Goal: Communication & Community: Answer question/provide support

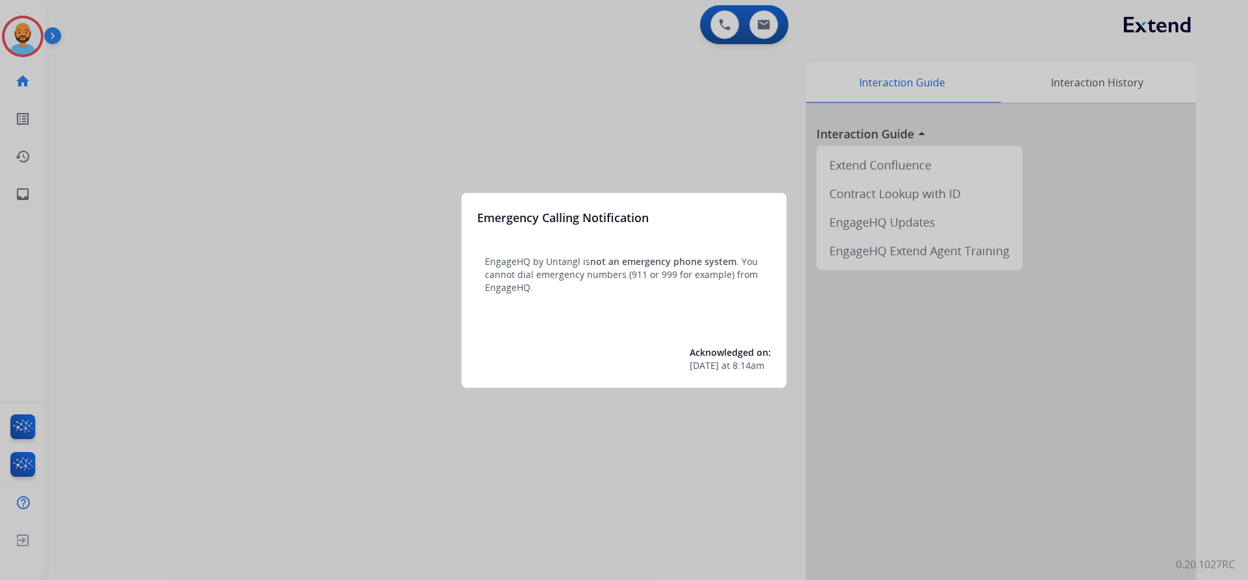
click at [19, 27] on div at bounding box center [624, 290] width 1248 height 580
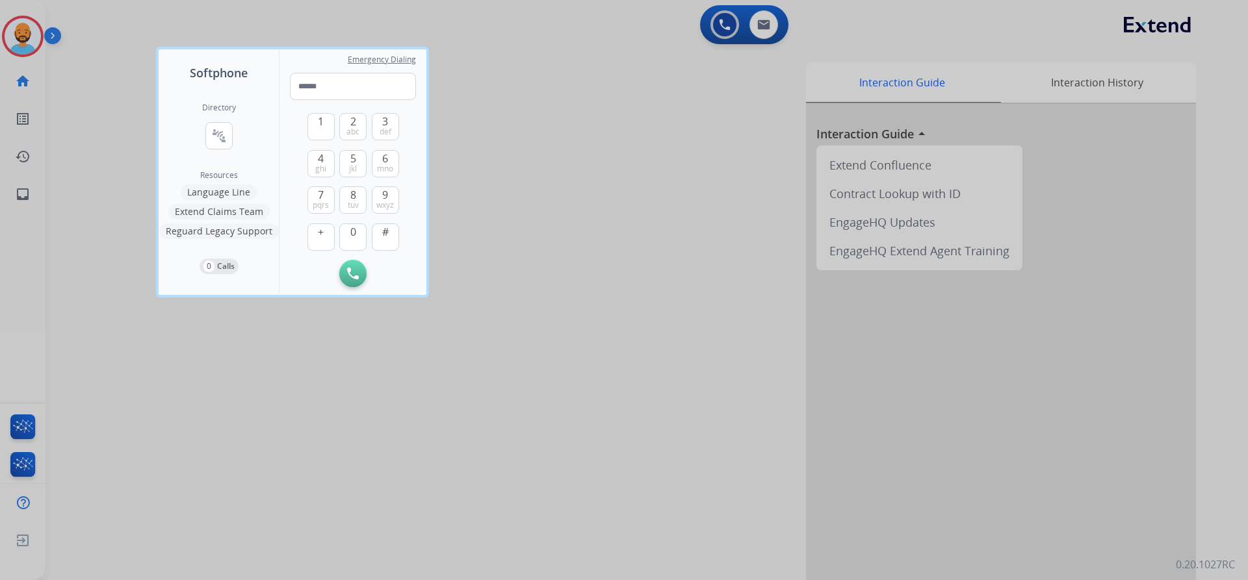
click at [18, 51] on div at bounding box center [624, 290] width 1248 height 580
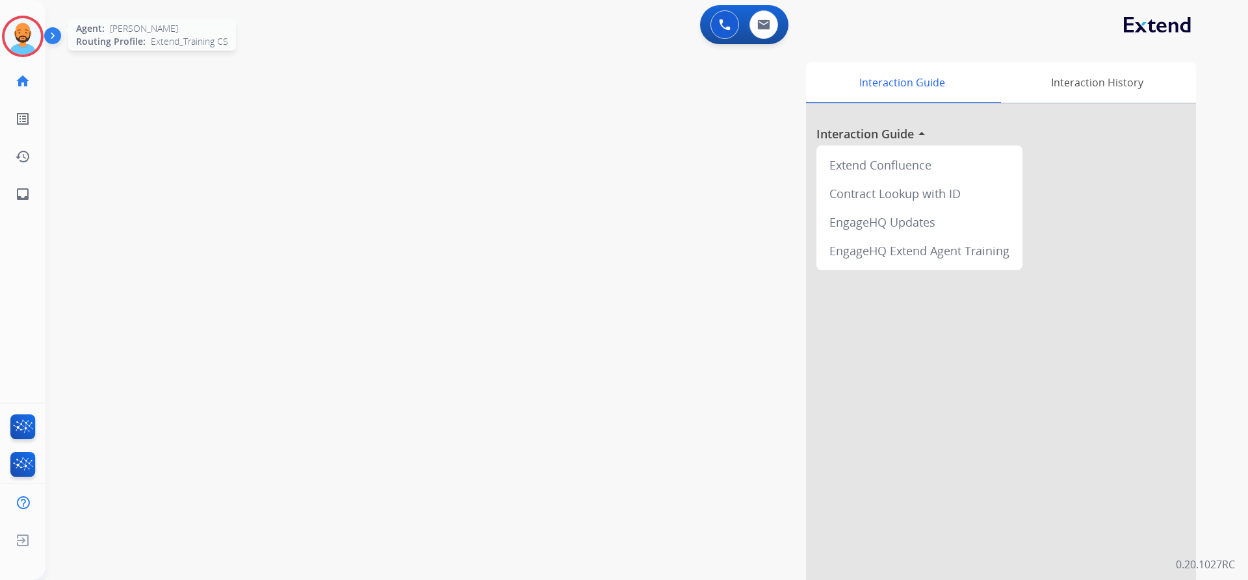
click at [19, 53] on img at bounding box center [23, 36] width 36 height 36
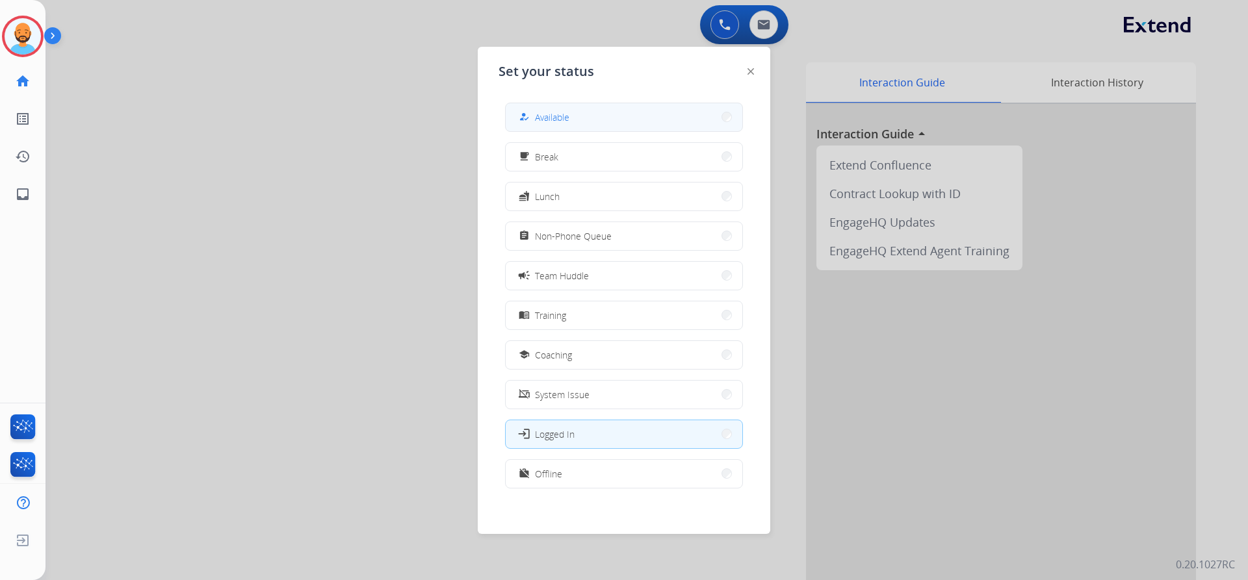
click at [712, 113] on button "how_to_reg Available" at bounding box center [624, 117] width 237 height 28
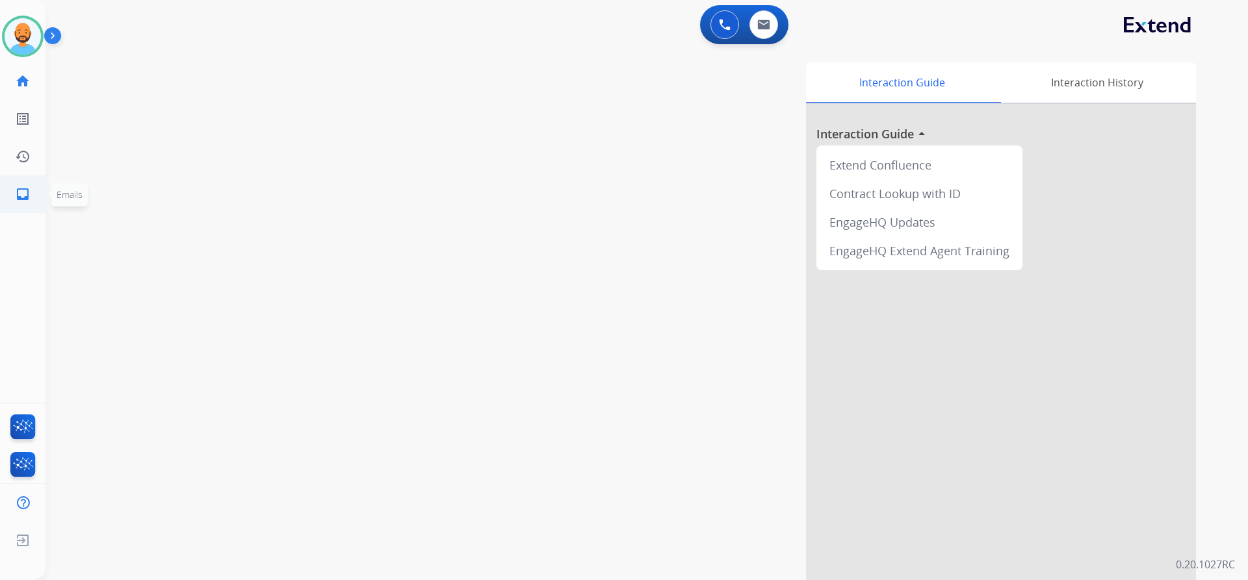
click at [16, 200] on mat-icon "inbox" at bounding box center [23, 195] width 16 height 16
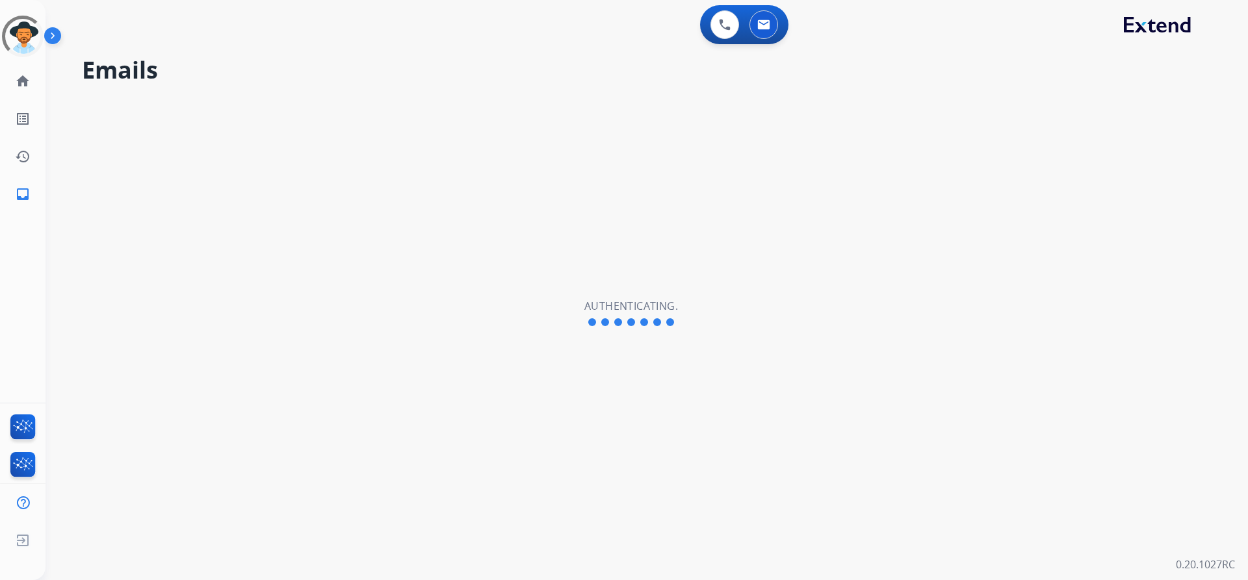
select select "**********"
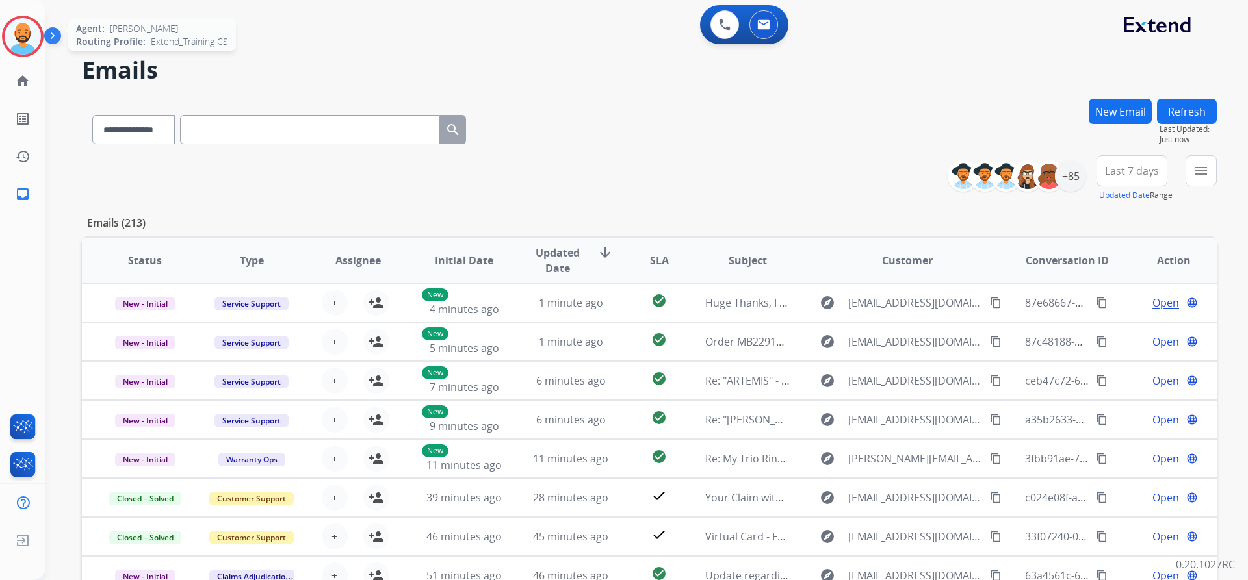
click at [31, 32] on img at bounding box center [23, 36] width 36 height 36
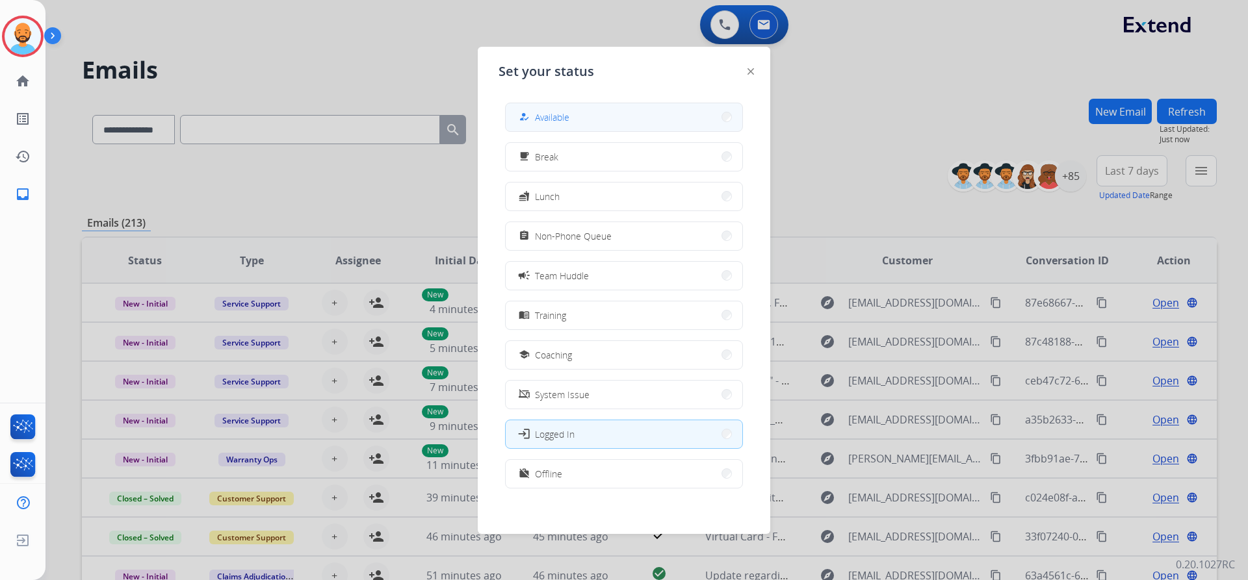
click at [708, 116] on button "how_to_reg Available" at bounding box center [624, 117] width 237 height 28
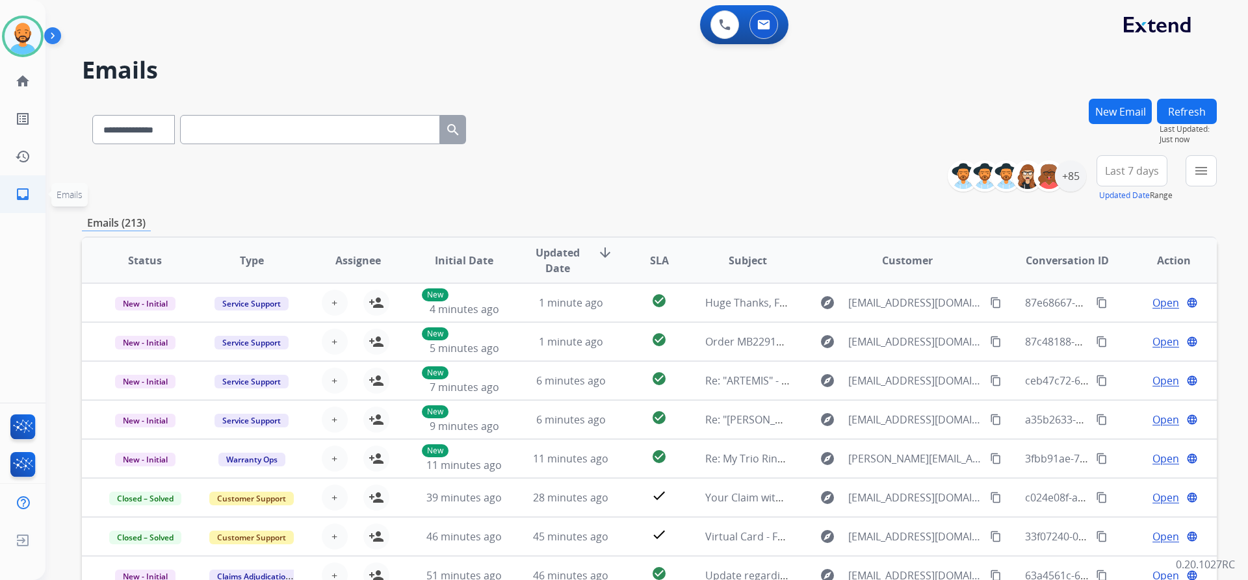
click at [27, 194] on mat-icon "inbox" at bounding box center [23, 195] width 16 height 16
click at [1214, 174] on button "menu Filters" at bounding box center [1201, 170] width 31 height 31
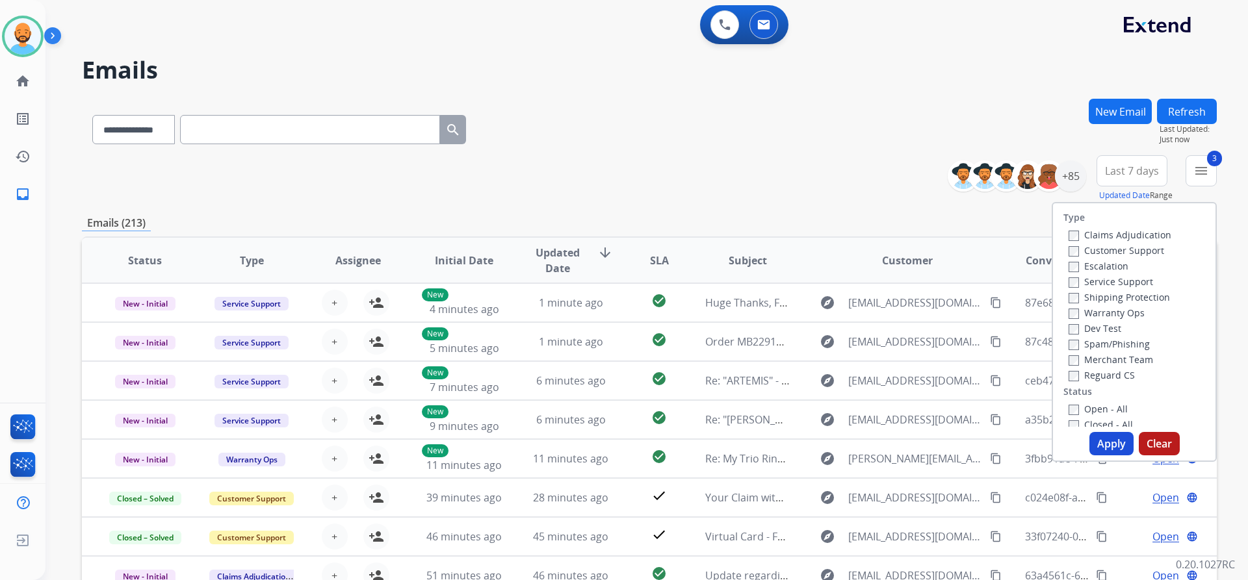
click at [1108, 439] on button "Apply" at bounding box center [1111, 443] width 44 height 23
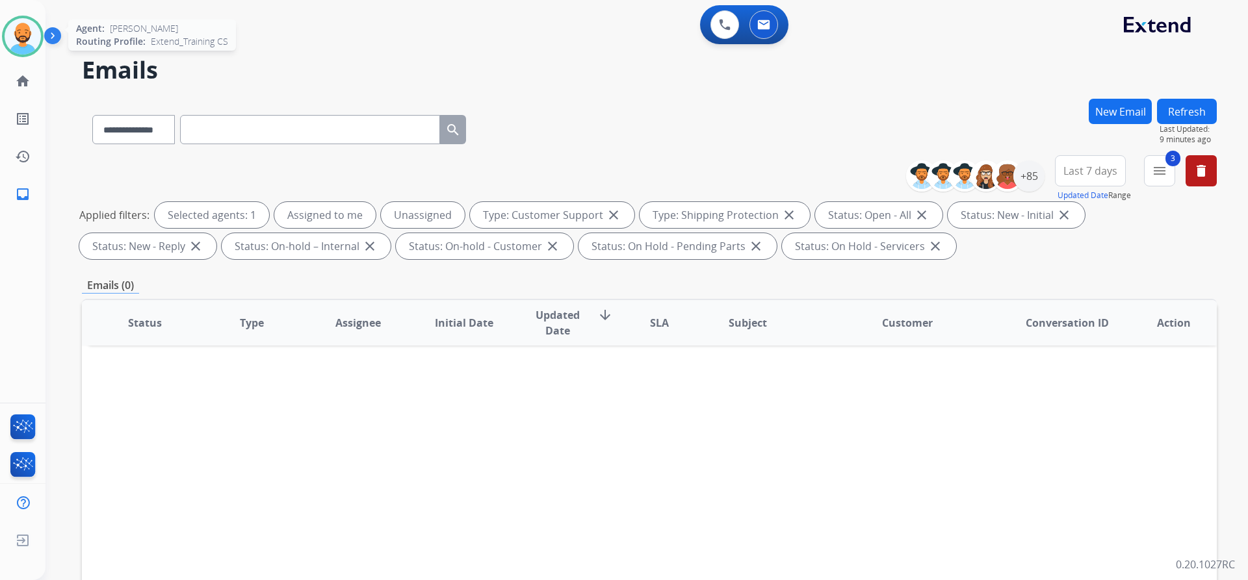
click at [20, 47] on img at bounding box center [23, 36] width 36 height 36
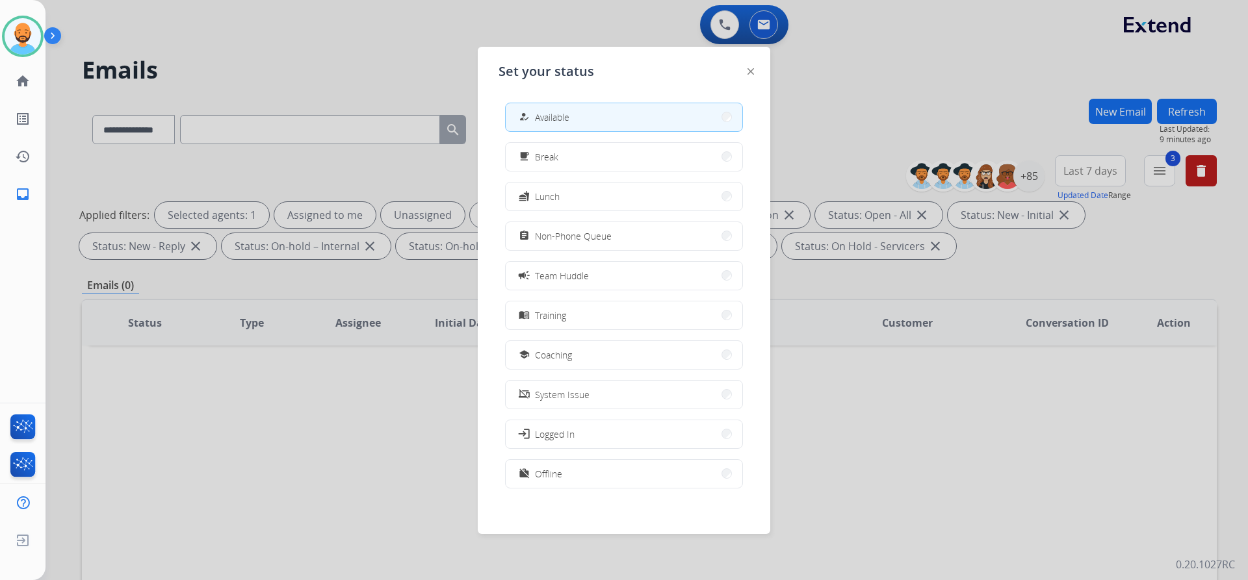
click at [716, 123] on button "how_to_reg Available" at bounding box center [624, 117] width 237 height 28
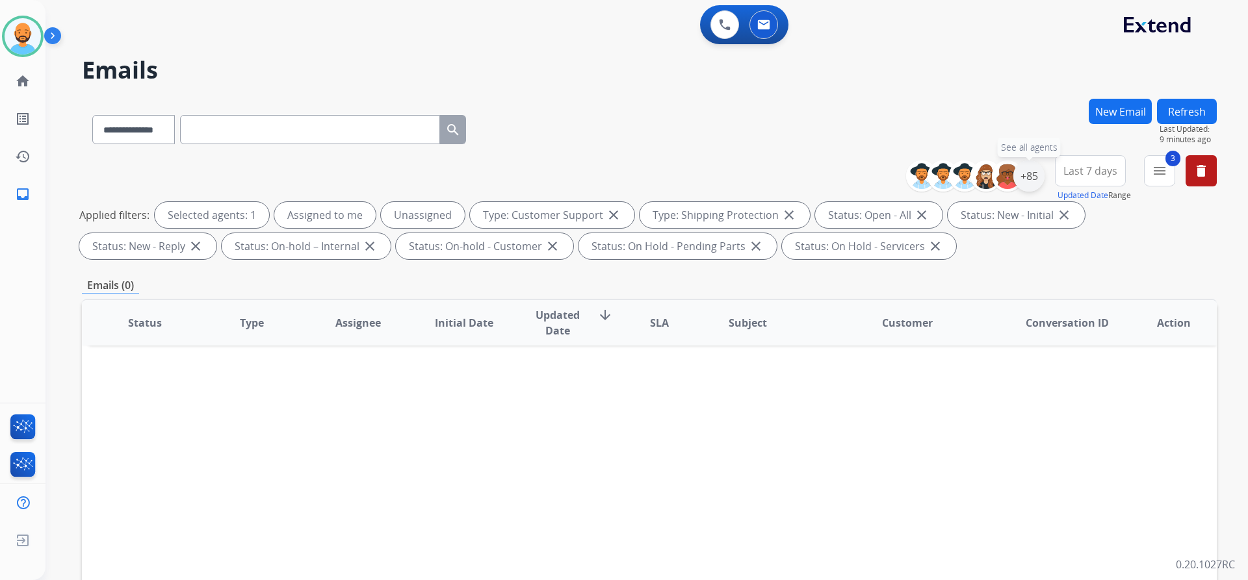
click at [1037, 178] on div "+85" at bounding box center [1028, 176] width 31 height 31
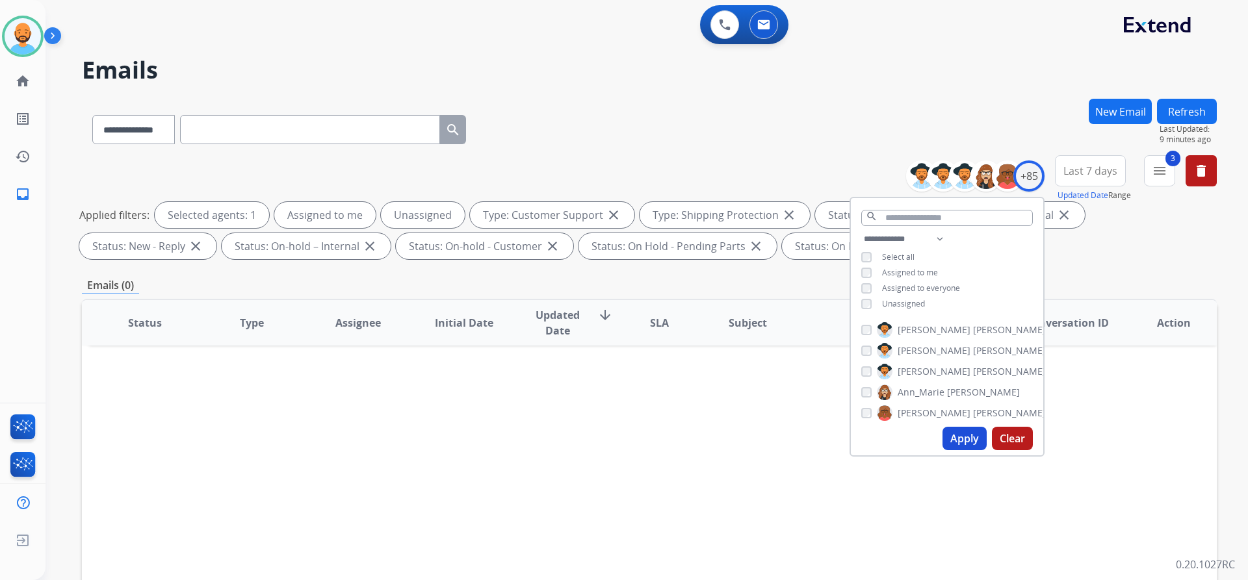
click at [959, 431] on button "Apply" at bounding box center [964, 438] width 44 height 23
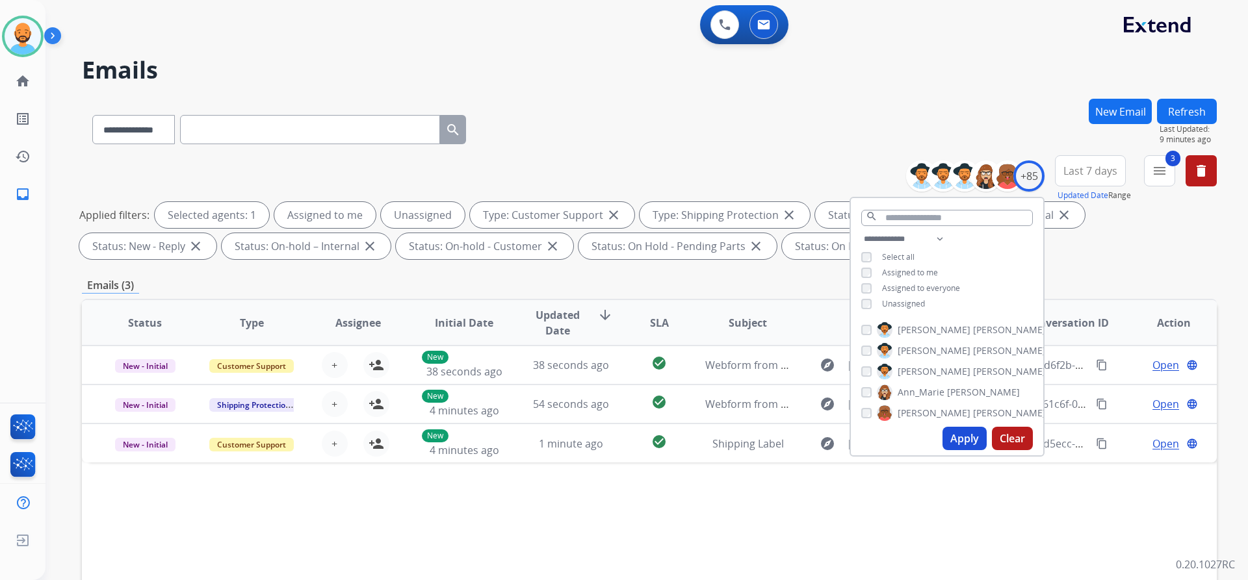
click at [672, 97] on div "**********" at bounding box center [630, 337] width 1171 height 580
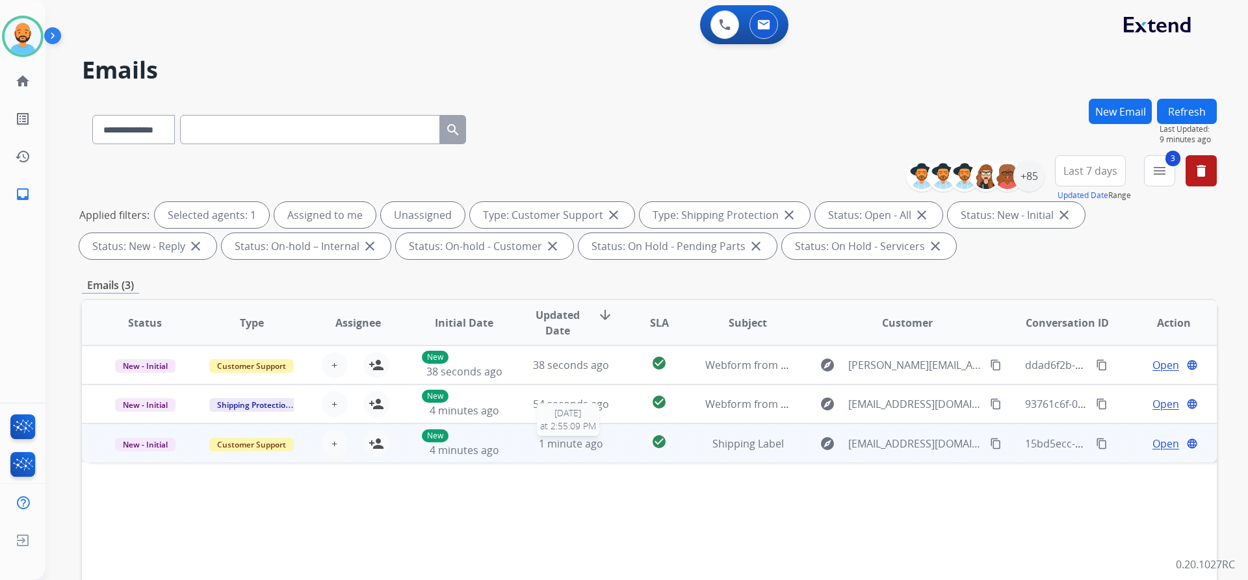
click at [589, 439] on span "1 minute ago" at bounding box center [571, 444] width 64 height 14
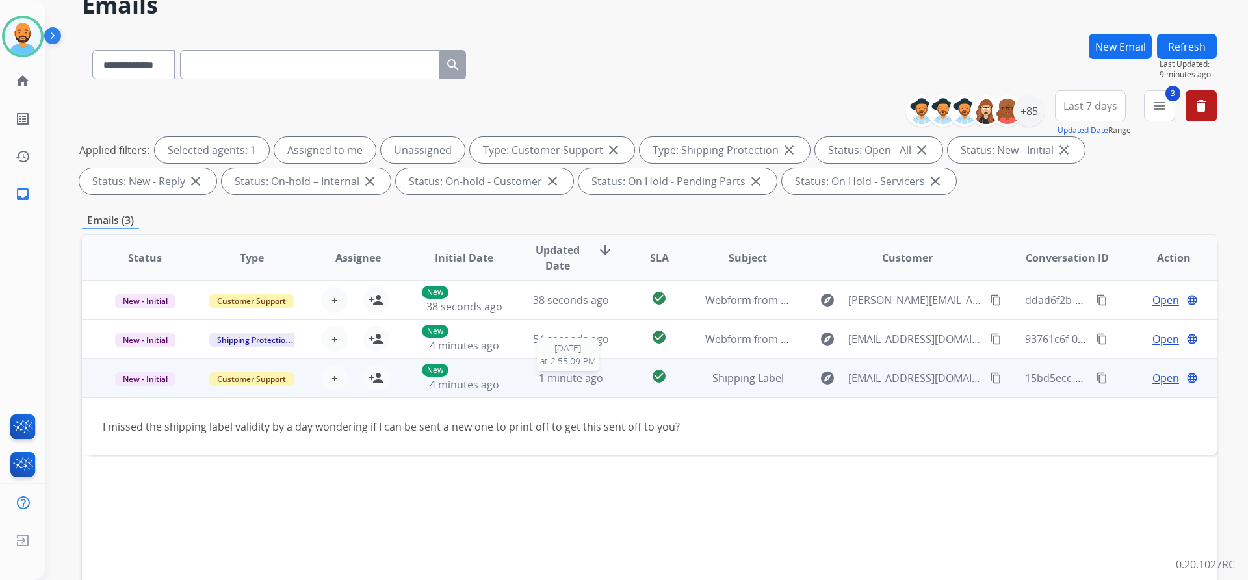
scroll to position [130, 0]
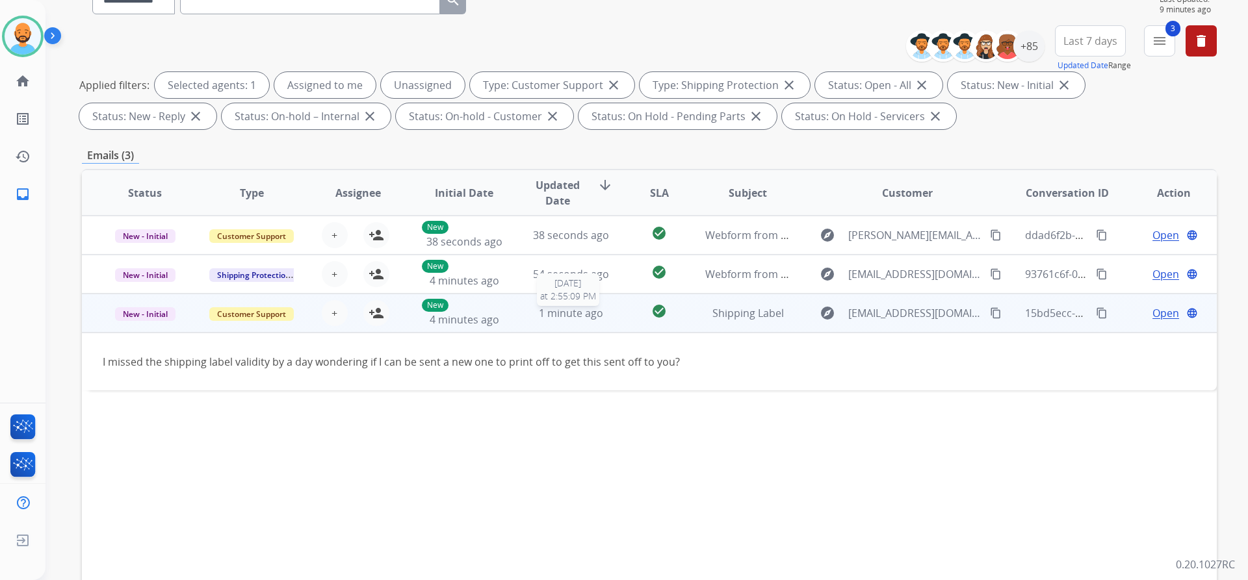
click at [578, 317] on span "1 minute ago" at bounding box center [571, 313] width 64 height 14
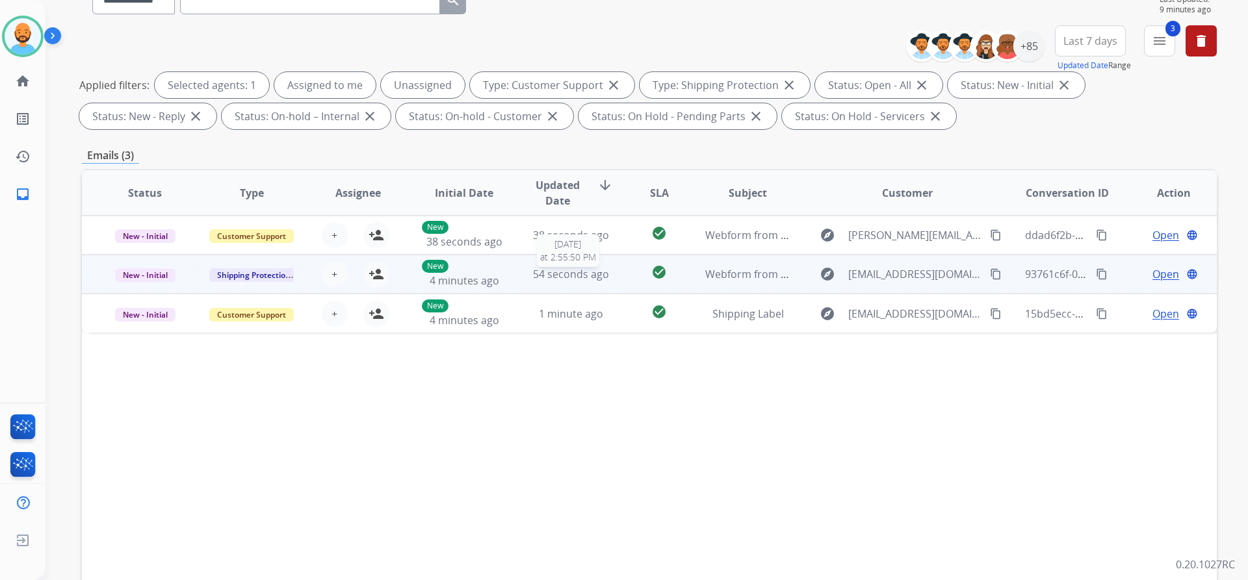
click at [578, 272] on span "54 seconds ago" at bounding box center [571, 274] width 76 height 14
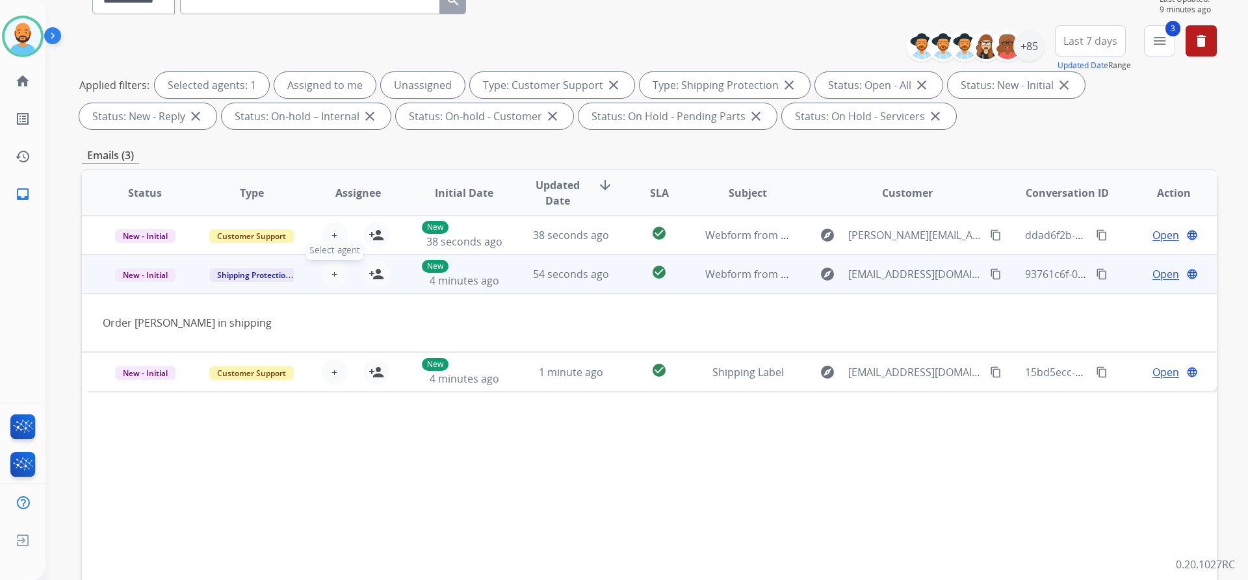
click at [333, 274] on span "+" at bounding box center [334, 274] width 6 height 16
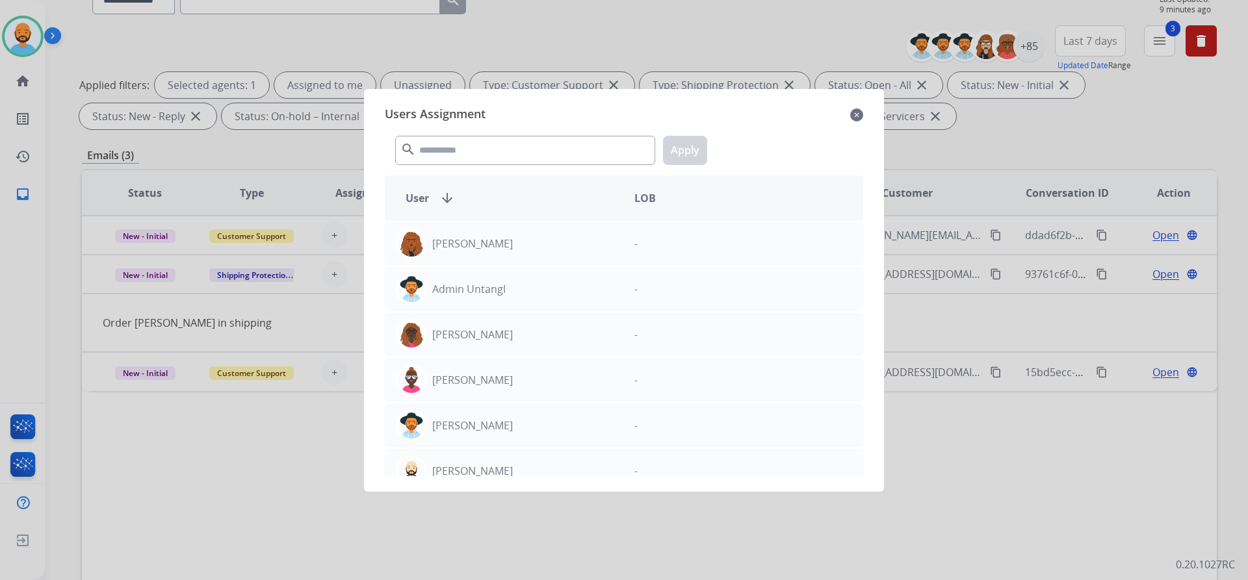
click at [861, 116] on mat-icon "close" at bounding box center [856, 115] width 13 height 16
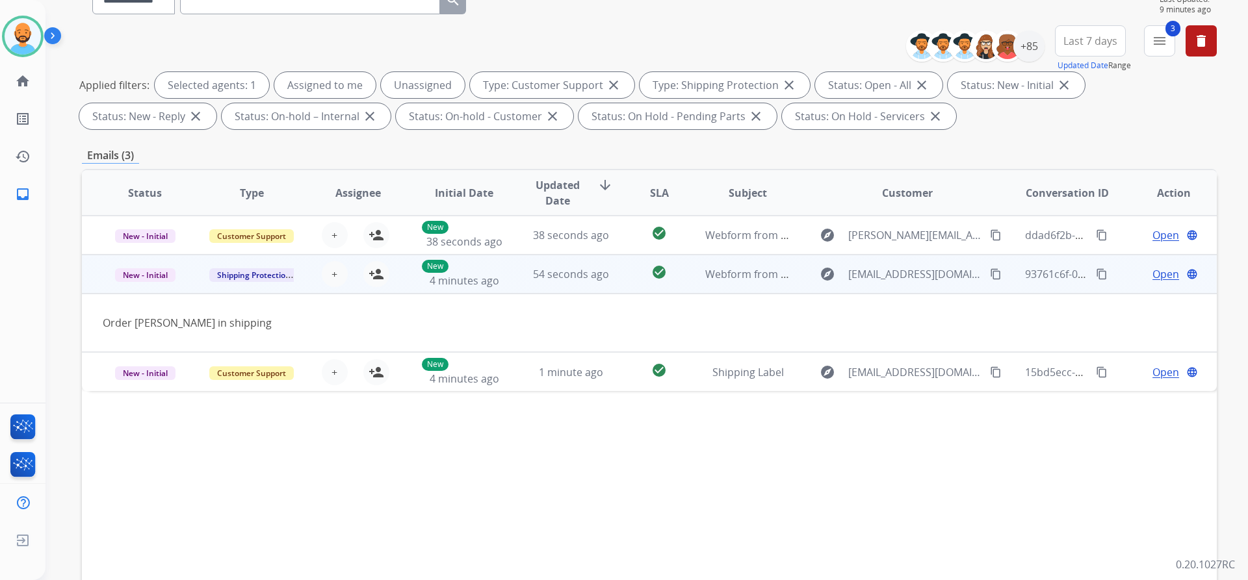
click at [990, 274] on mat-icon "content_copy" at bounding box center [996, 274] width 12 height 12
click at [372, 274] on mat-icon "person_add" at bounding box center [377, 274] width 16 height 16
click at [1152, 272] on span "Open" at bounding box center [1165, 274] width 27 height 16
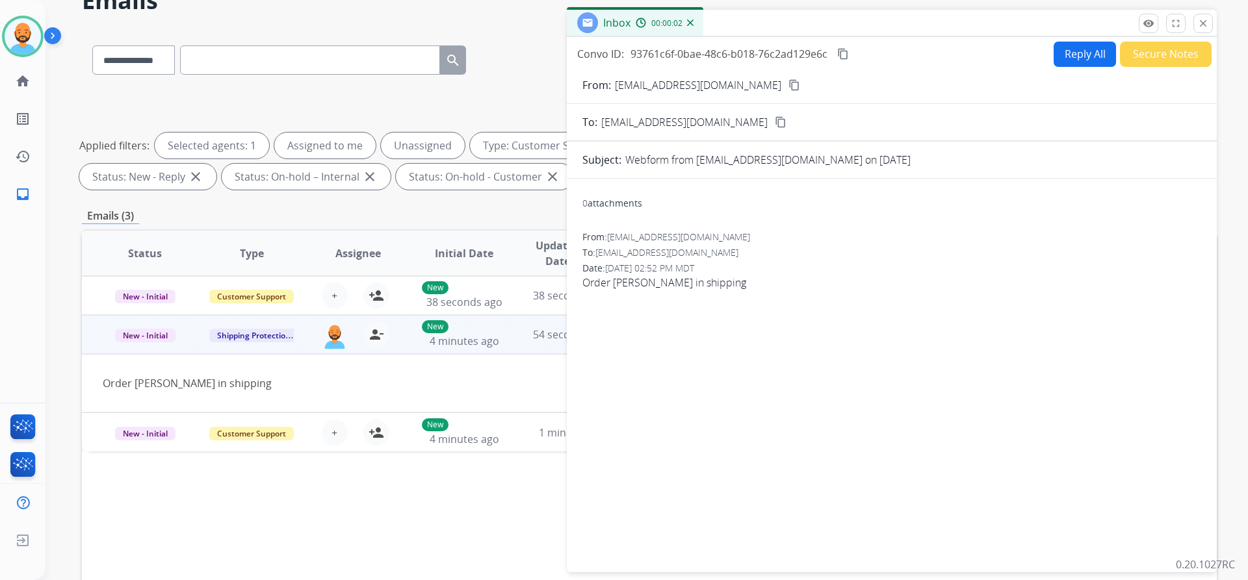
scroll to position [0, 0]
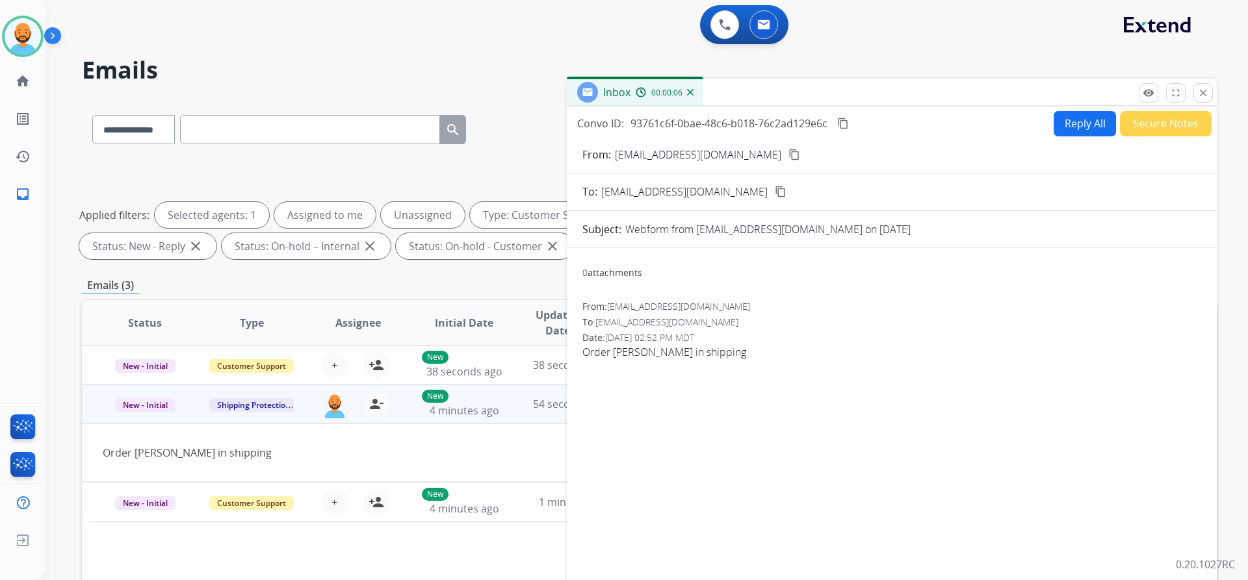
click at [1076, 131] on button "Reply All" at bounding box center [1085, 123] width 62 height 25
select select "**********"
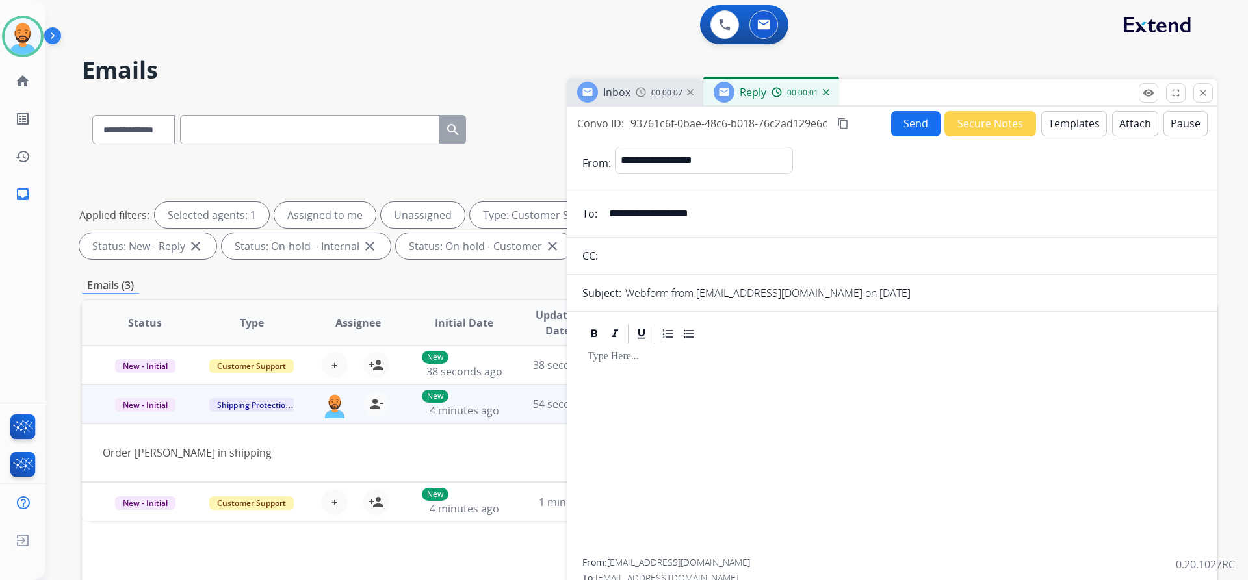
click at [1076, 131] on button "Templates" at bounding box center [1074, 123] width 66 height 25
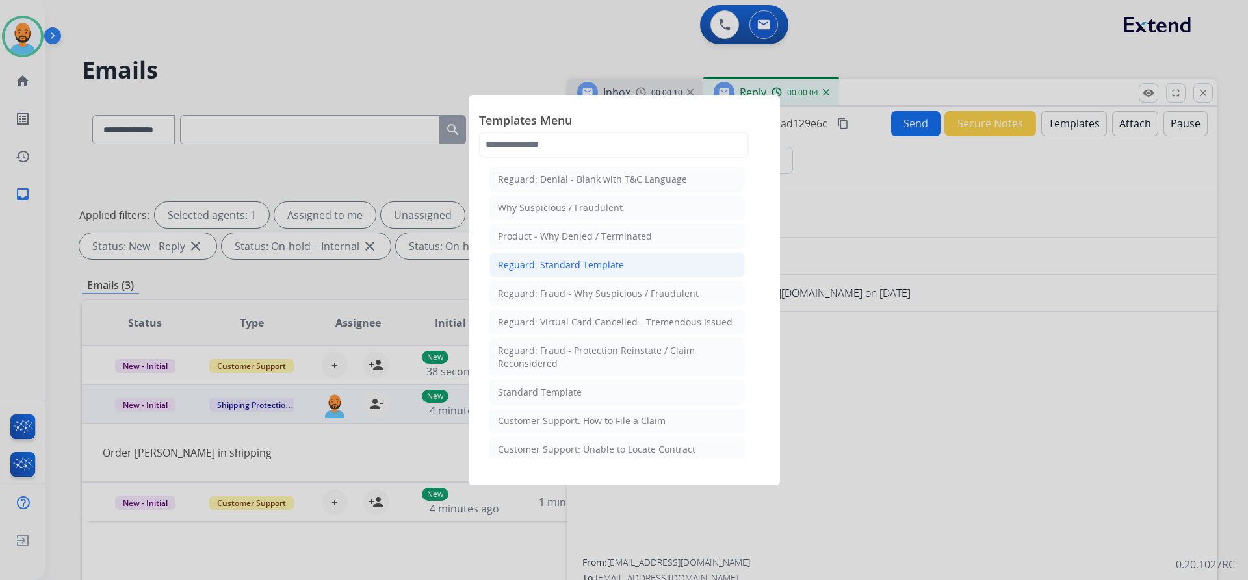
click at [544, 265] on div "Reguard: Standard Template" at bounding box center [561, 265] width 126 height 13
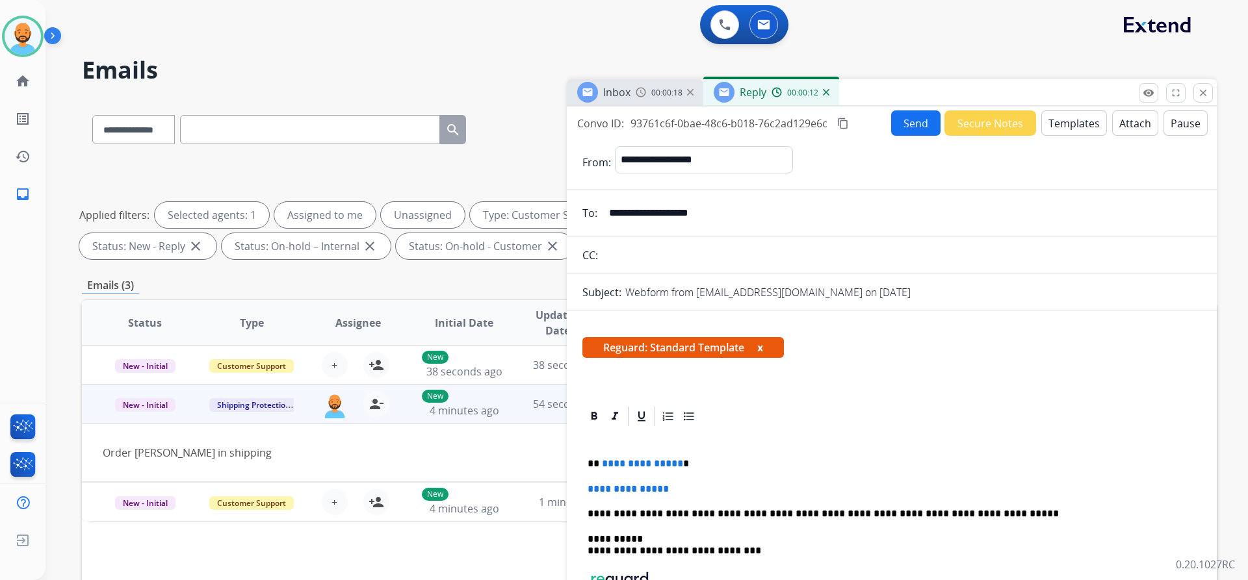
click at [678, 455] on div "**********" at bounding box center [891, 556] width 619 height 257
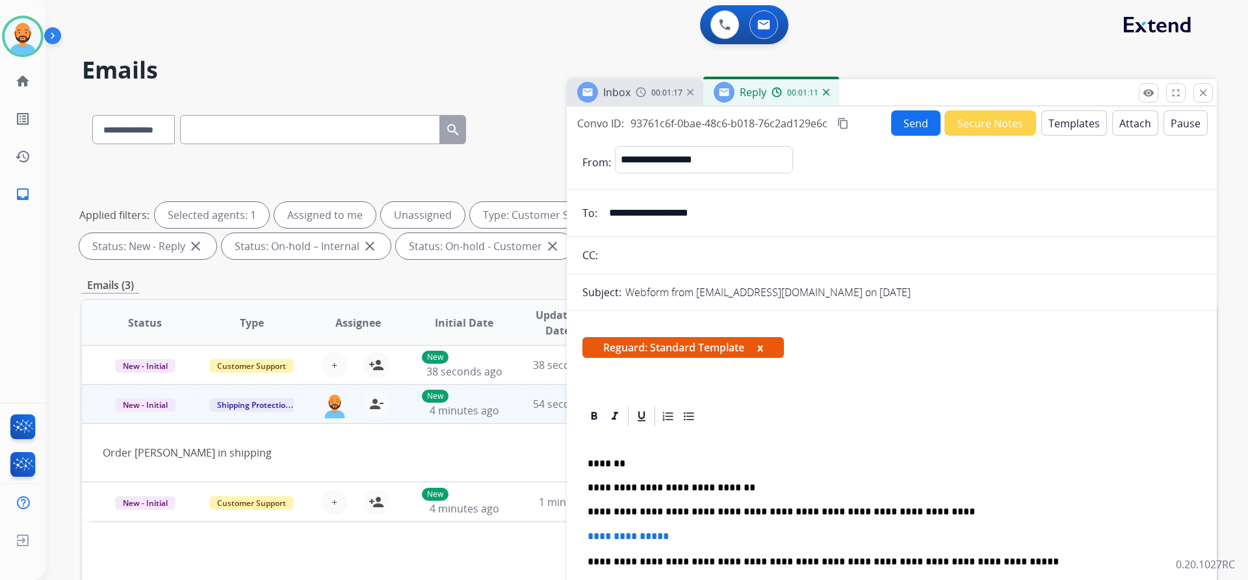
click at [910, 508] on p "**********" at bounding box center [887, 488] width 598 height 60
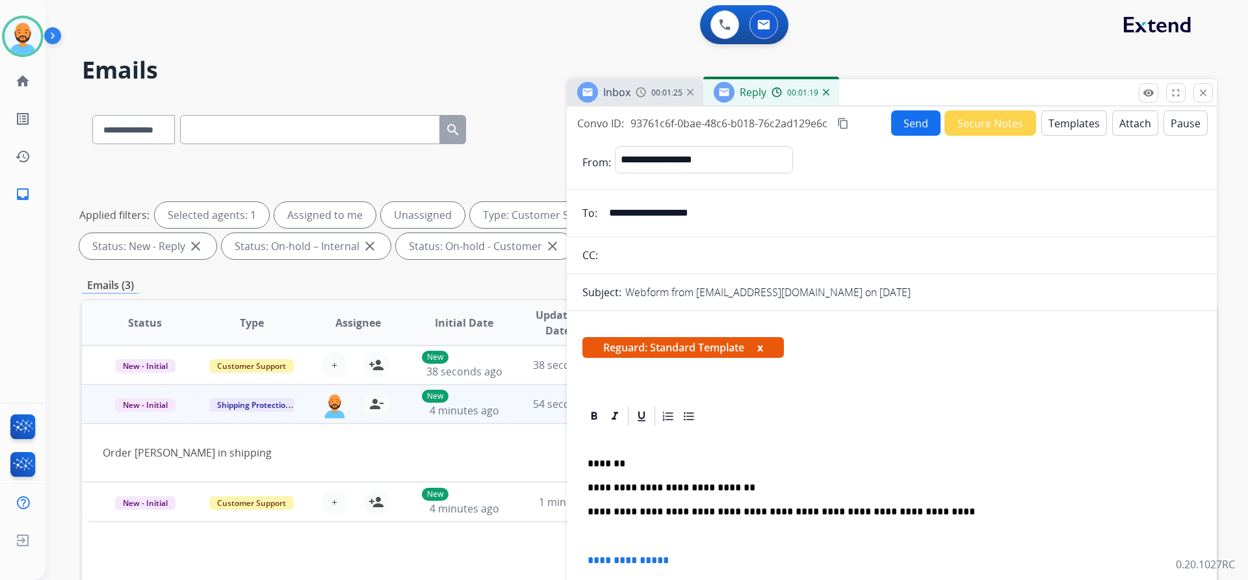
click at [597, 465] on p "**********" at bounding box center [887, 500] width 598 height 84
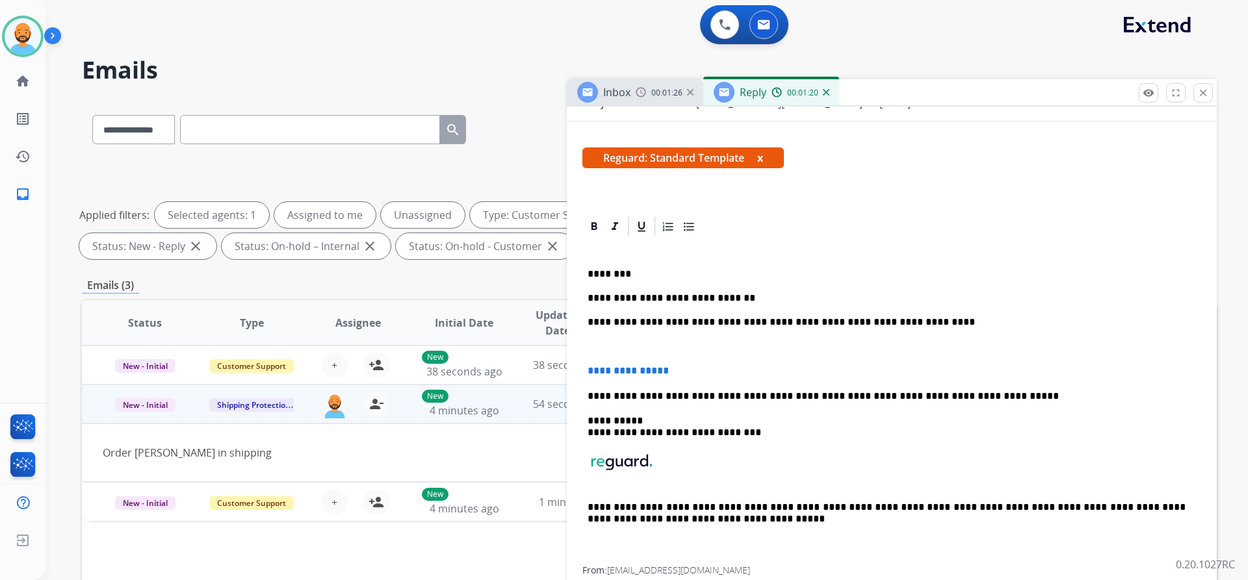
scroll to position [192, 0]
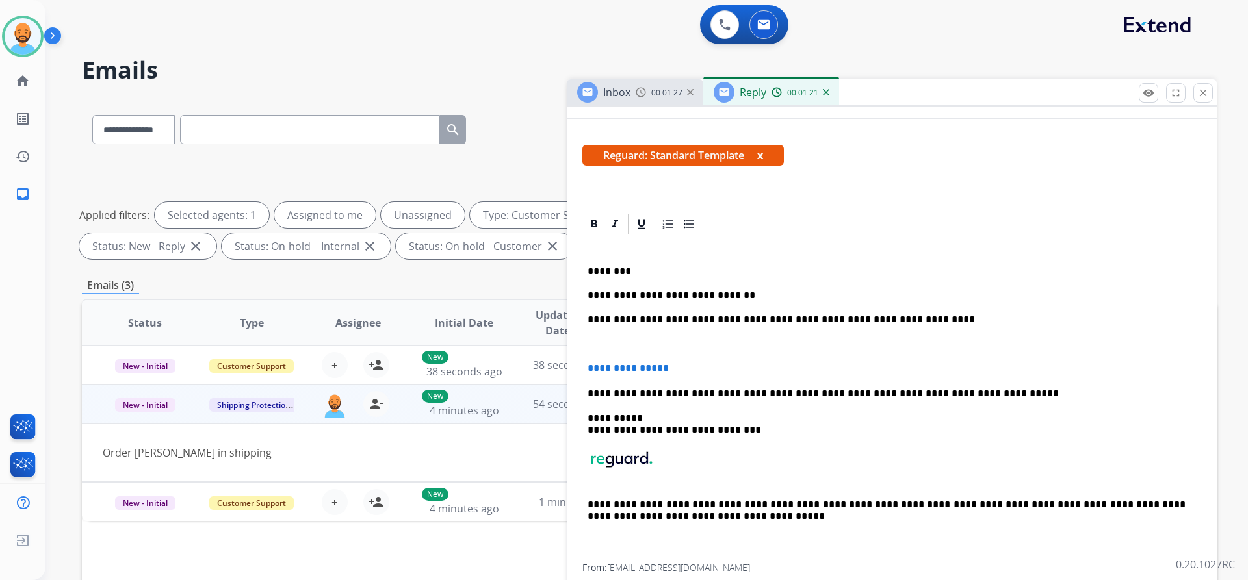
click at [687, 371] on p "**********" at bounding box center [892, 369] width 608 height 12
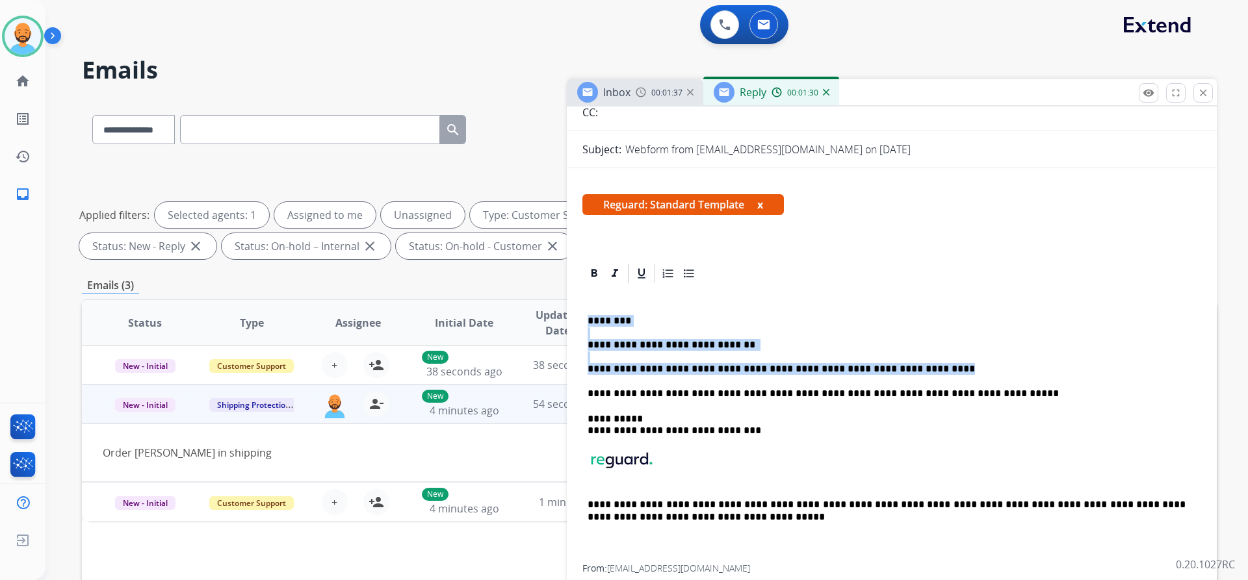
drag, startPoint x: 584, startPoint y: 322, endPoint x: 890, endPoint y: 373, distance: 310.4
click at [890, 373] on div "**********" at bounding box center [891, 424] width 619 height 279
copy p "**********"
click at [1209, 94] on button "close Close" at bounding box center [1202, 92] width 19 height 19
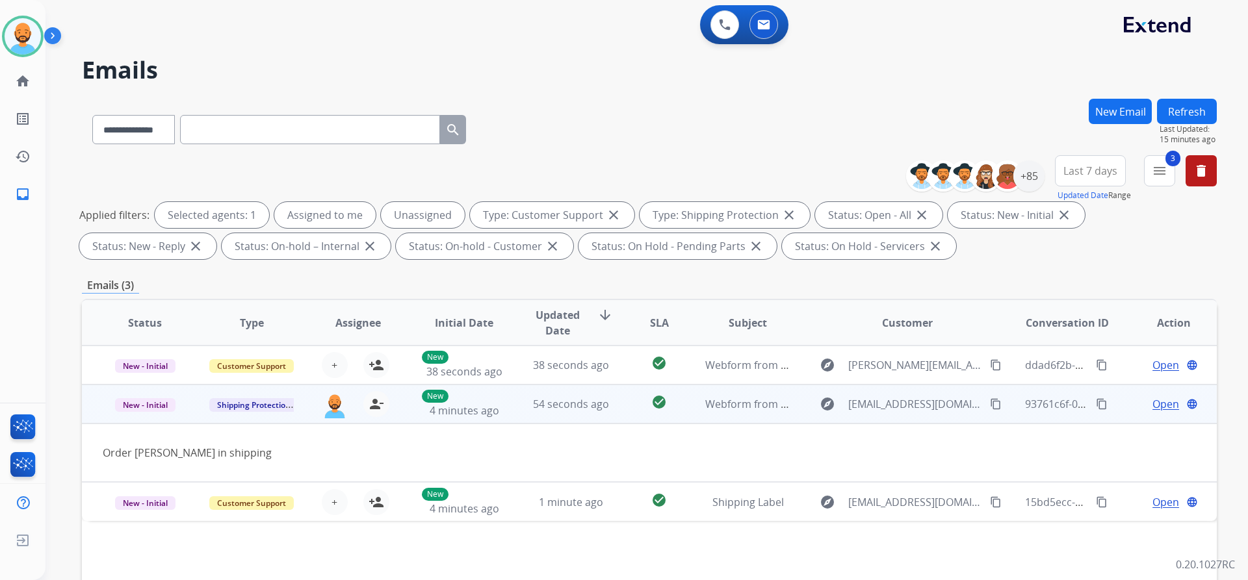
click at [1135, 404] on div "Open language" at bounding box center [1173, 404] width 85 height 16
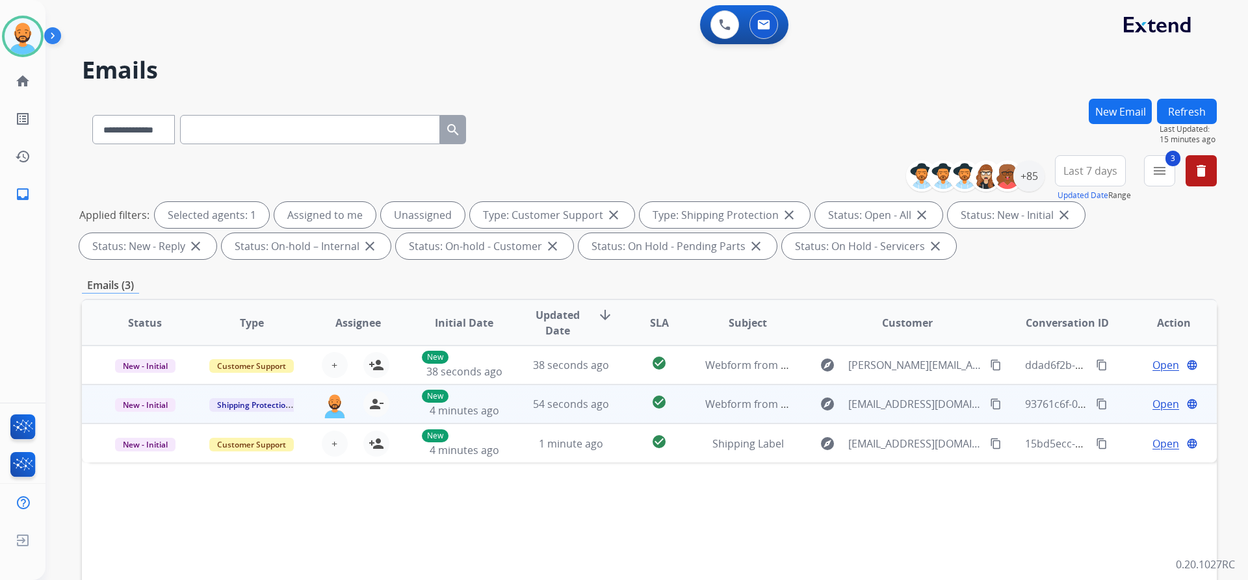
click at [1152, 408] on span "Open" at bounding box center [1165, 404] width 27 height 16
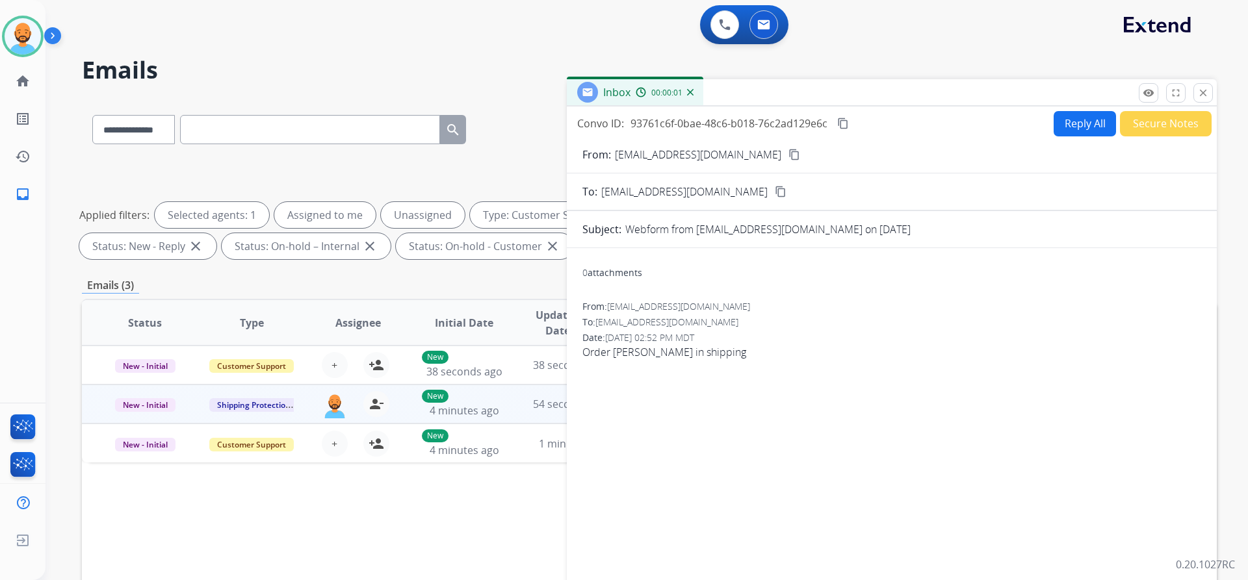
click at [1072, 122] on button "Reply All" at bounding box center [1085, 123] width 62 height 25
select select "**********"
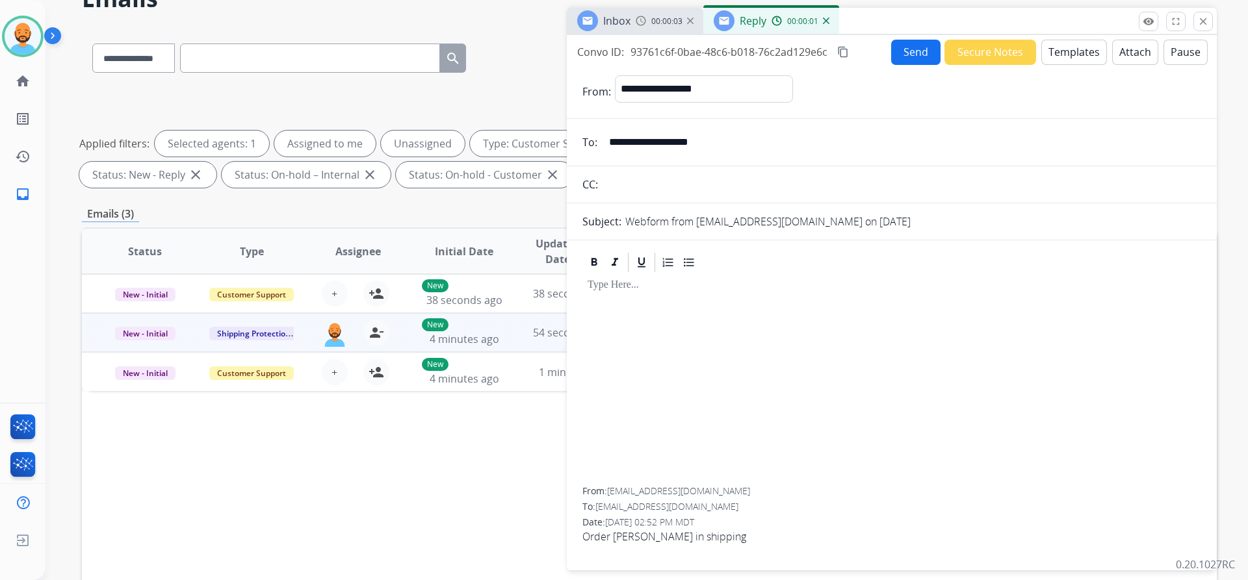
scroll to position [0, 0]
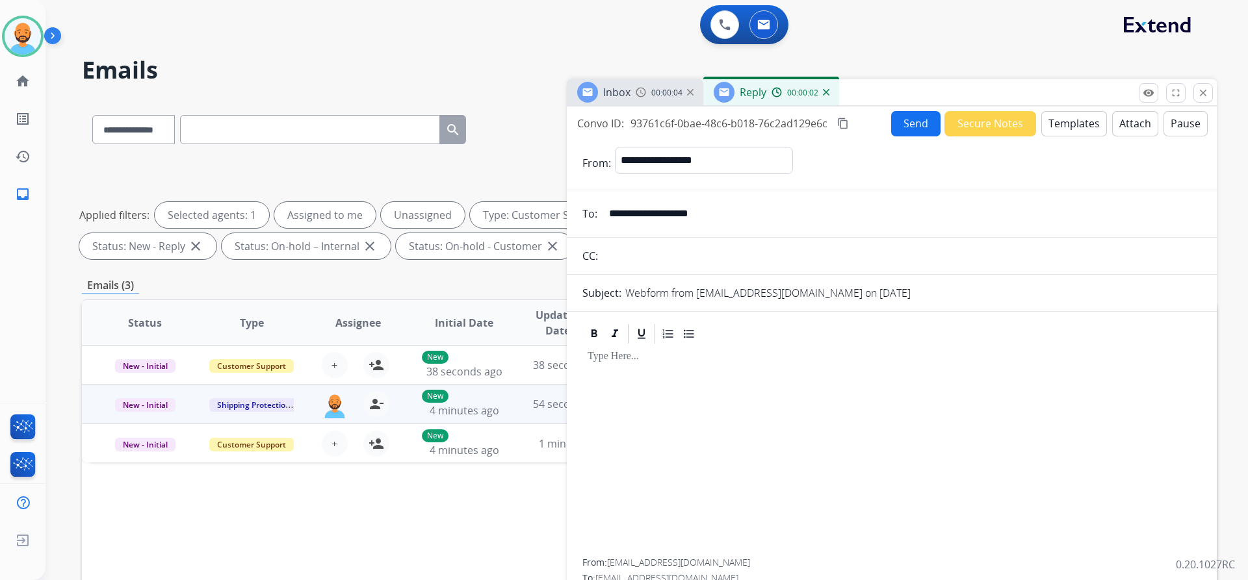
click at [1053, 120] on button "Templates" at bounding box center [1074, 123] width 66 height 25
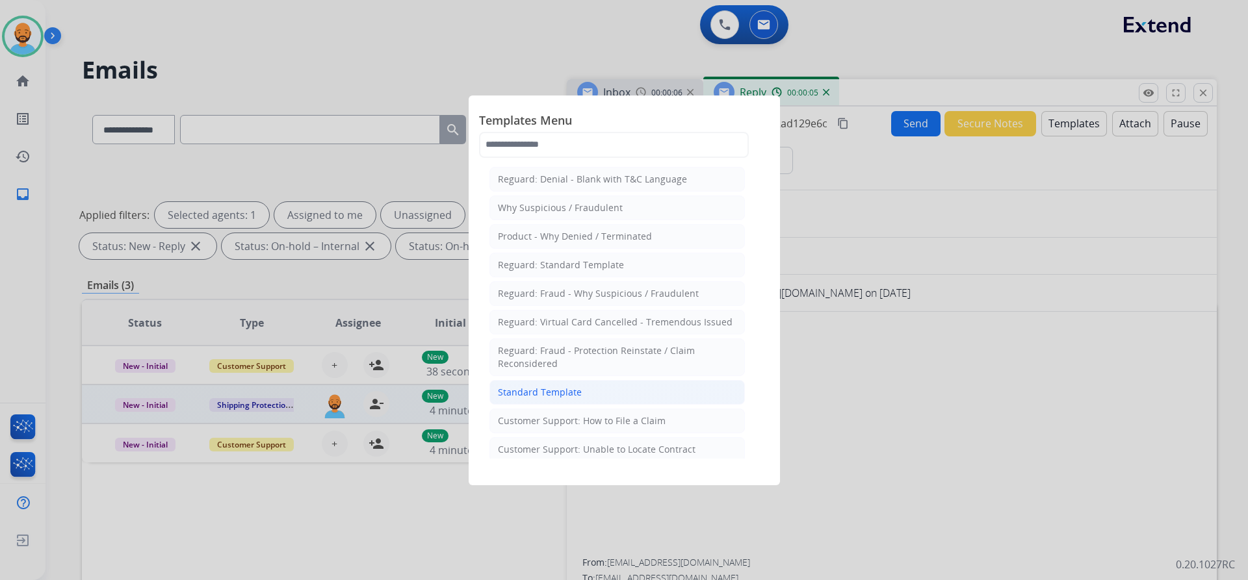
click at [560, 389] on div "Standard Template" at bounding box center [540, 392] width 84 height 13
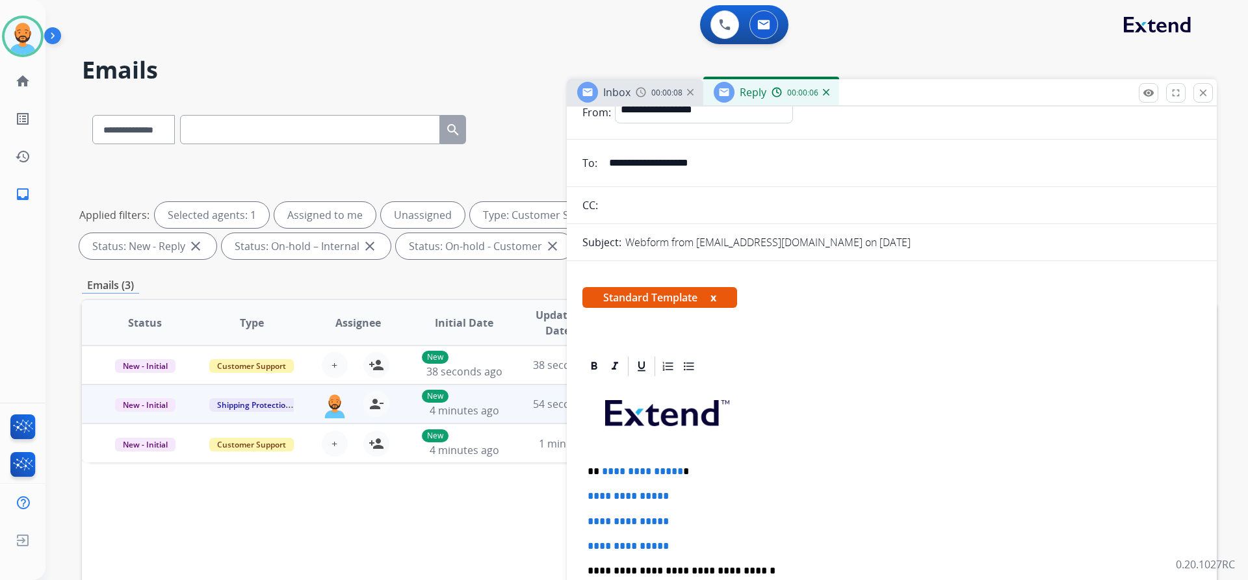
scroll to position [65, 0]
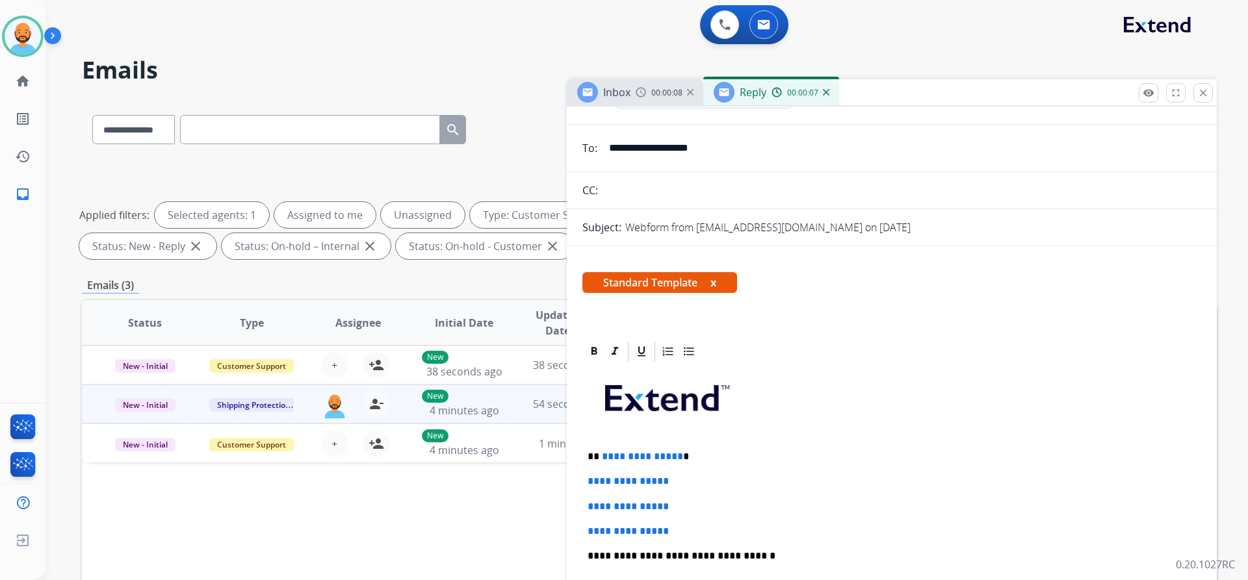
click at [690, 453] on p "**********" at bounding box center [887, 457] width 598 height 12
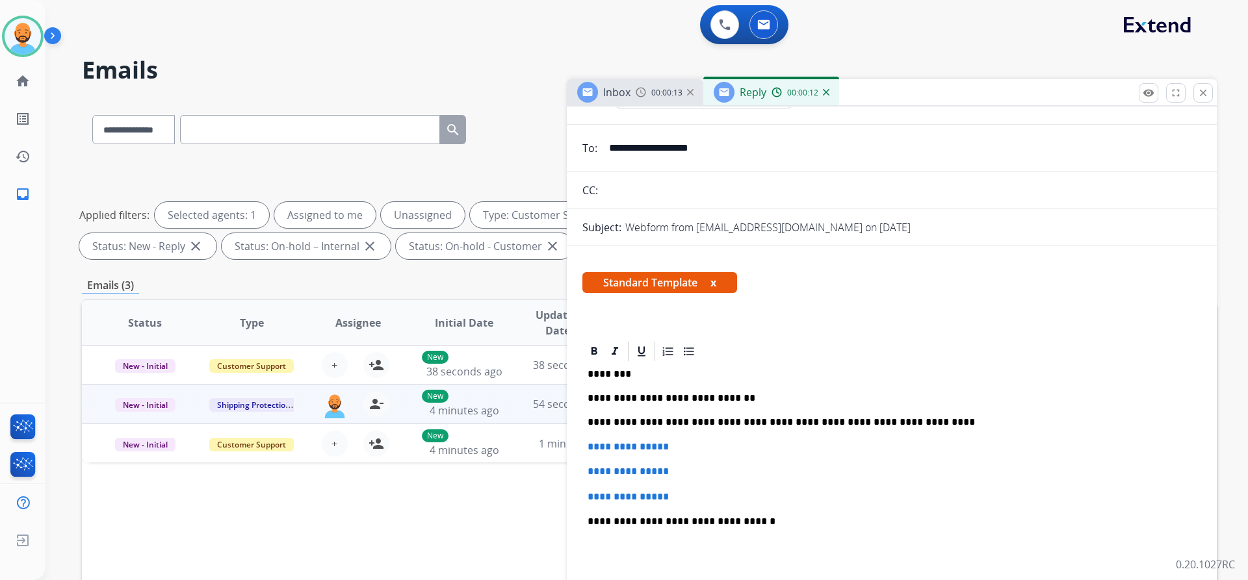
click at [677, 495] on p "**********" at bounding box center [892, 497] width 608 height 12
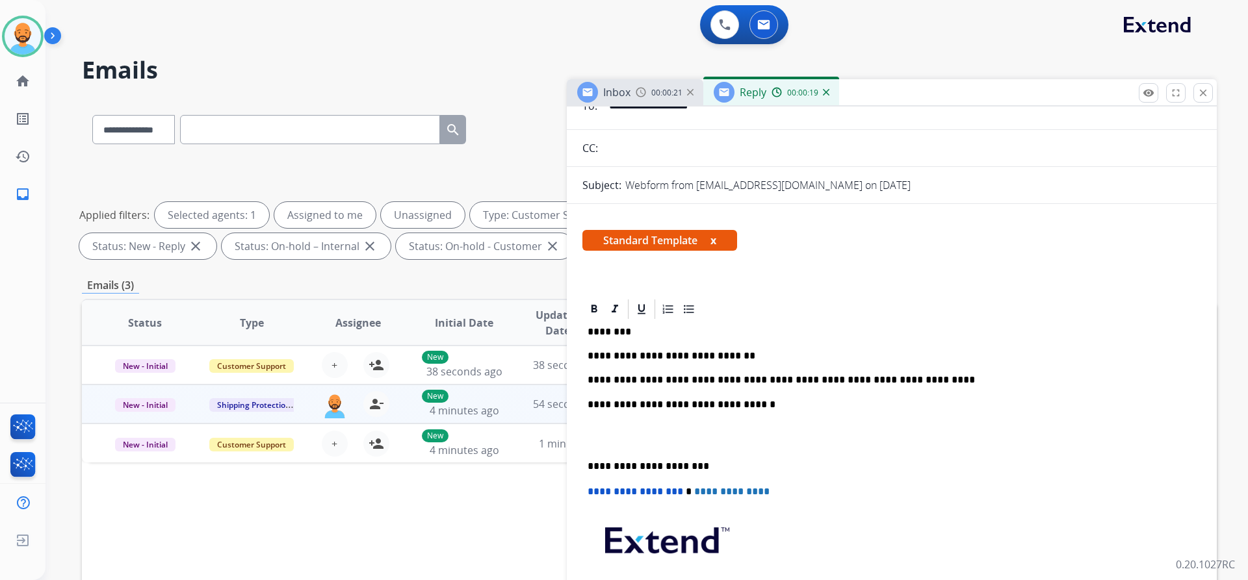
scroll to position [0, 0]
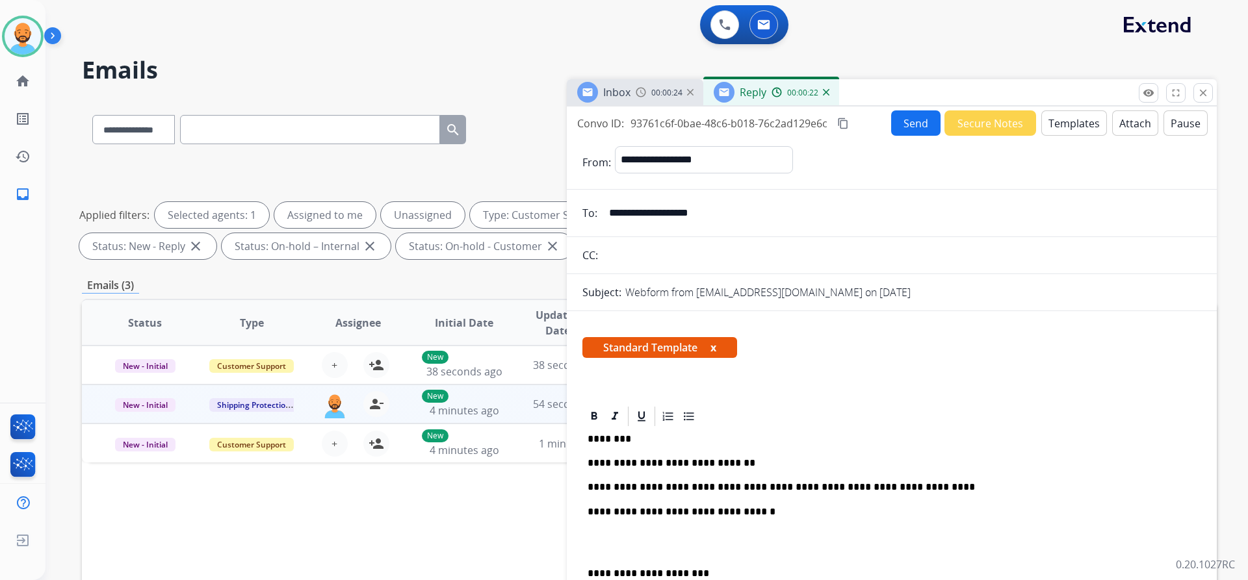
click at [891, 126] on button "Send" at bounding box center [915, 122] width 49 height 25
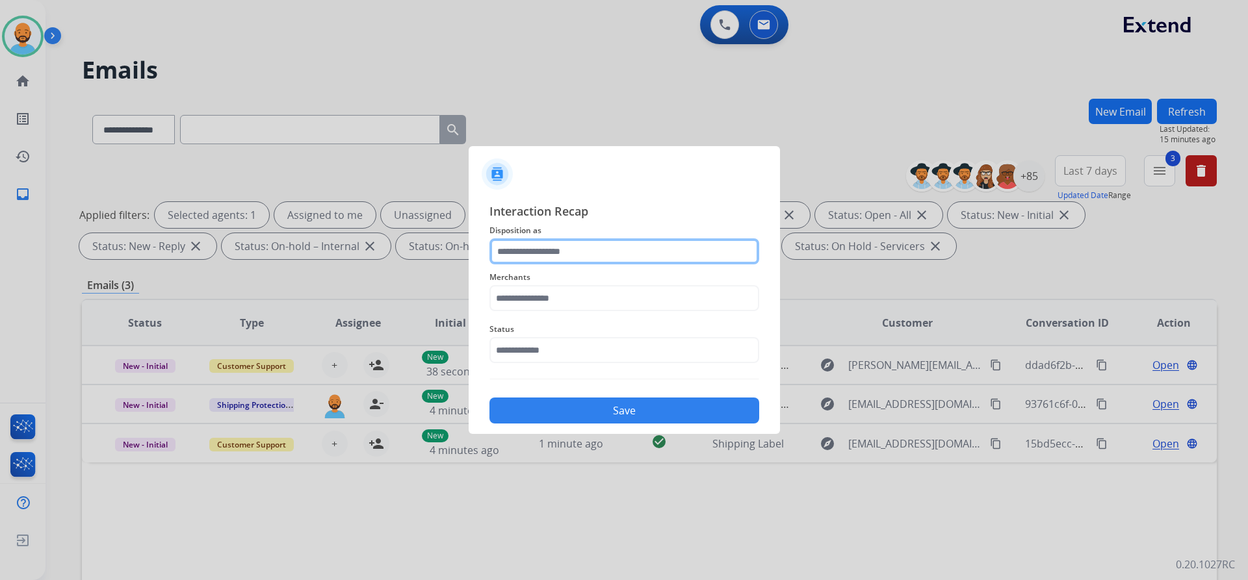
click at [571, 251] on input "text" at bounding box center [624, 252] width 270 height 26
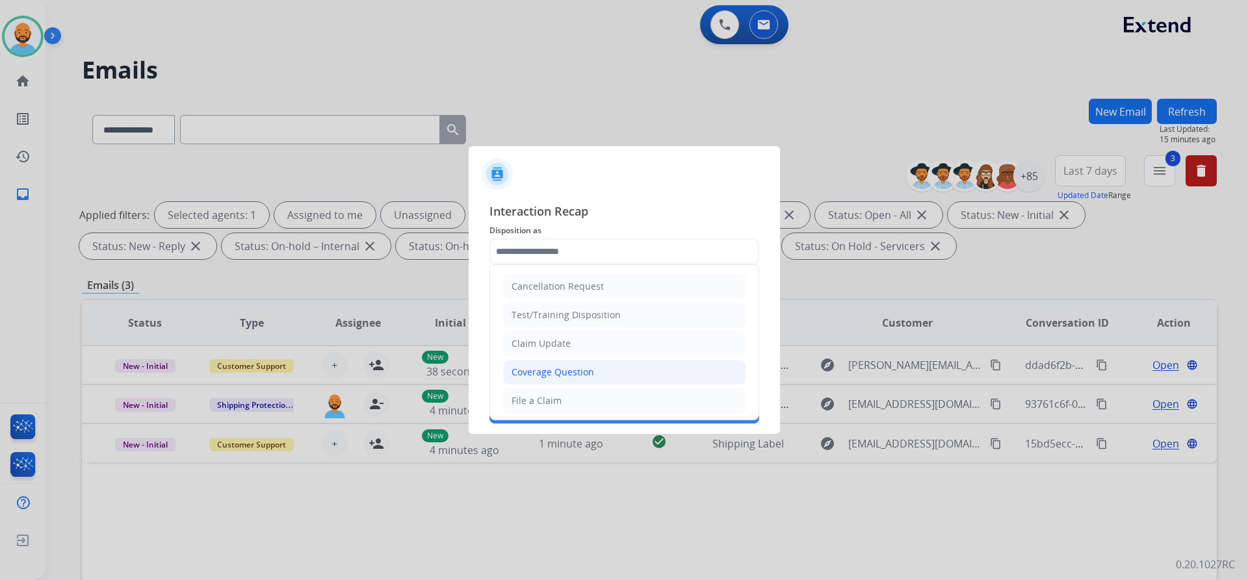
click at [543, 374] on div "Coverage Question" at bounding box center [553, 372] width 83 height 13
type input "**********"
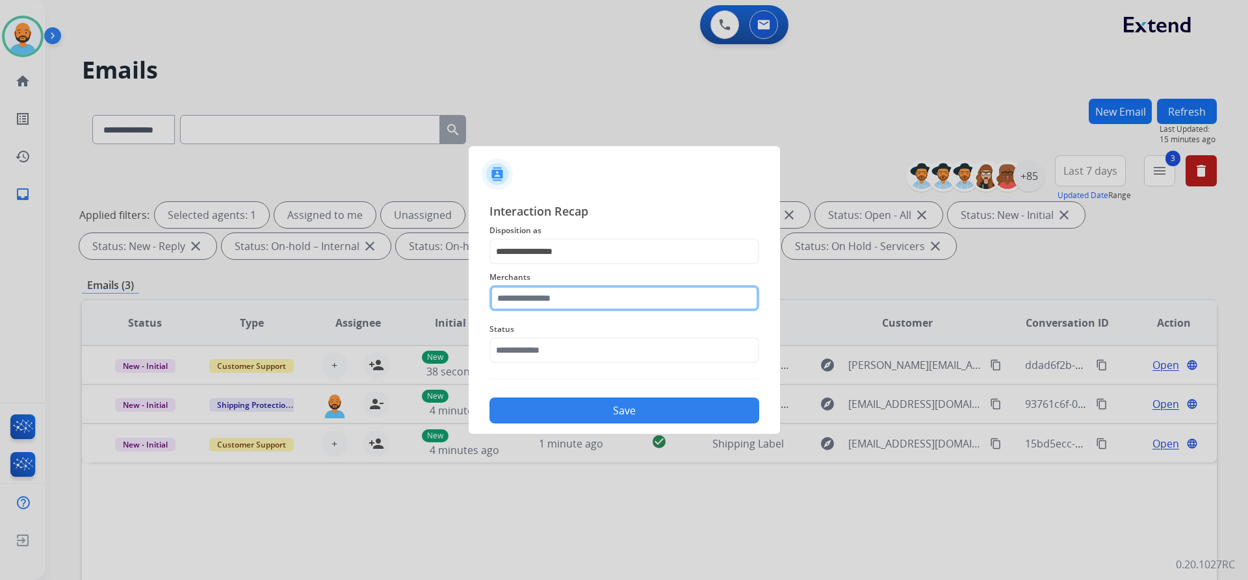
click at [552, 287] on input "text" at bounding box center [624, 298] width 270 height 26
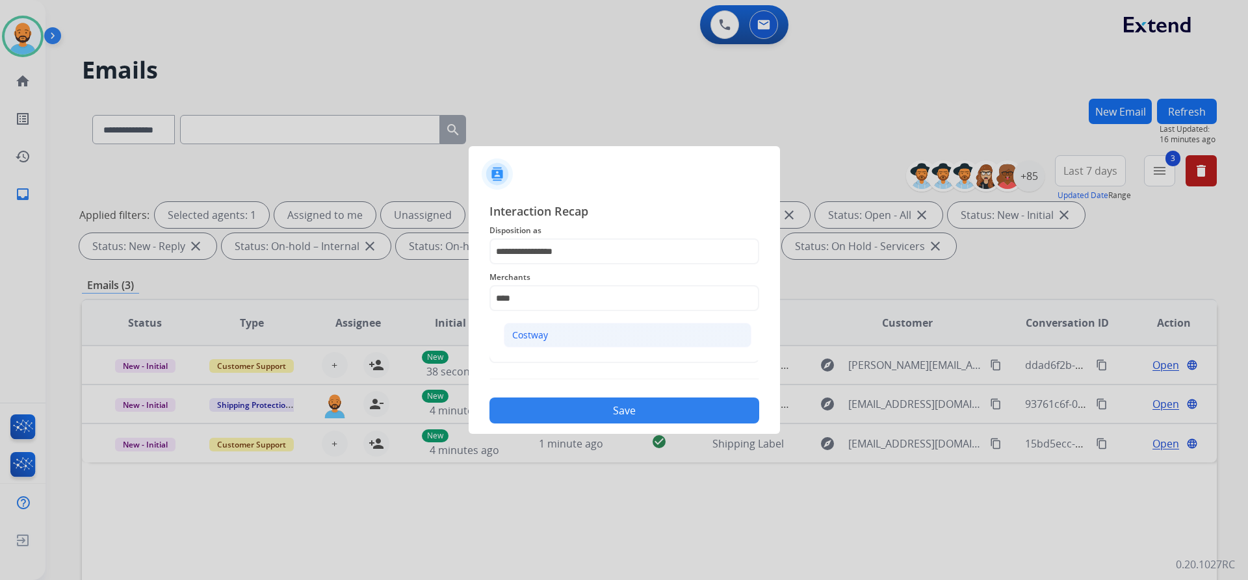
click at [532, 347] on li "Costway" at bounding box center [628, 335] width 248 height 25
type input "*******"
click at [532, 347] on input "text" at bounding box center [624, 350] width 270 height 26
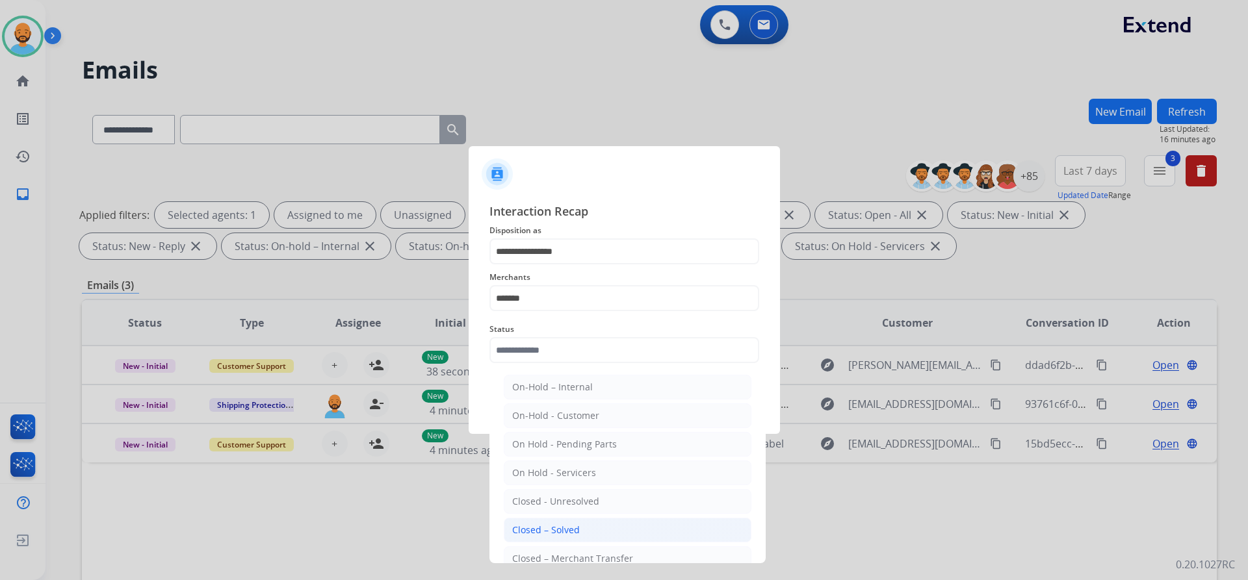
click at [545, 520] on li "Closed – Solved" at bounding box center [628, 530] width 248 height 25
type input "**********"
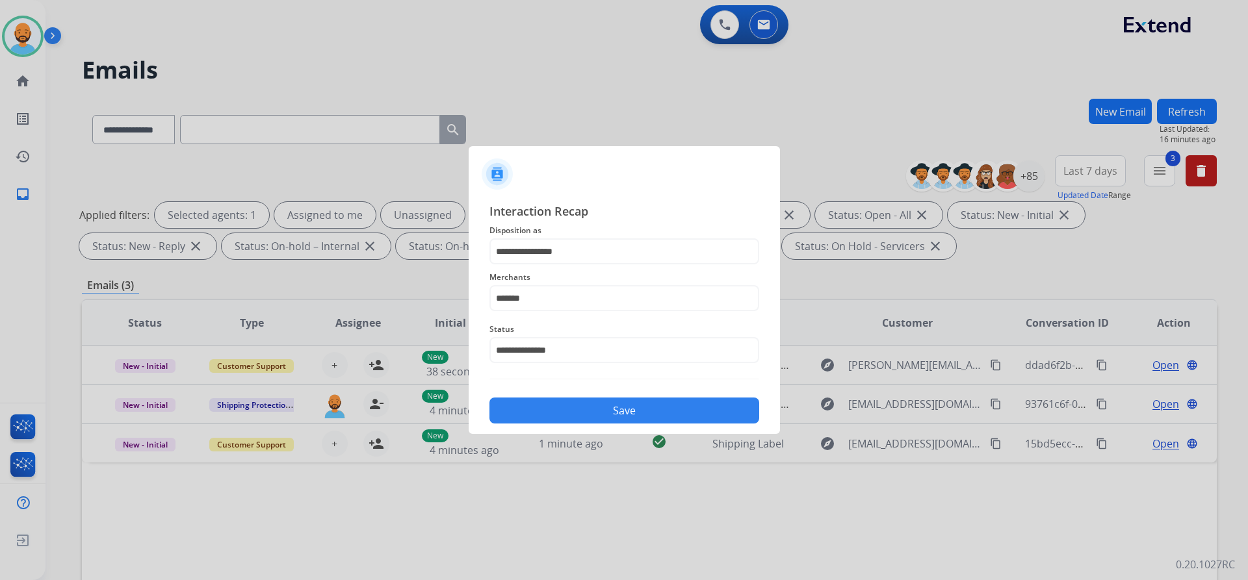
click at [626, 413] on button "Save" at bounding box center [624, 411] width 270 height 26
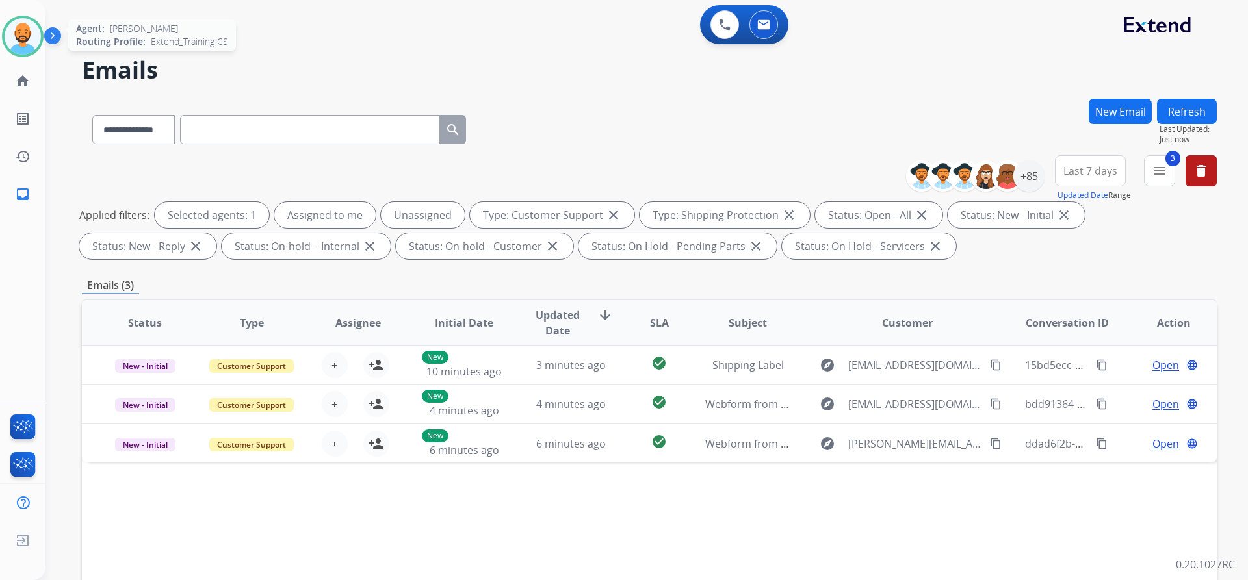
click at [40, 32] on img at bounding box center [23, 36] width 36 height 36
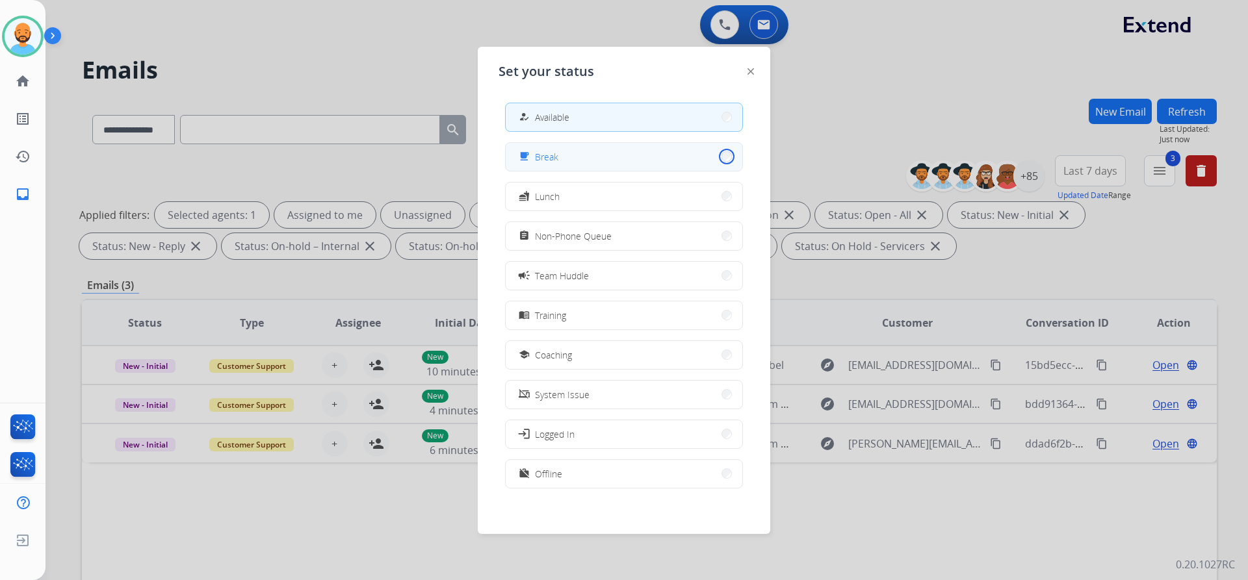
click at [718, 160] on button "free_breakfast Break" at bounding box center [624, 157] width 237 height 28
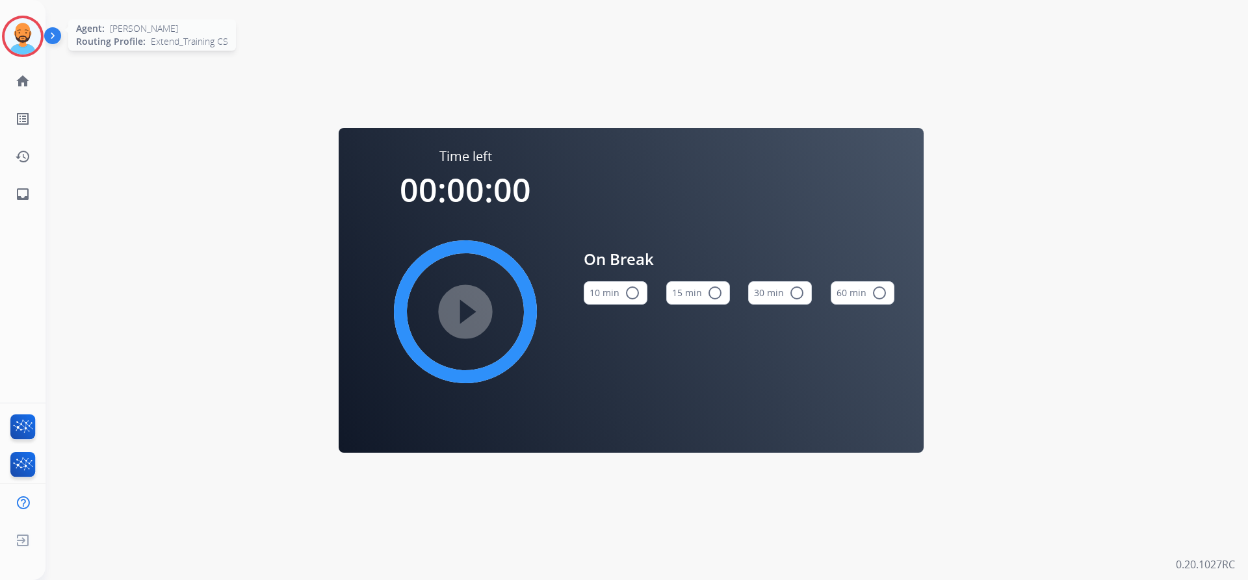
click at [34, 42] on img at bounding box center [23, 36] width 36 height 36
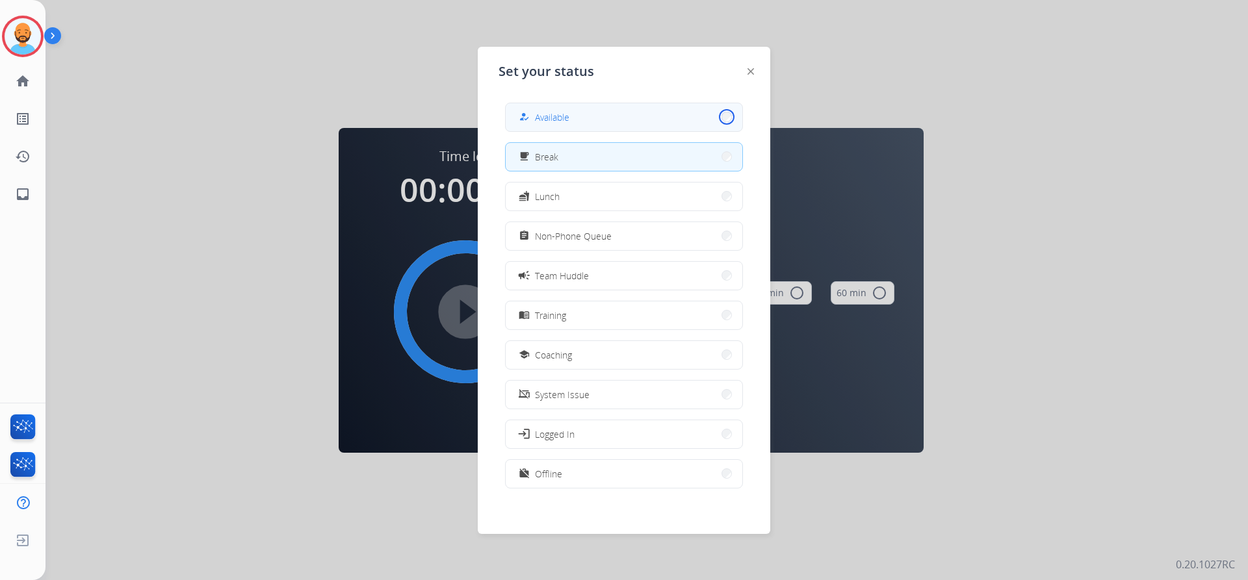
click at [718, 119] on button "how_to_reg Available" at bounding box center [624, 117] width 237 height 28
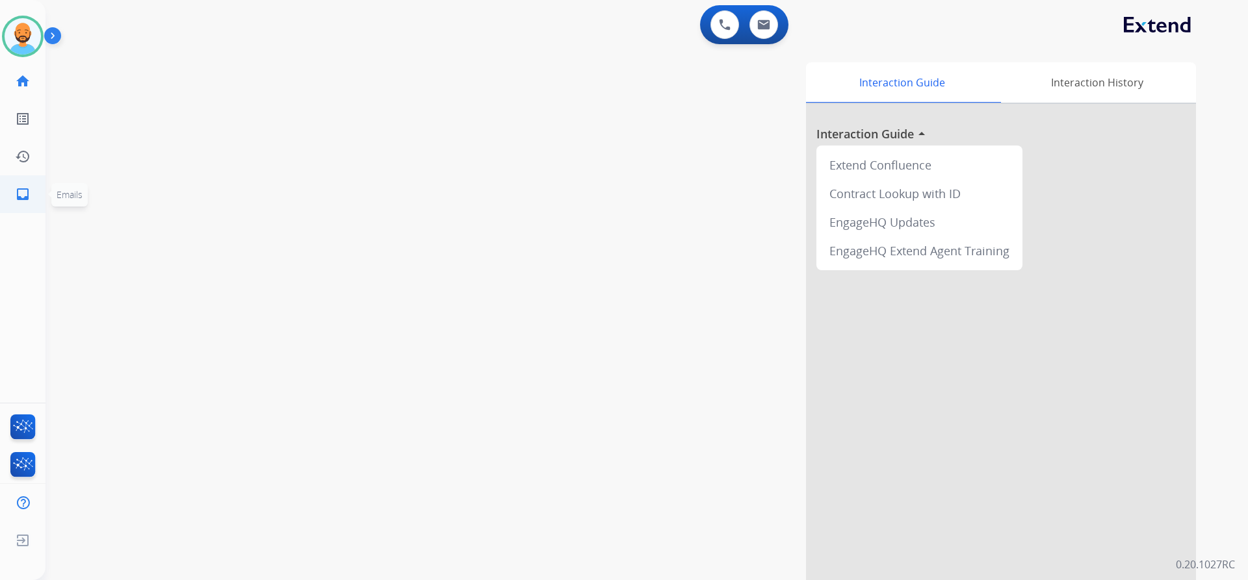
click at [28, 190] on mat-icon "inbox" at bounding box center [23, 195] width 16 height 16
select select "**********"
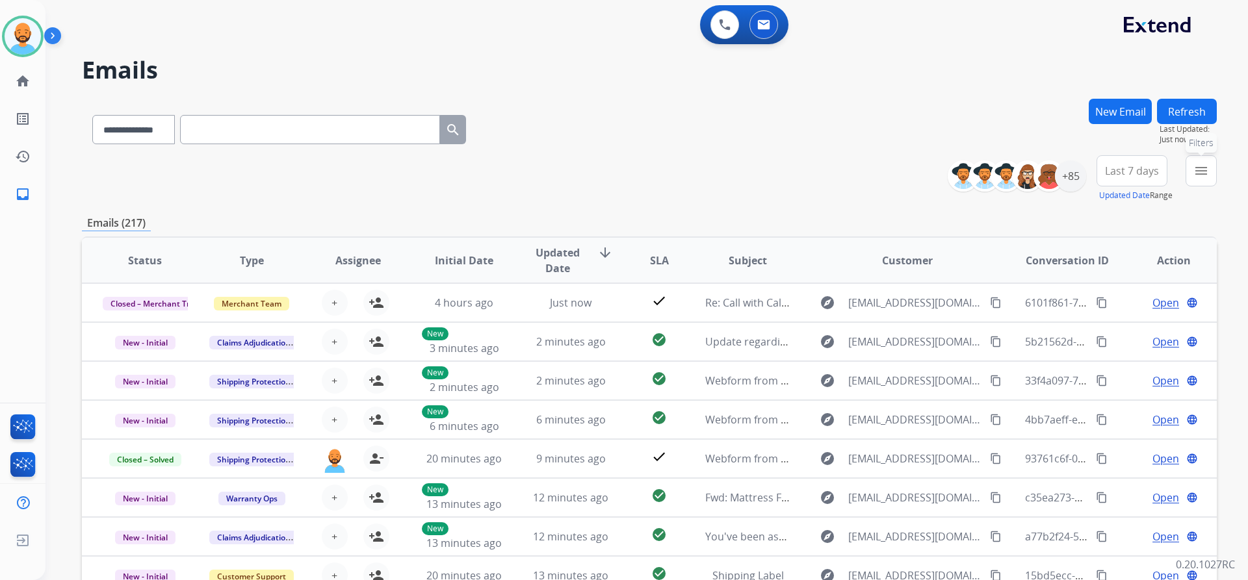
click at [1210, 159] on button "menu Filters" at bounding box center [1201, 170] width 31 height 31
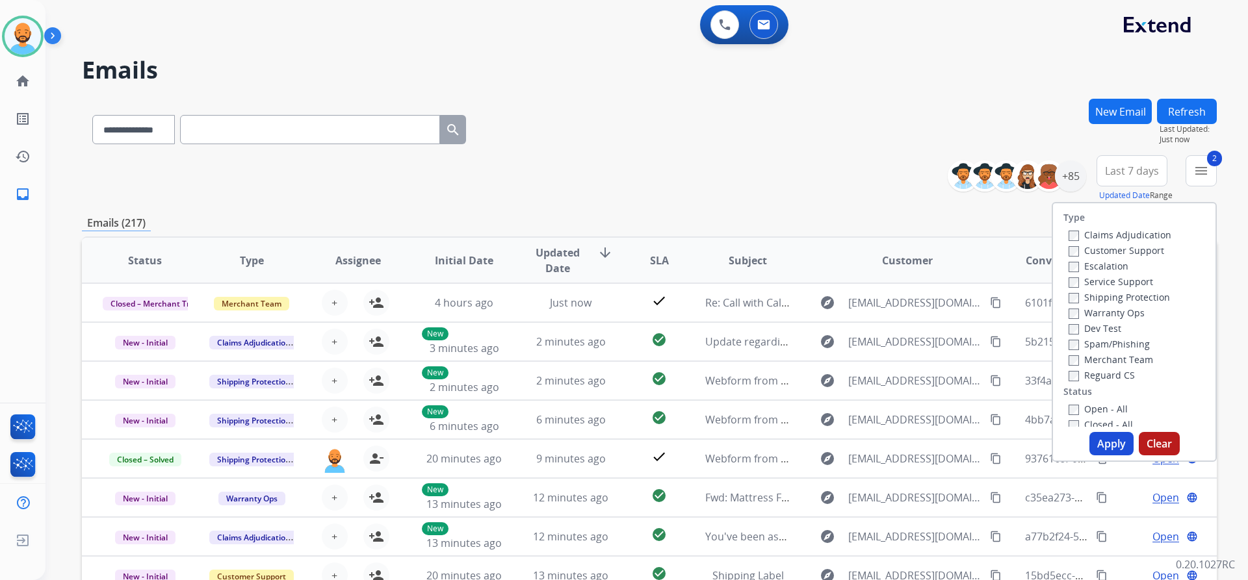
click at [1069, 403] on label "Open - All" at bounding box center [1098, 409] width 59 height 12
click at [1102, 441] on button "Apply" at bounding box center [1111, 443] width 44 height 23
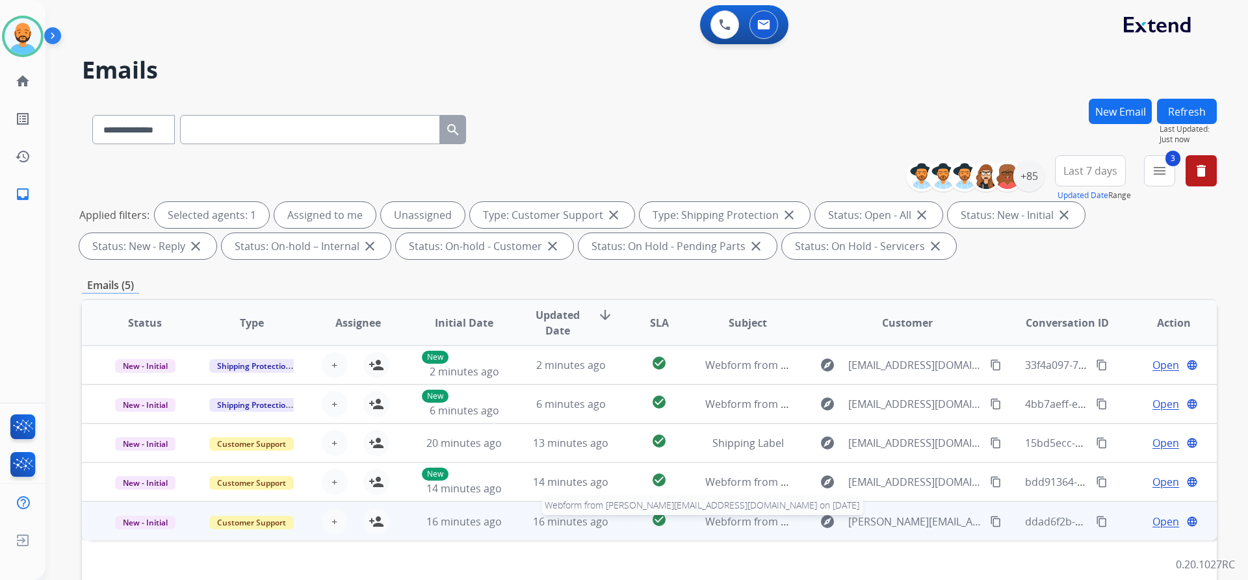
click at [726, 528] on span "Webform from gerardo.aguileravazquez@gmail.com on 08/27/2025" at bounding box center [892, 522] width 375 height 14
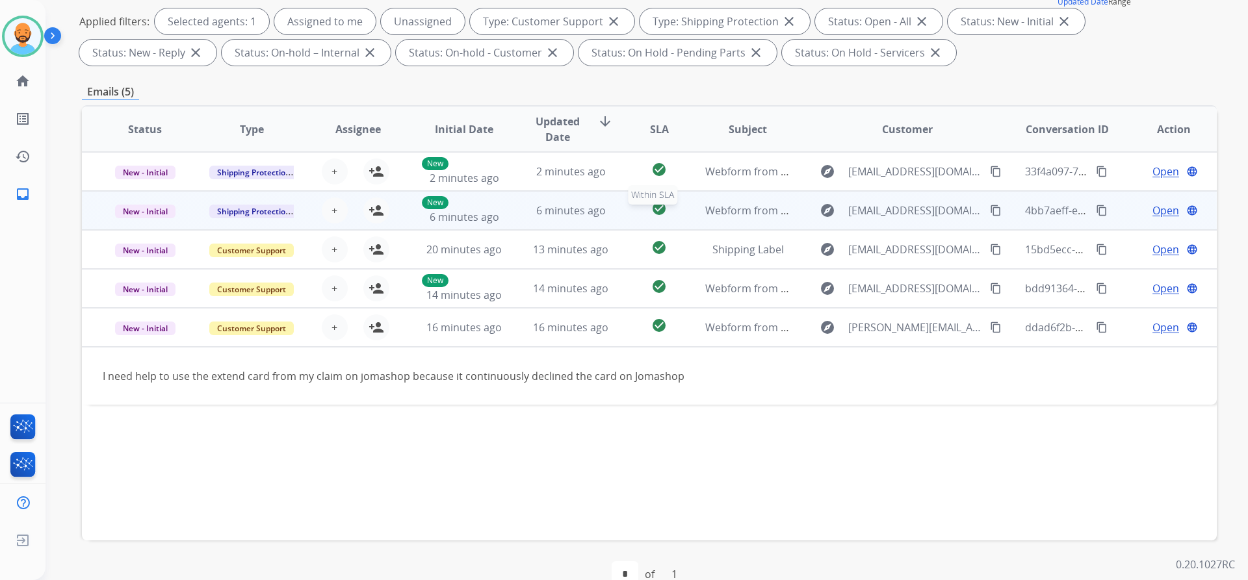
scroll to position [195, 0]
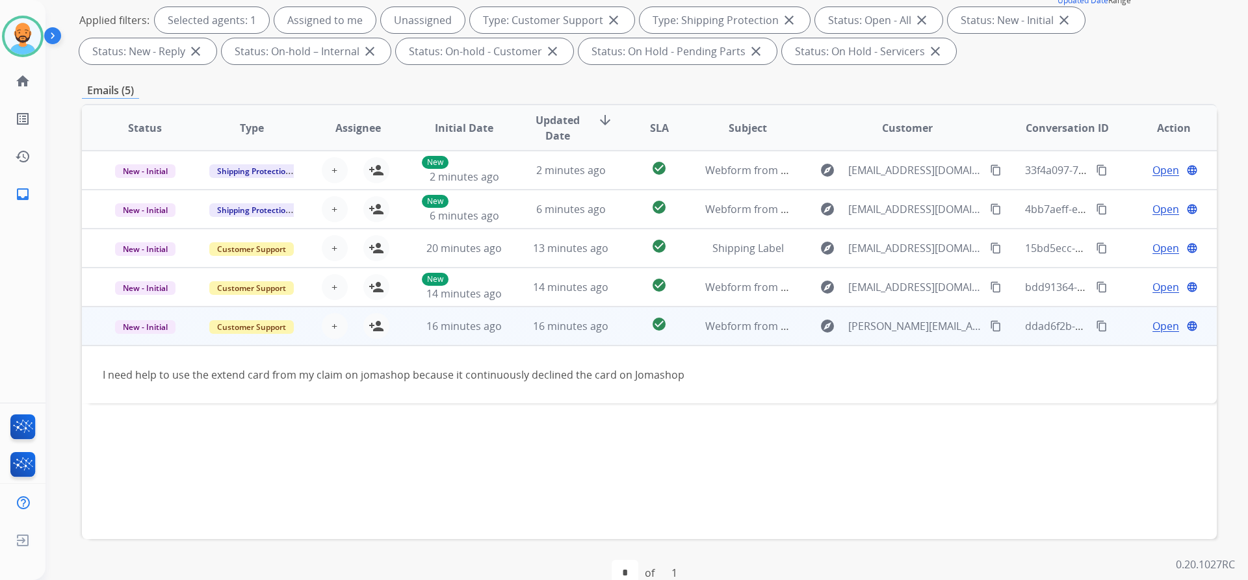
click at [988, 327] on button "content_copy" at bounding box center [996, 326] width 16 height 16
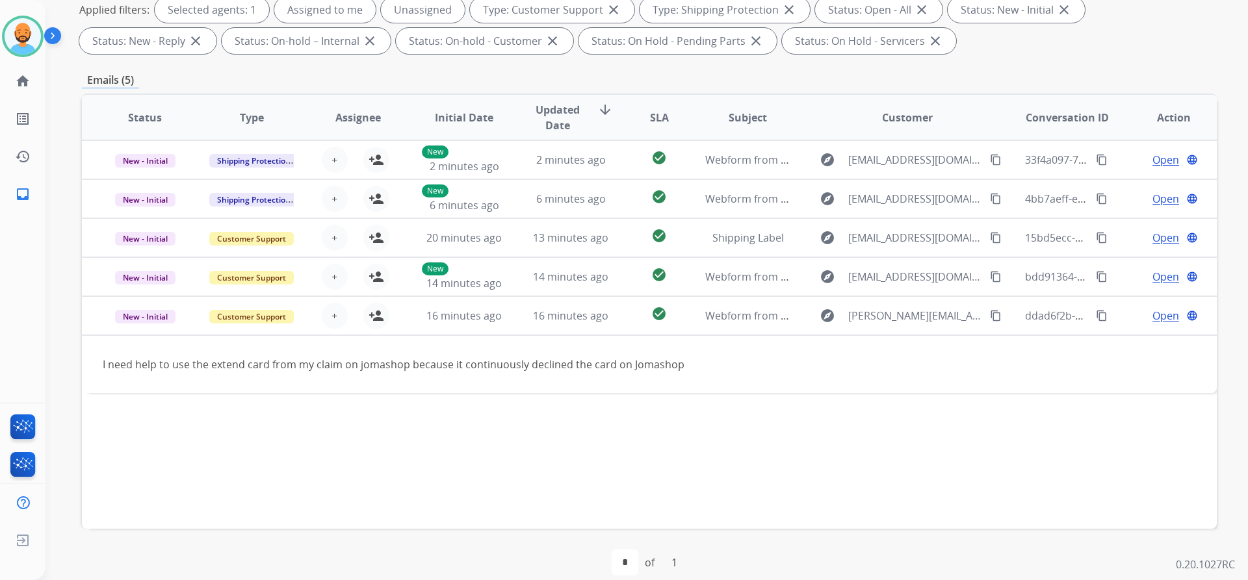
scroll to position [222, 0]
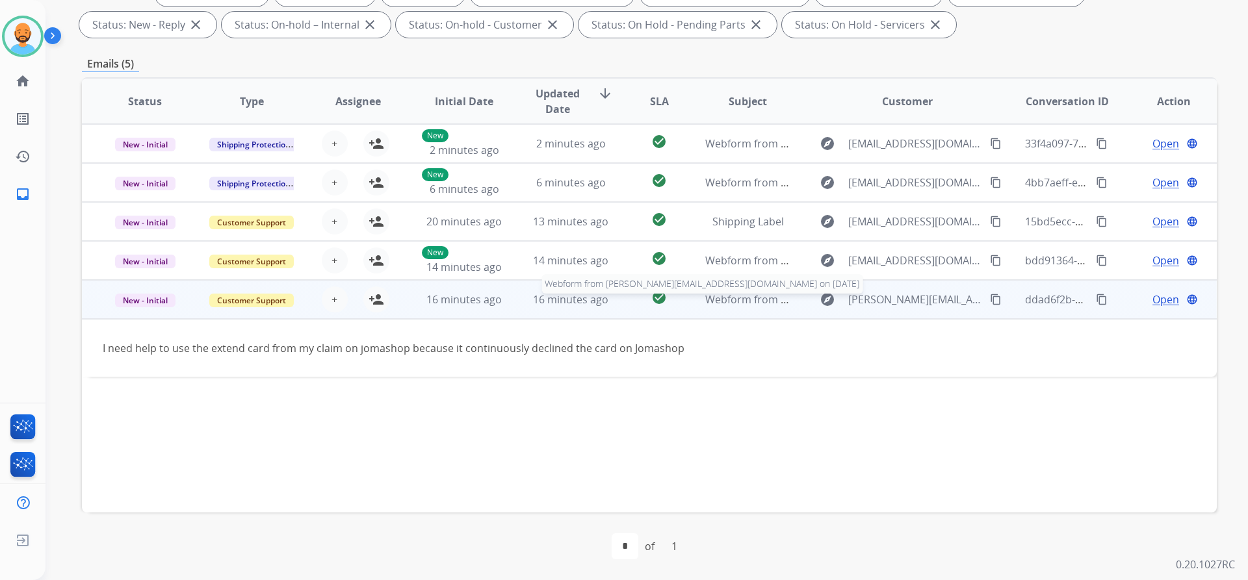
click at [722, 296] on span "Webform from gerardo.aguileravazquez@gmail.com on 08/27/2025" at bounding box center [892, 299] width 375 height 14
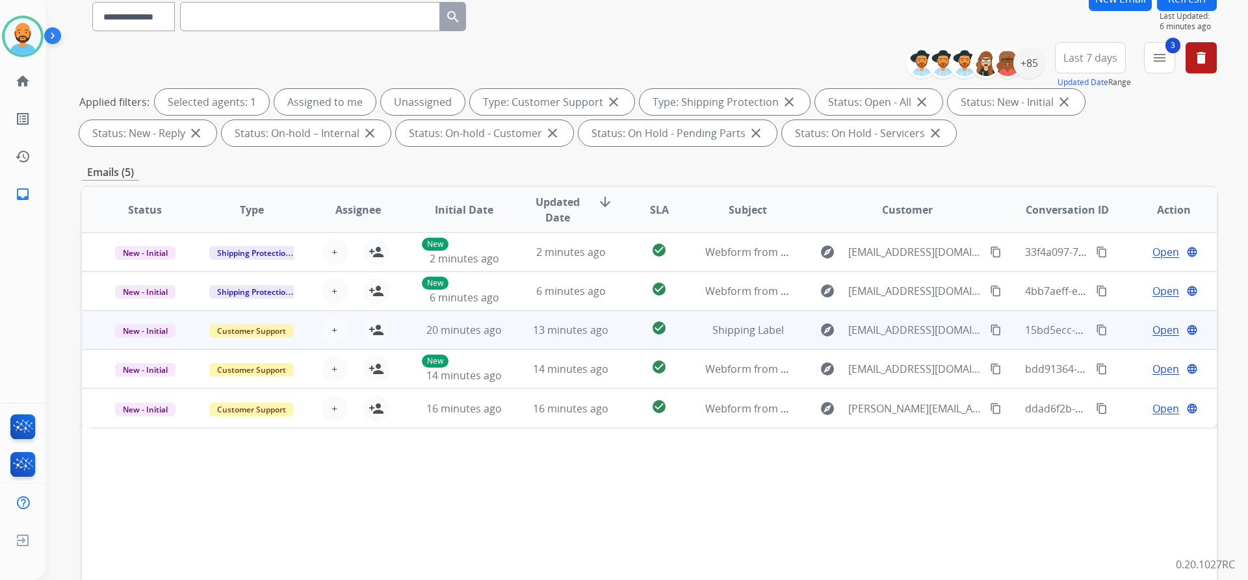
scroll to position [0, 0]
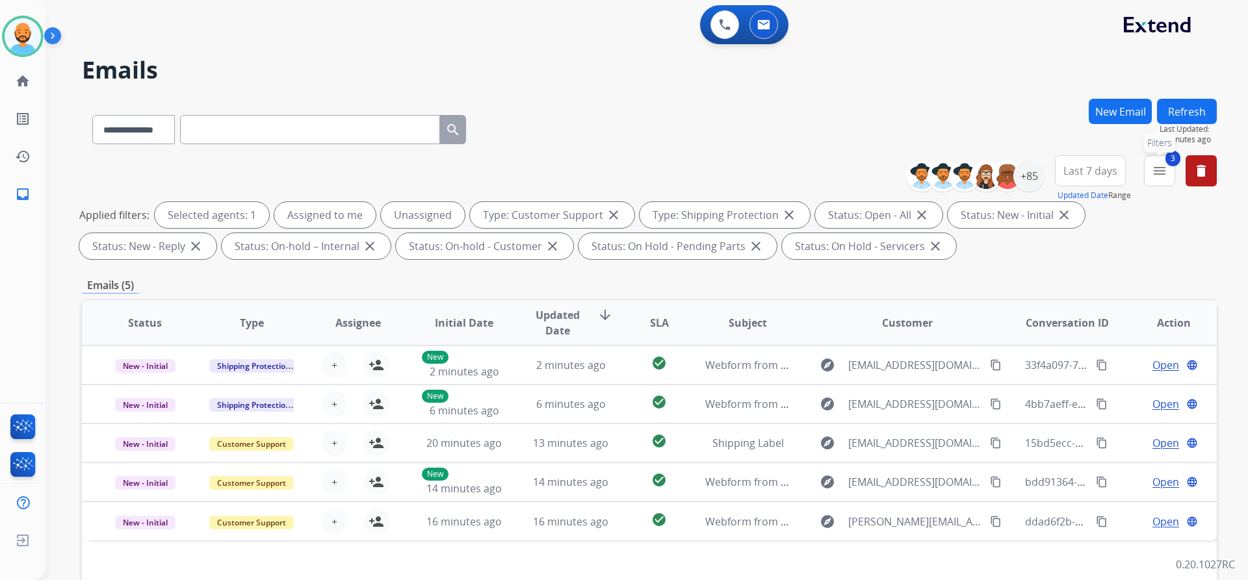
click at [1166, 172] on mat-icon "menu" at bounding box center [1160, 171] width 16 height 16
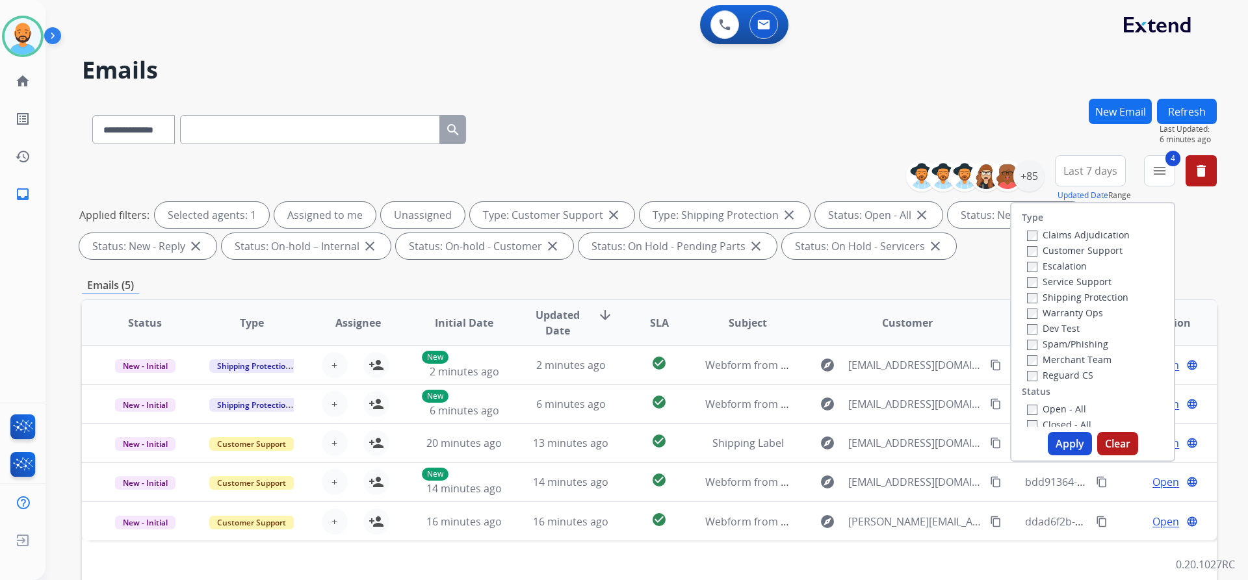
click at [1062, 448] on button "Apply" at bounding box center [1070, 443] width 44 height 23
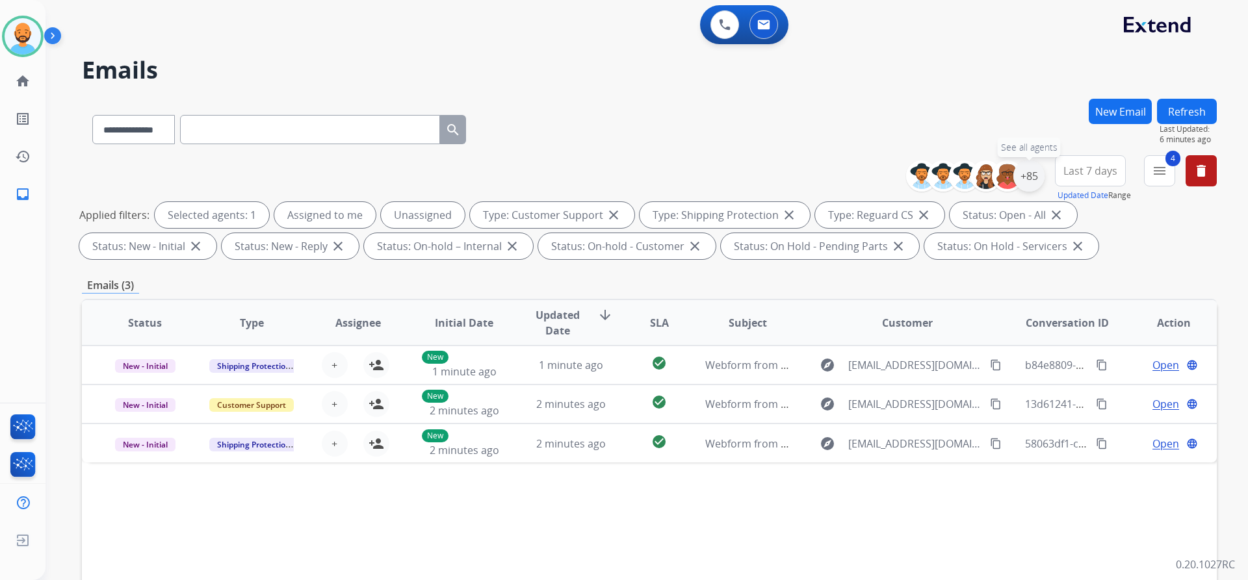
click at [1028, 172] on div "+85" at bounding box center [1028, 176] width 31 height 31
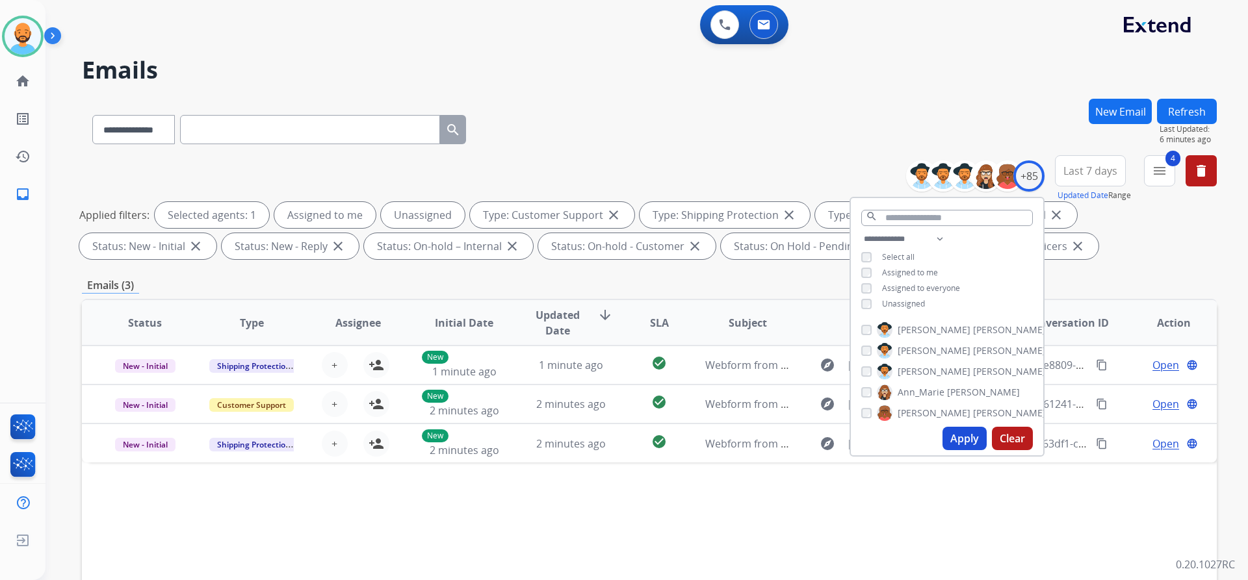
click at [890, 92] on div "**********" at bounding box center [630, 337] width 1171 height 580
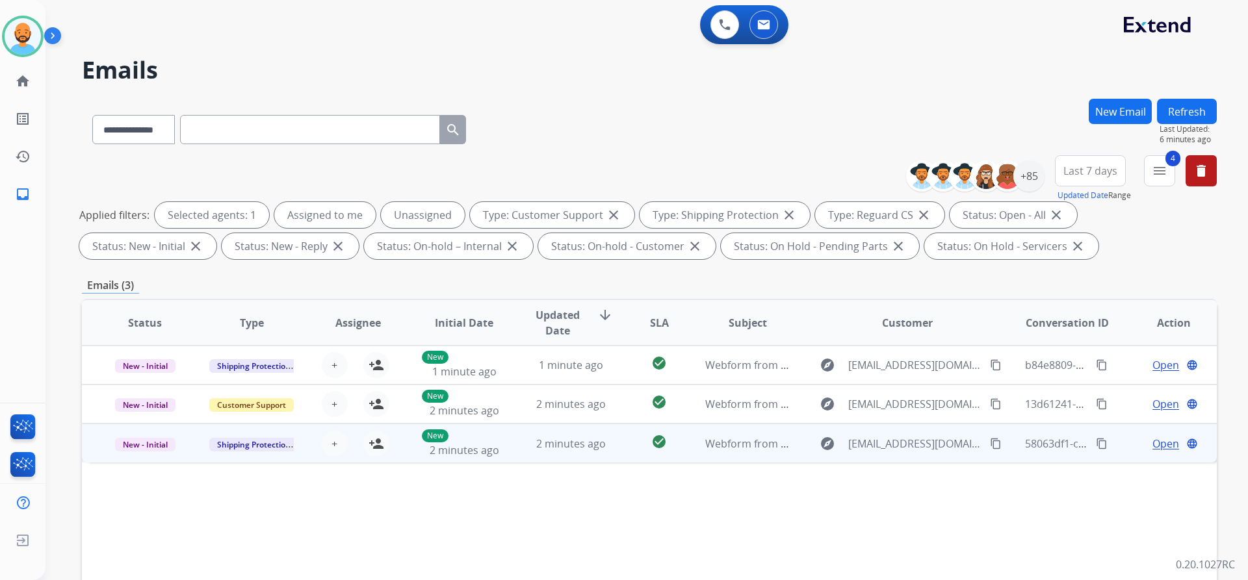
click at [691, 438] on td "Webform from croper@pilarsmartini.com on 08/27/2025" at bounding box center [737, 443] width 107 height 39
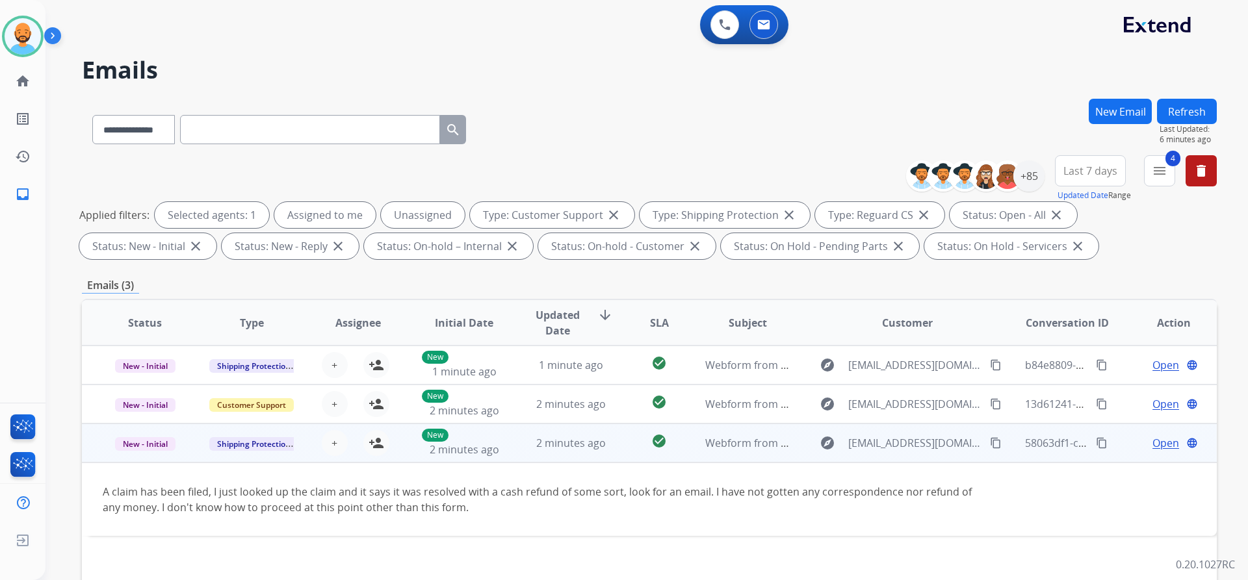
click at [990, 439] on mat-icon "content_copy" at bounding box center [996, 443] width 12 height 12
click at [378, 440] on mat-icon "person_add" at bounding box center [377, 443] width 16 height 16
click at [1162, 448] on span "Open" at bounding box center [1165, 443] width 27 height 16
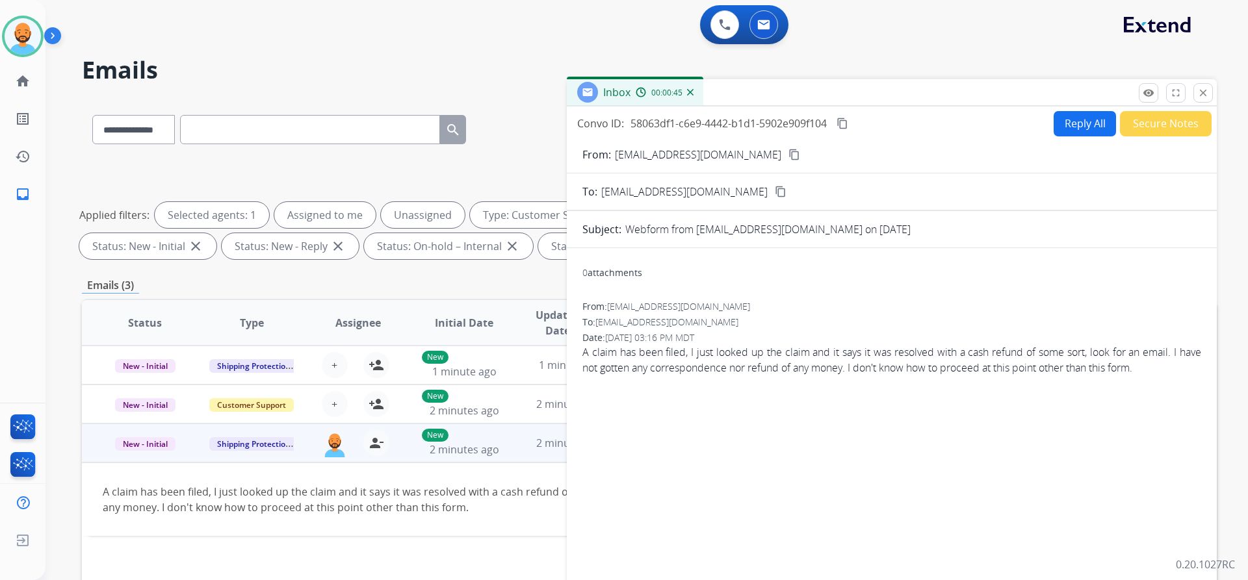
click at [1080, 127] on button "Reply All" at bounding box center [1085, 123] width 62 height 25
select select "**********"
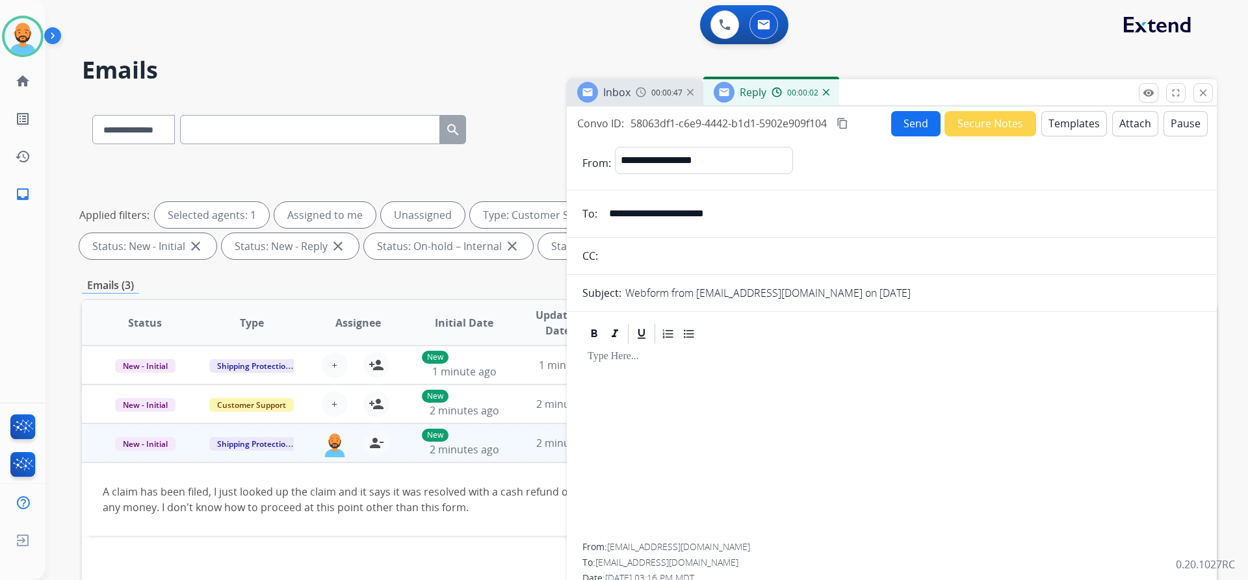
click at [1058, 127] on button "Templates" at bounding box center [1074, 123] width 66 height 25
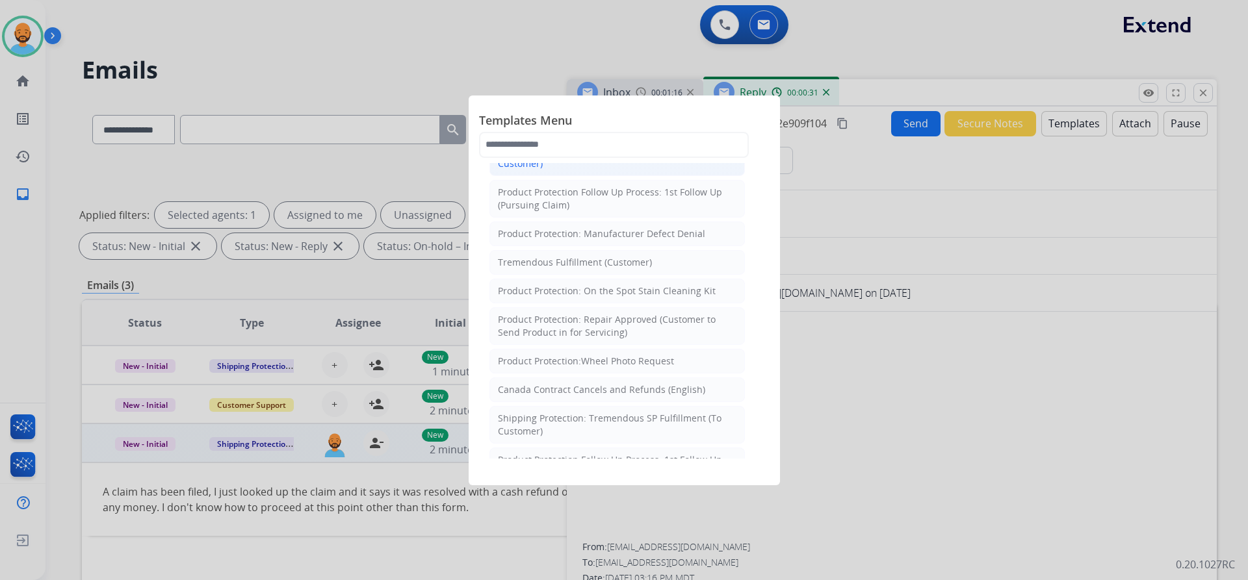
scroll to position [520, 0]
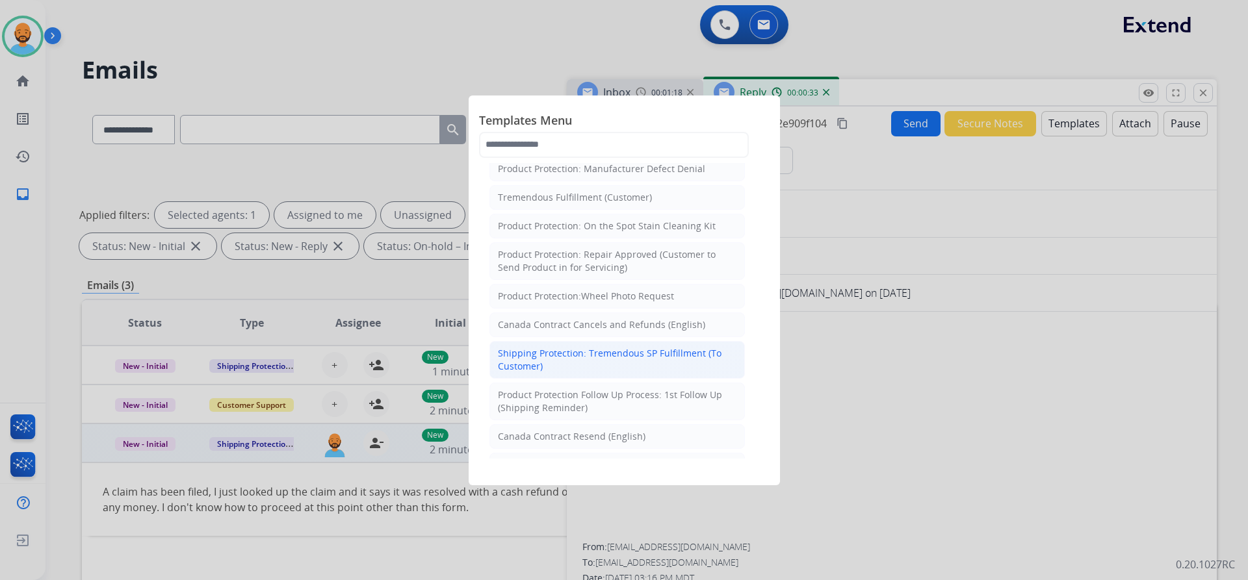
click at [595, 351] on div "Shipping Protection: Tremendous SP Fulfillment (To Customer)" at bounding box center [617, 360] width 239 height 26
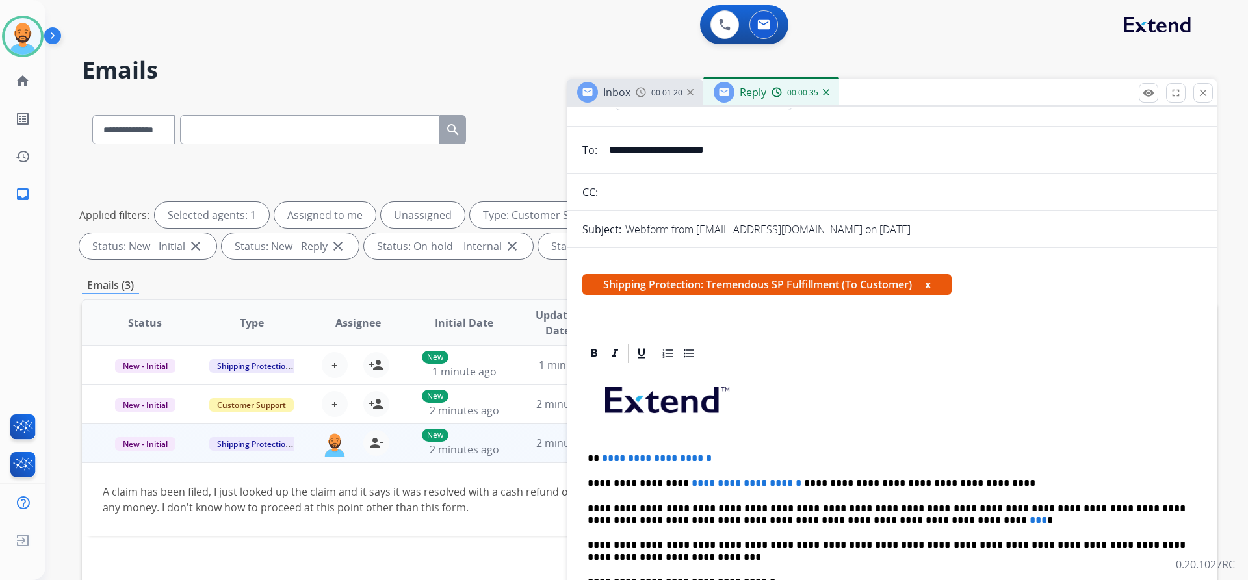
scroll to position [130, 0]
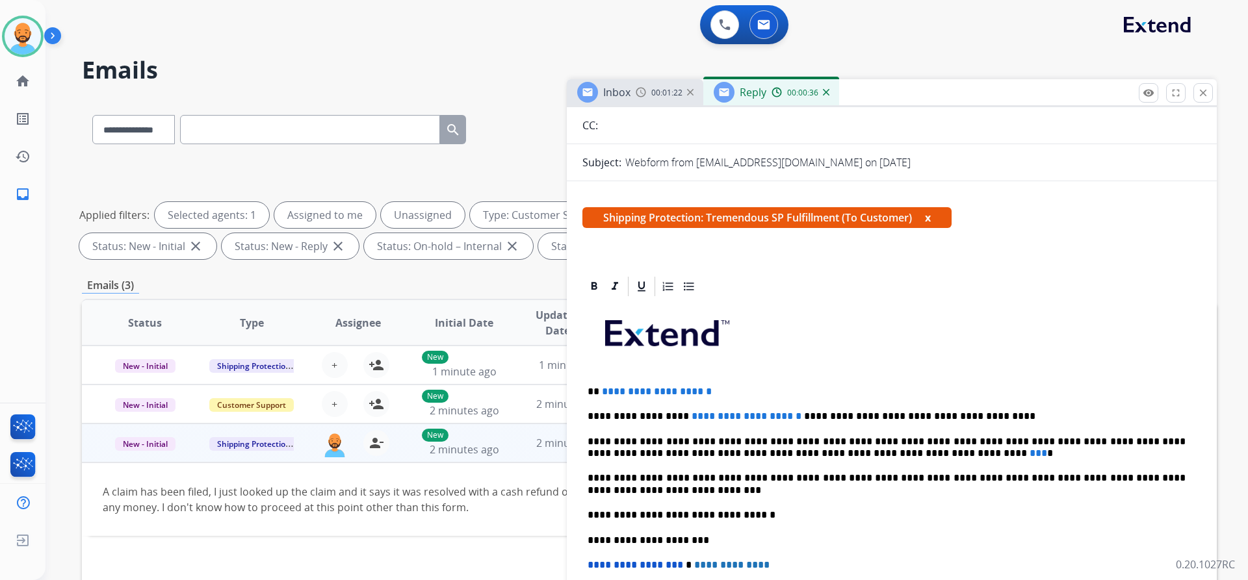
click at [712, 388] on span "**********" at bounding box center [657, 392] width 110 height 10
click at [599, 391] on p "**********" at bounding box center [887, 392] width 598 height 12
click at [765, 419] on span "**********" at bounding box center [747, 416] width 110 height 10
click at [1030, 453] on span "***" at bounding box center [1039, 453] width 18 height 10
click at [1030, 455] on span "***" at bounding box center [1039, 453] width 18 height 10
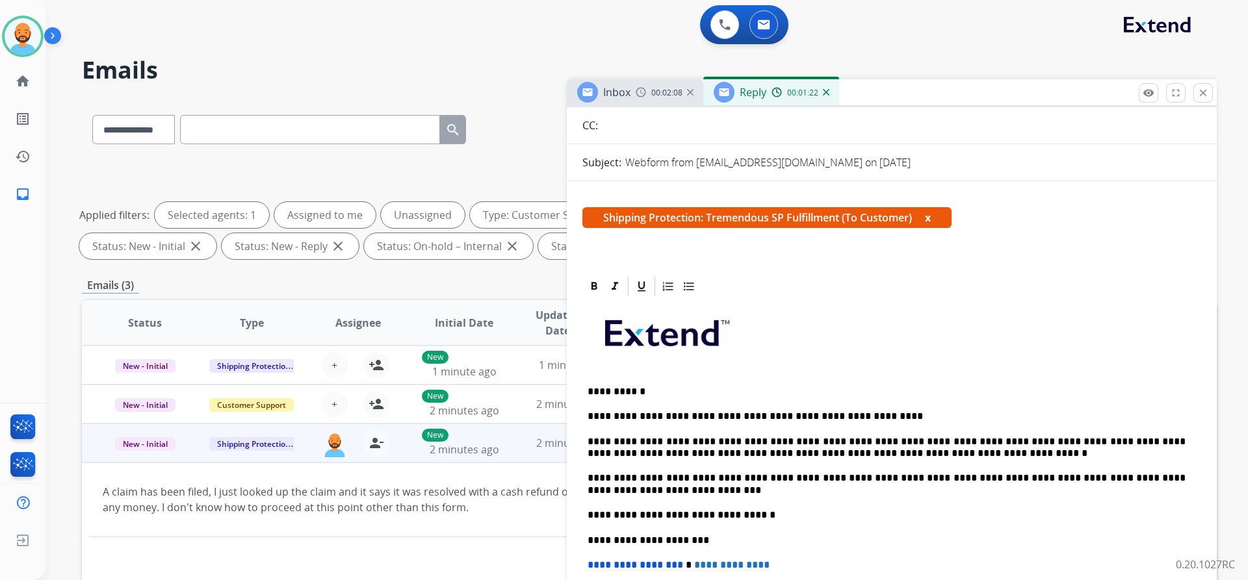
click at [888, 458] on p "**********" at bounding box center [887, 448] width 598 height 24
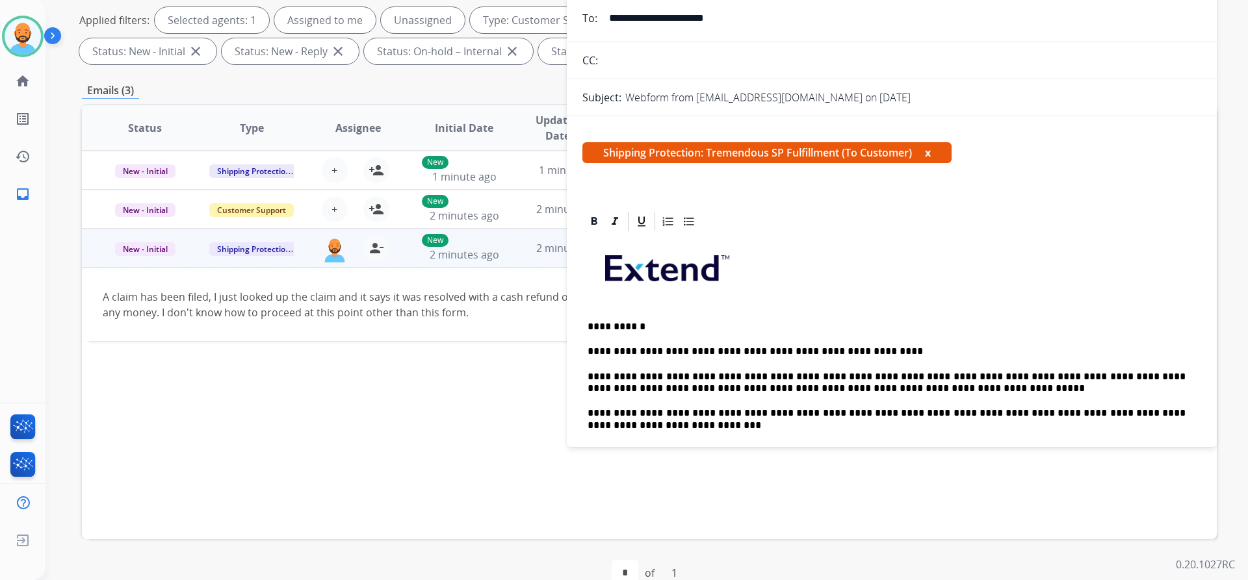
scroll to position [0, 0]
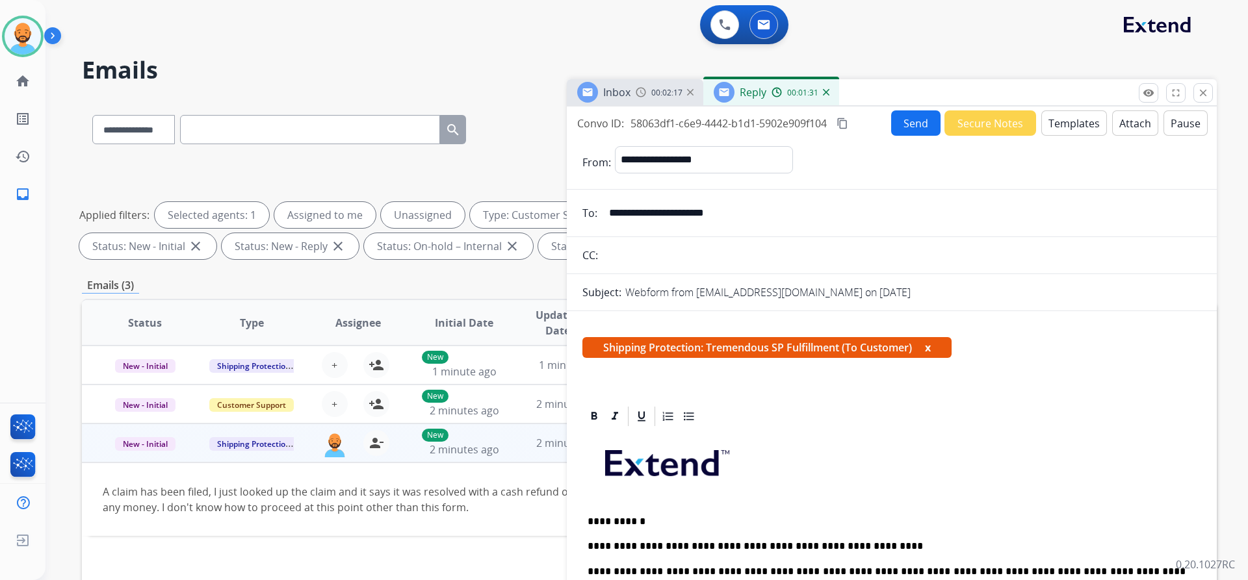
click at [909, 126] on button "Send" at bounding box center [915, 122] width 49 height 25
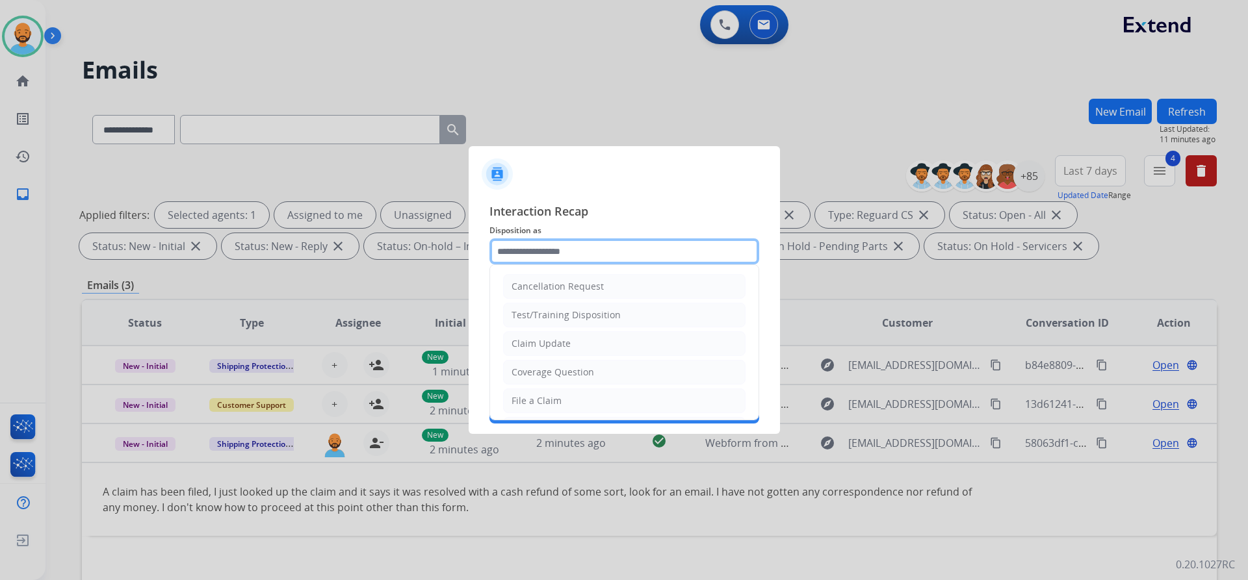
click at [537, 243] on input "text" at bounding box center [624, 252] width 270 height 26
click at [551, 344] on div "Claim Update" at bounding box center [541, 343] width 59 height 13
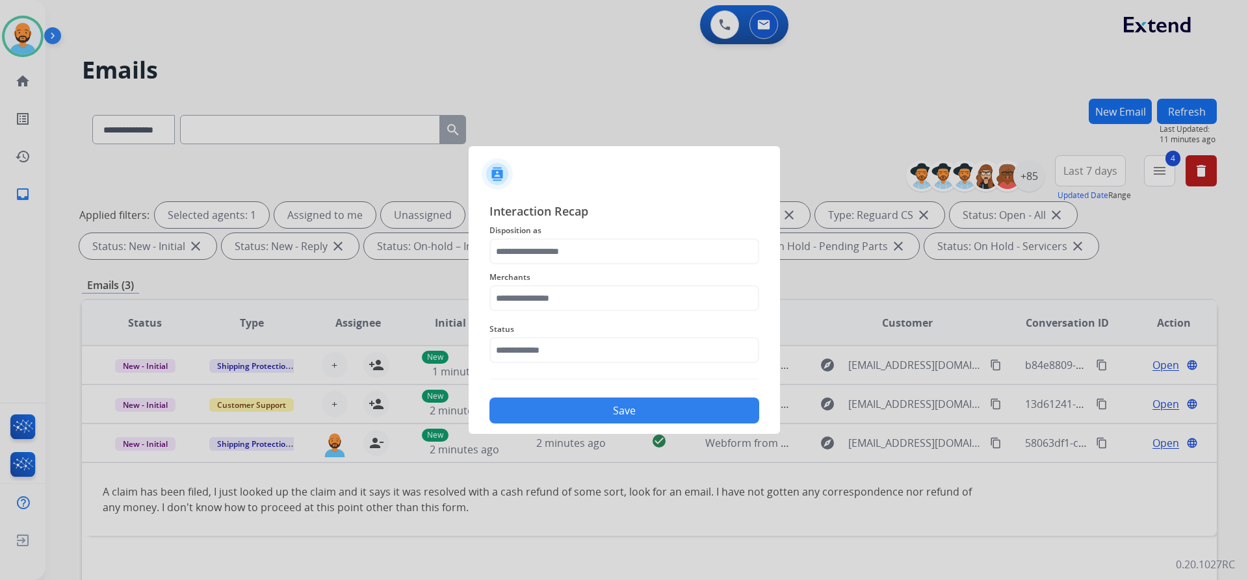
type input "**********"
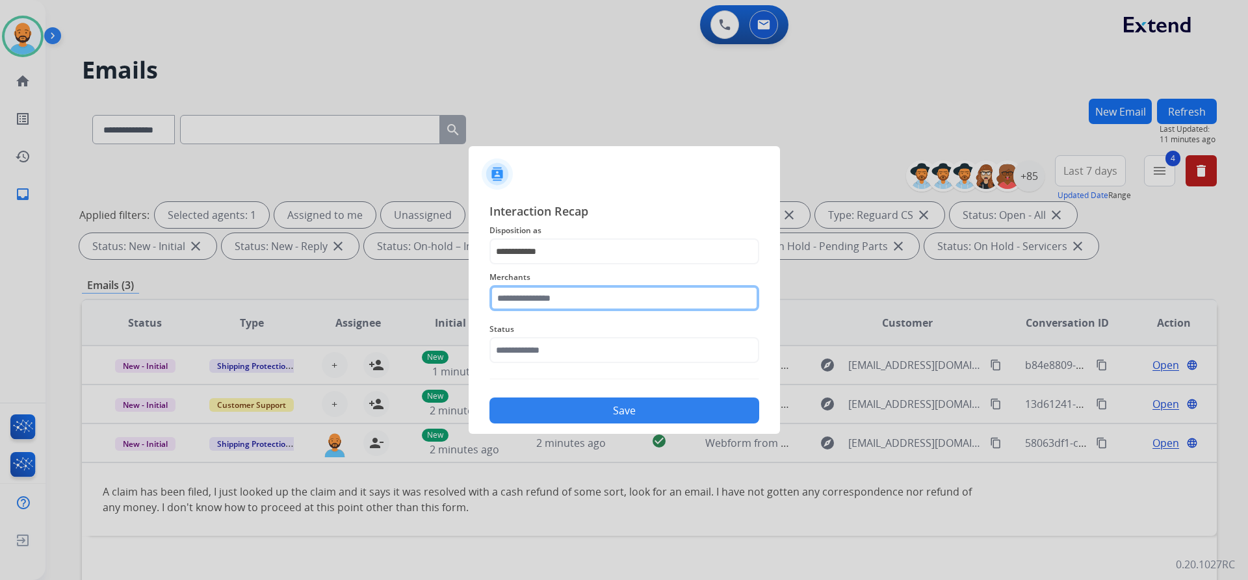
click at [556, 290] on input "text" at bounding box center [624, 298] width 270 height 26
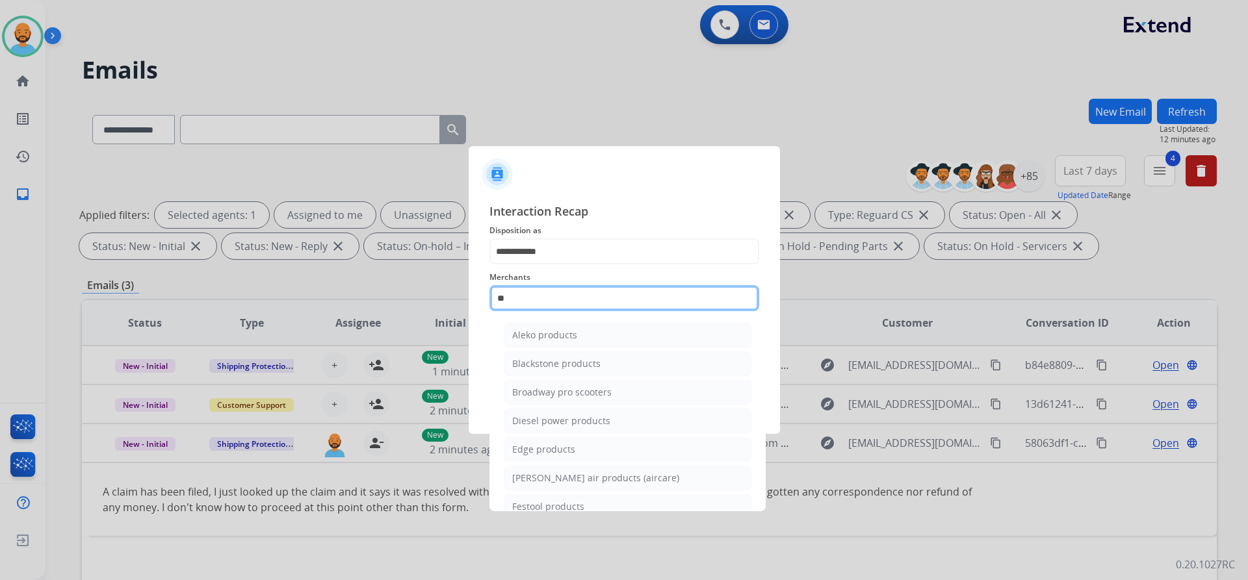
type input "*"
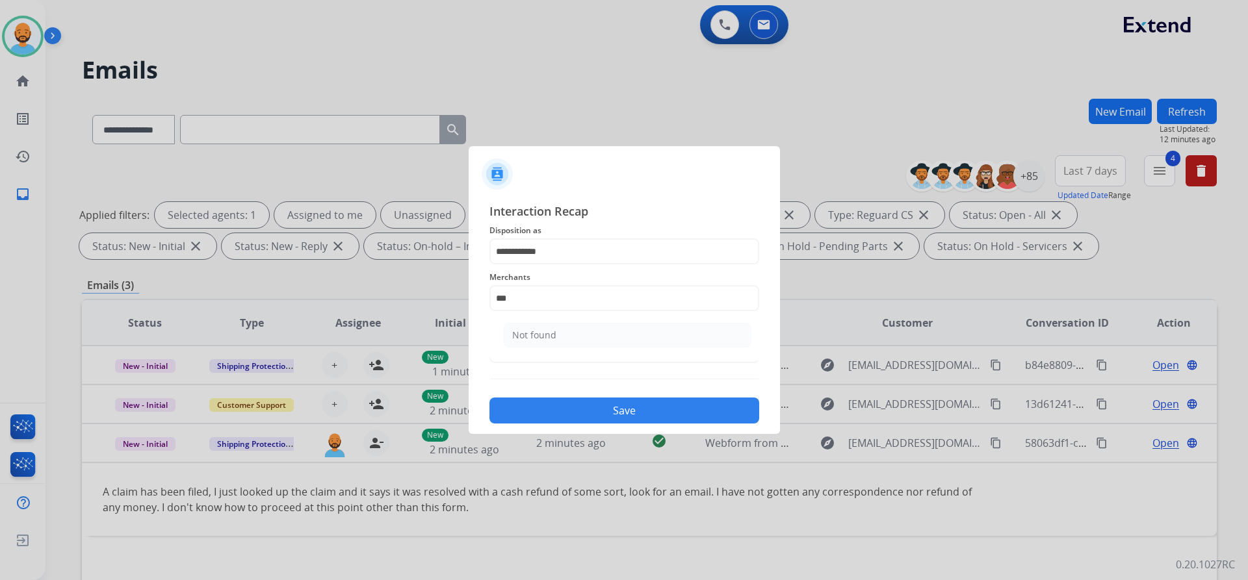
click at [545, 331] on div "Not found" at bounding box center [534, 335] width 44 height 13
type input "*********"
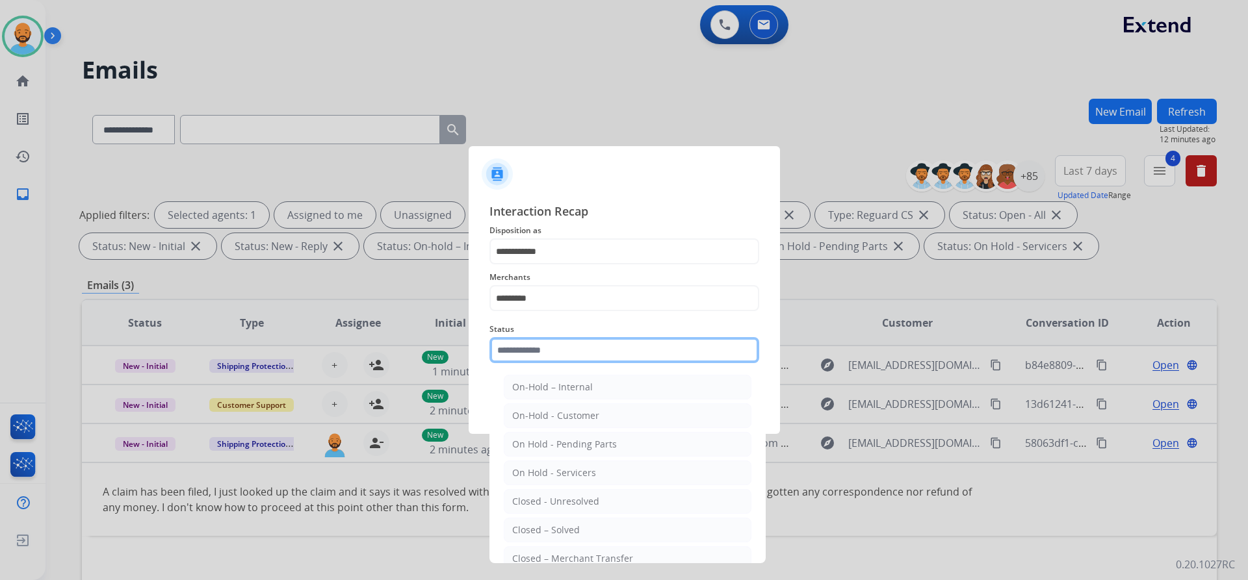
click at [532, 347] on input "text" at bounding box center [624, 350] width 270 height 26
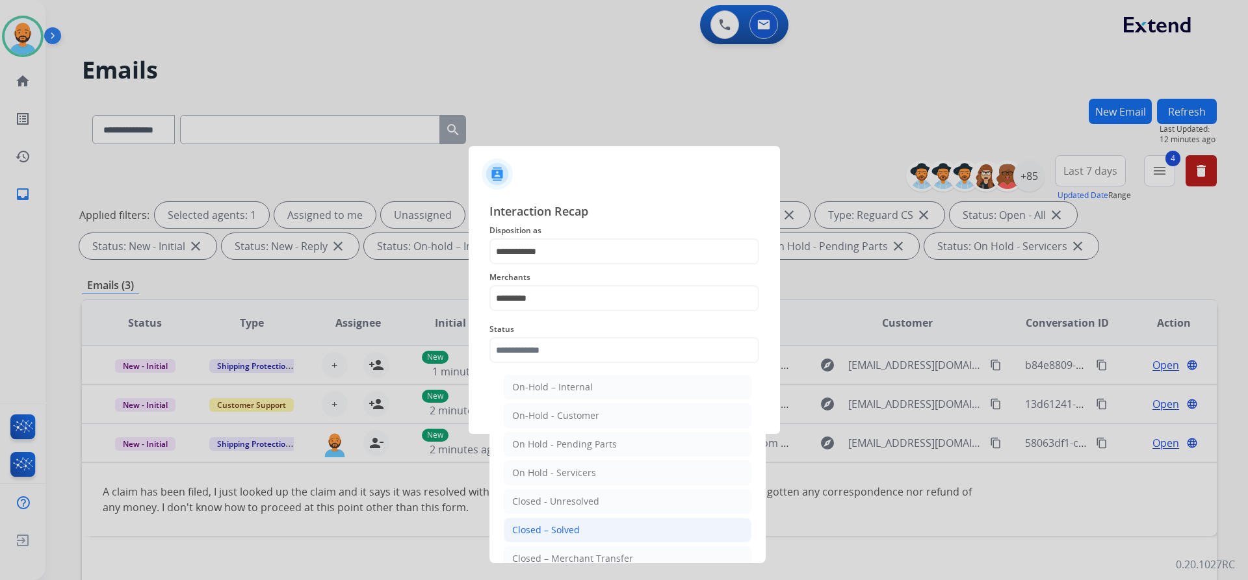
click at [547, 526] on div "Closed – Solved" at bounding box center [546, 530] width 68 height 13
type input "**********"
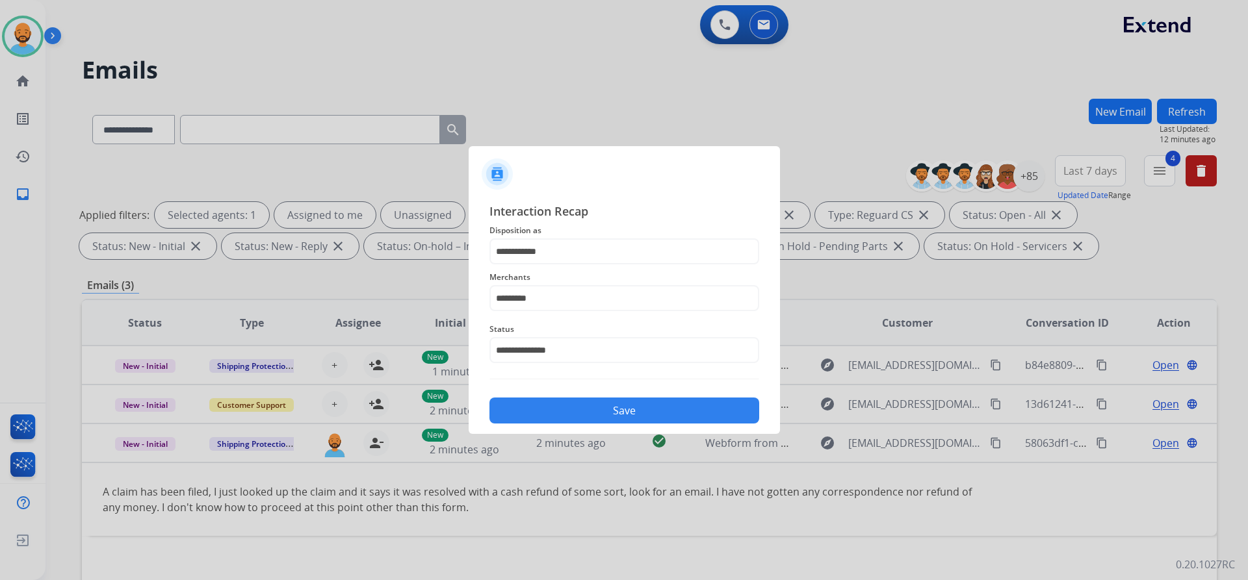
click at [662, 409] on button "Save" at bounding box center [624, 411] width 270 height 26
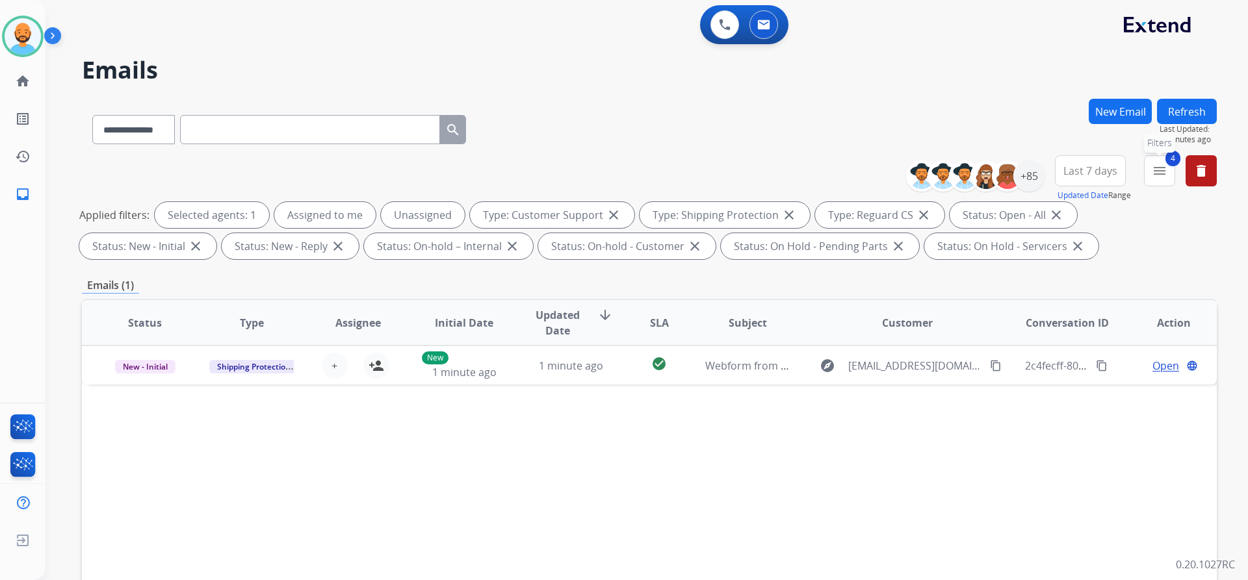
click at [1158, 180] on button "4 menu Filters" at bounding box center [1159, 170] width 31 height 31
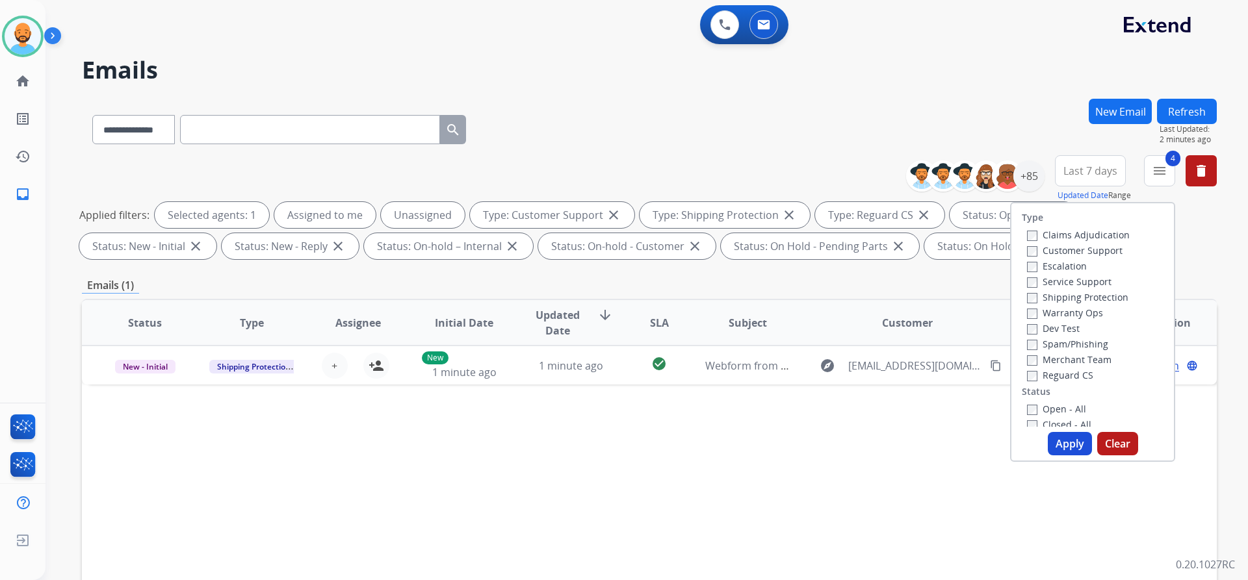
click at [1056, 439] on button "Apply" at bounding box center [1070, 443] width 44 height 23
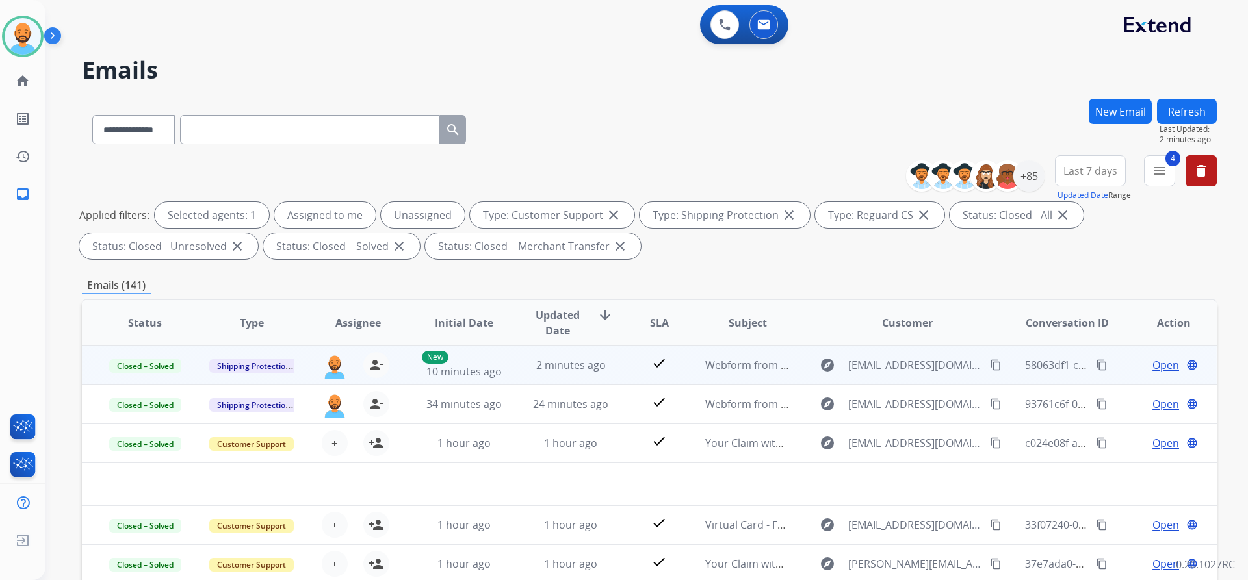
click at [861, 357] on div "explore croper@pilarsmartini.com content_copy" at bounding box center [907, 365] width 191 height 21
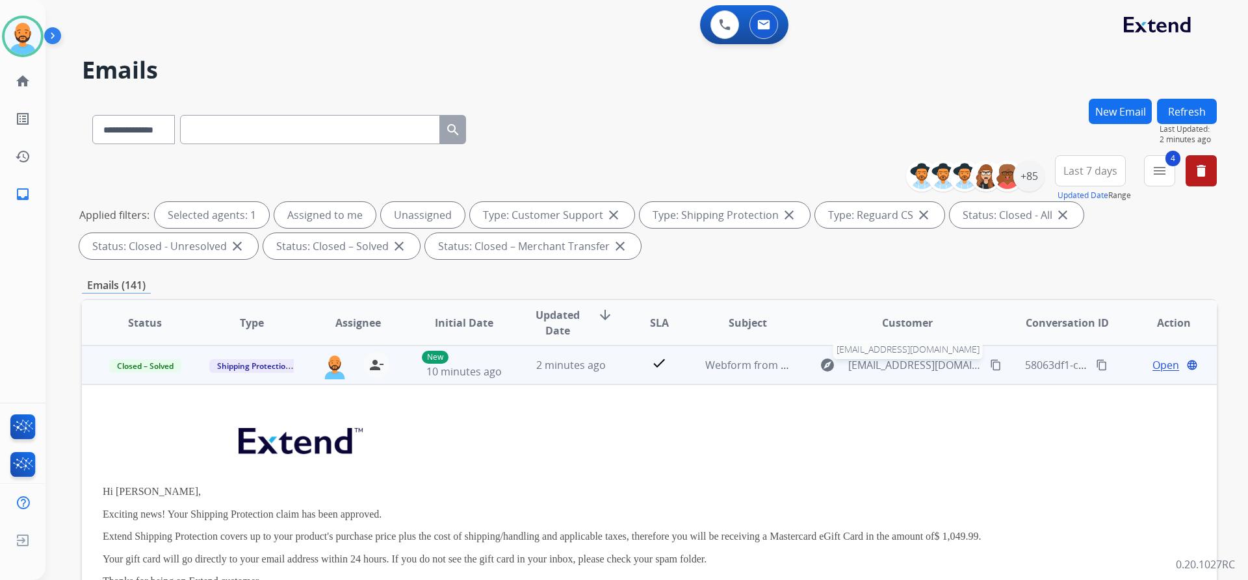
click at [864, 361] on span "croper@pilarsmartini.com" at bounding box center [915, 365] width 134 height 16
type input "**********"
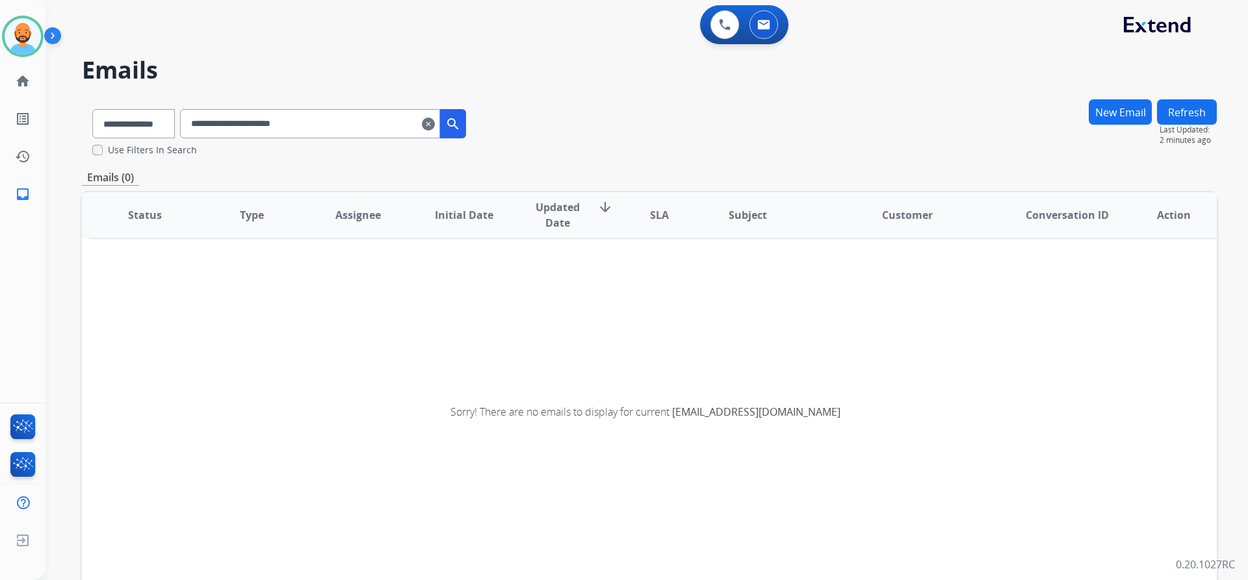
click at [435, 129] on mat-icon "clear" at bounding box center [428, 124] width 13 height 16
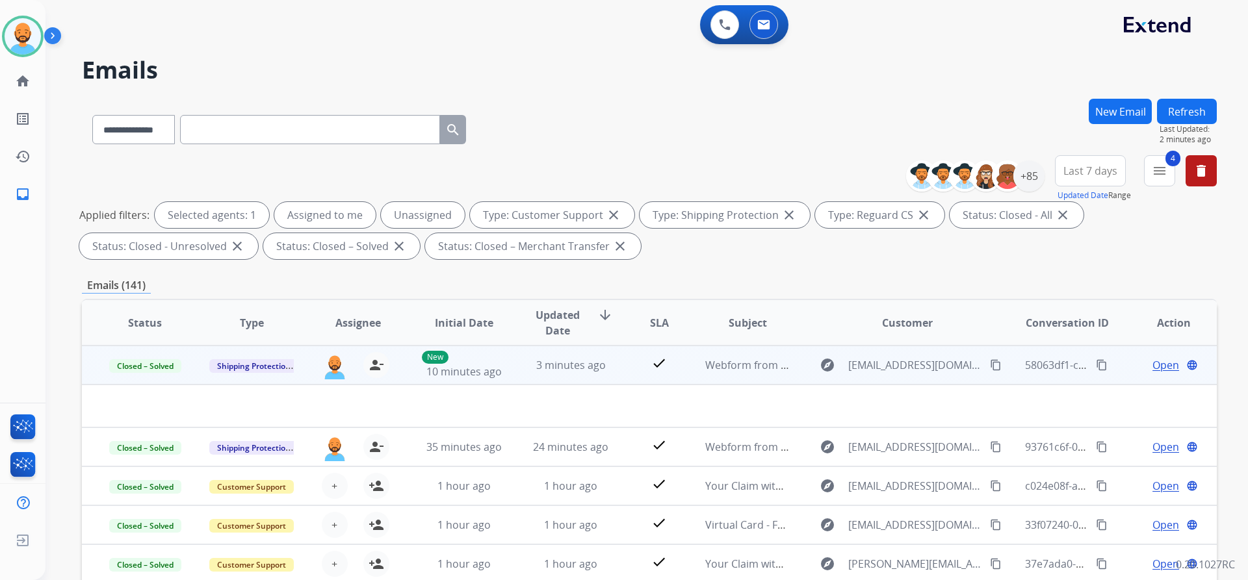
click at [1096, 361] on mat-icon "content_copy" at bounding box center [1102, 365] width 12 height 12
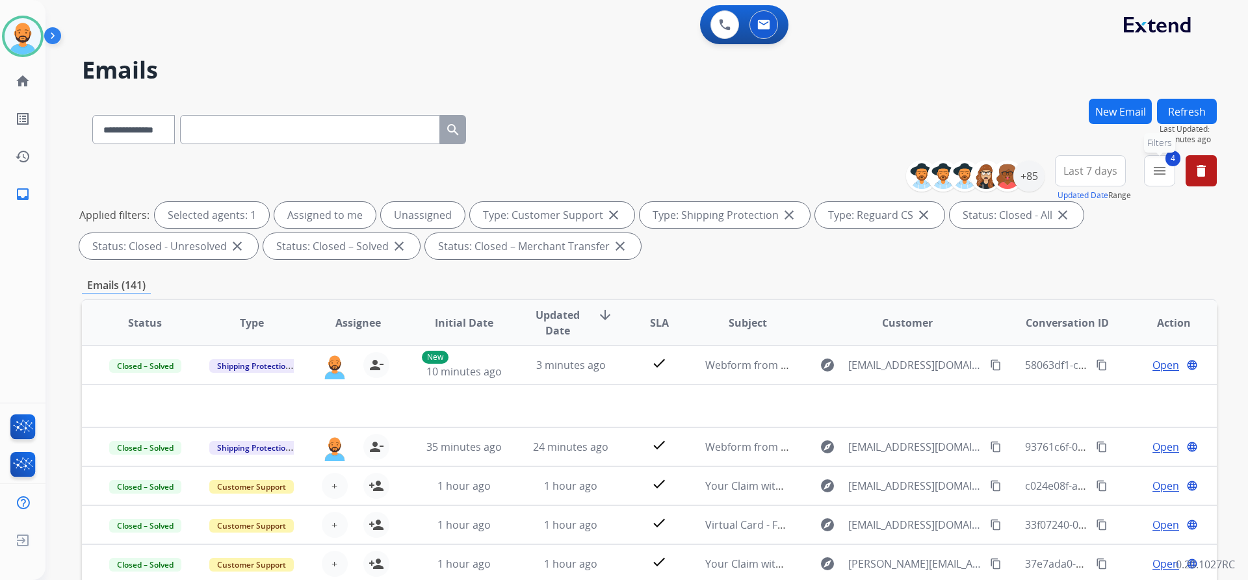
click at [1149, 167] on button "4 menu Filters" at bounding box center [1159, 170] width 31 height 31
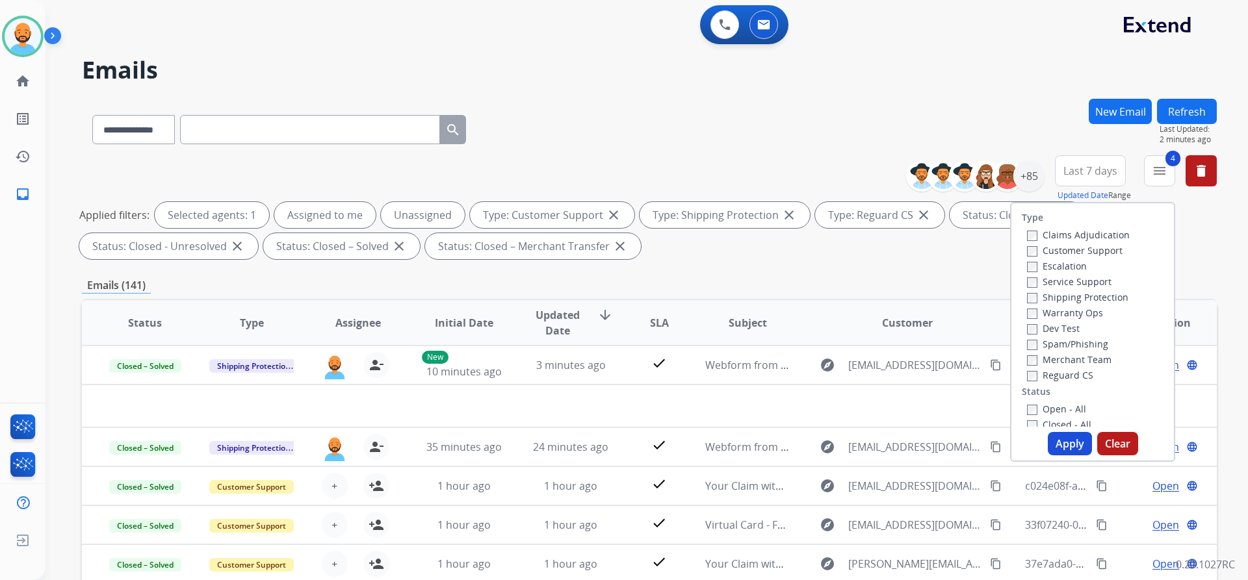
click at [1070, 442] on button "Apply" at bounding box center [1070, 443] width 44 height 23
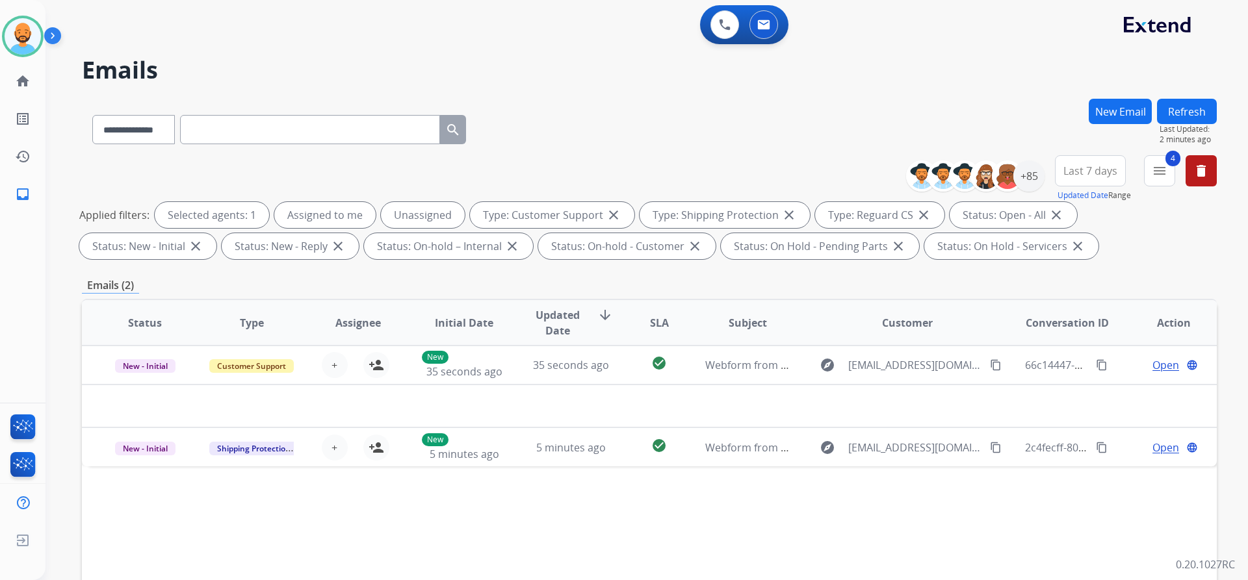
click at [967, 263] on div "**********" at bounding box center [649, 209] width 1135 height 109
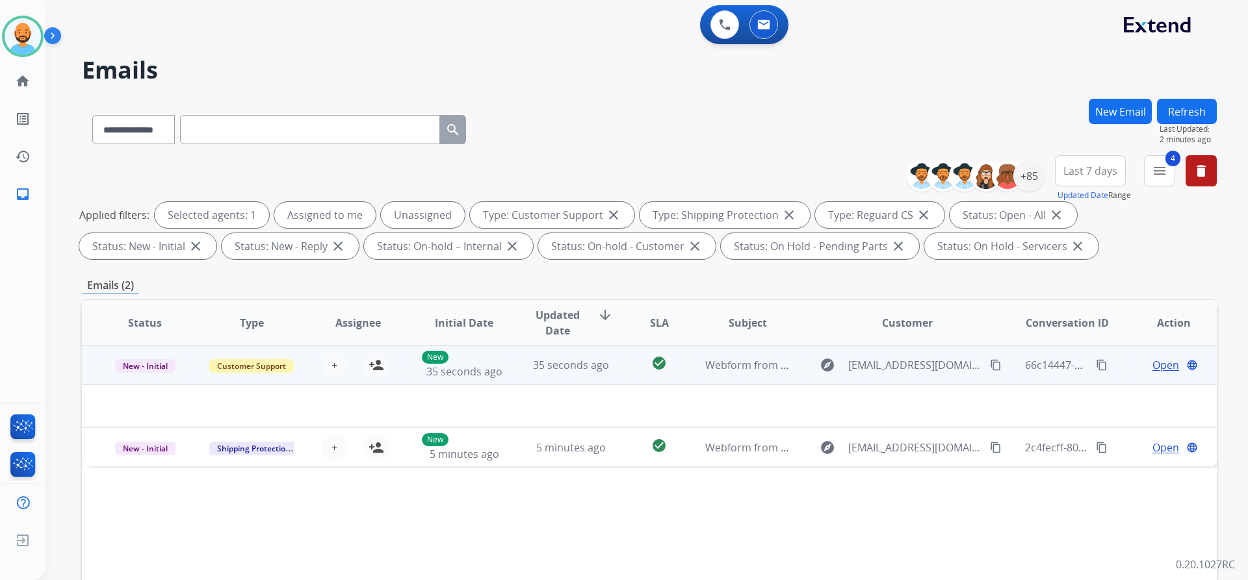
click at [790, 389] on td at bounding box center [543, 406] width 922 height 43
click at [791, 367] on td "explore Tdwilliams11@aol.com content_copy" at bounding box center [897, 365] width 213 height 39
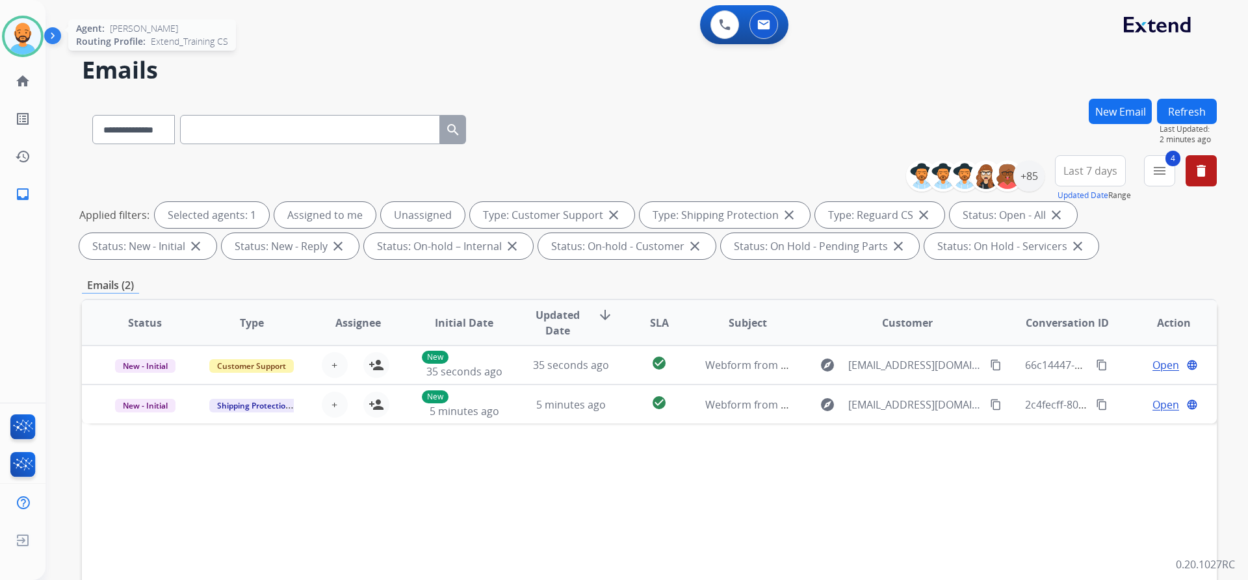
click at [27, 36] on img at bounding box center [23, 36] width 36 height 36
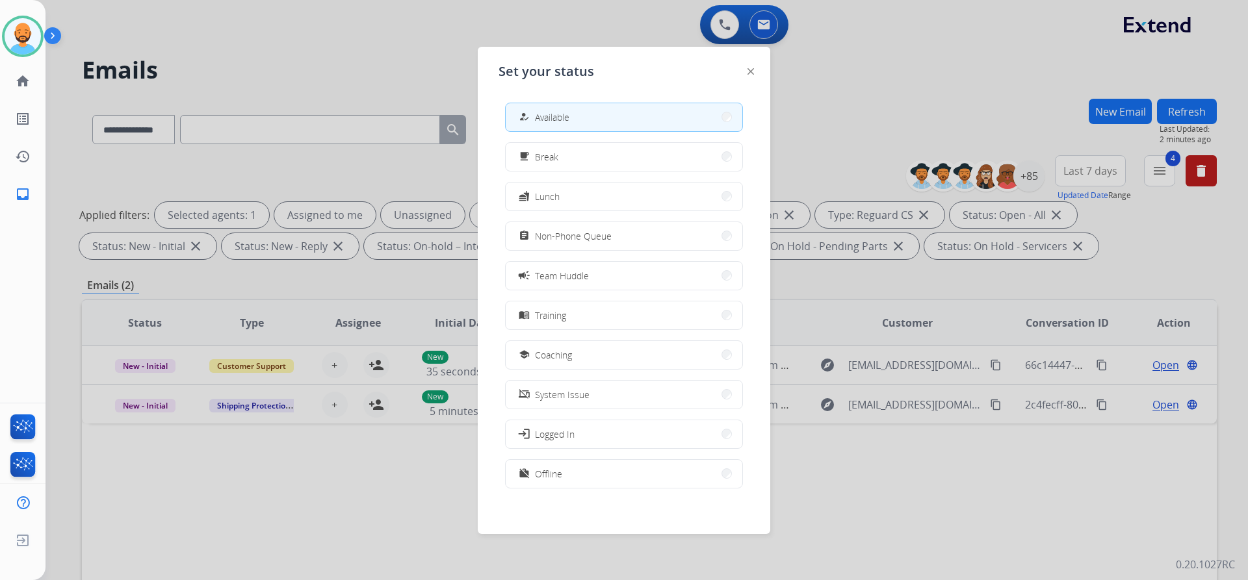
click at [722, 112] on button "how_to_reg Available" at bounding box center [624, 117] width 237 height 28
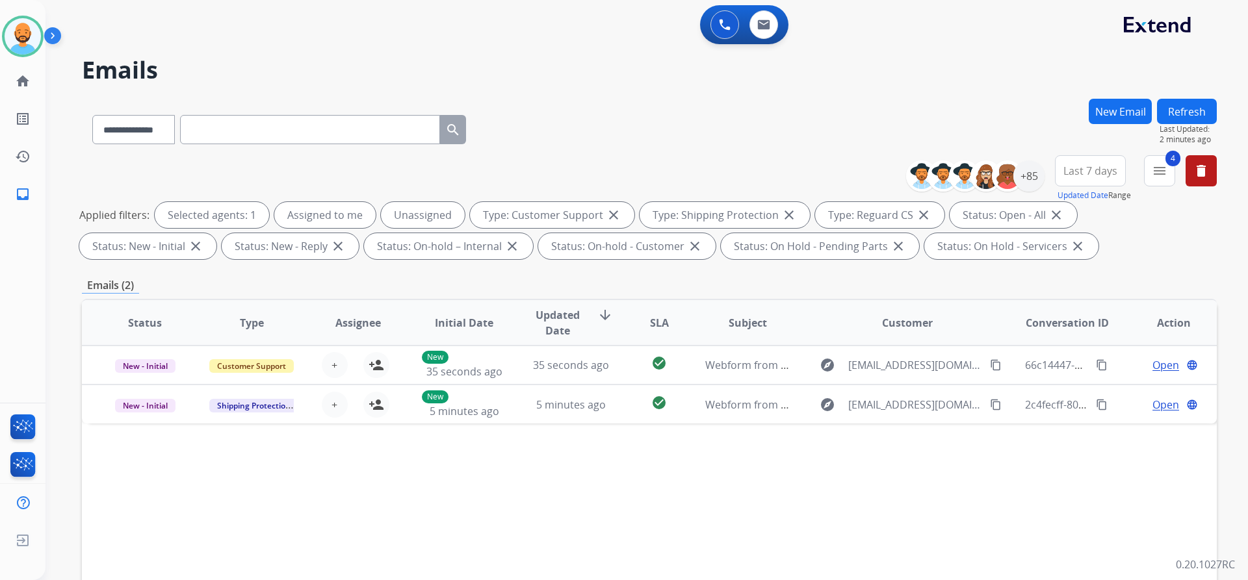
click at [332, 36] on div "0 Voice Interactions 0 Email Interactions" at bounding box center [639, 26] width 1156 height 42
click at [29, 33] on img at bounding box center [23, 36] width 36 height 36
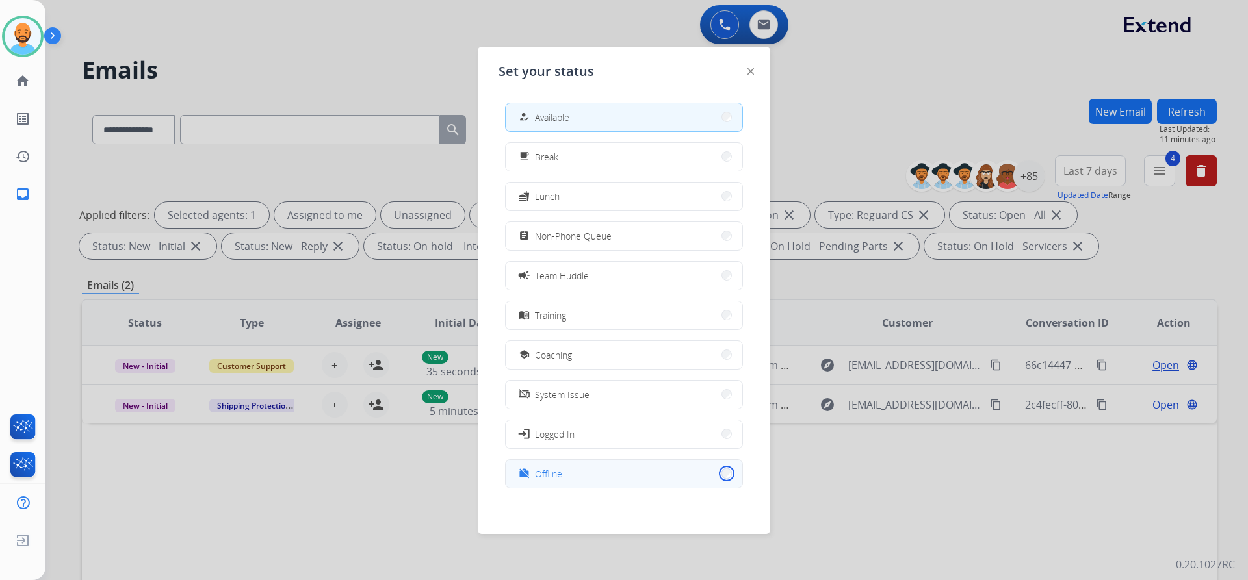
click at [720, 477] on button "work_off Offline" at bounding box center [624, 474] width 237 height 28
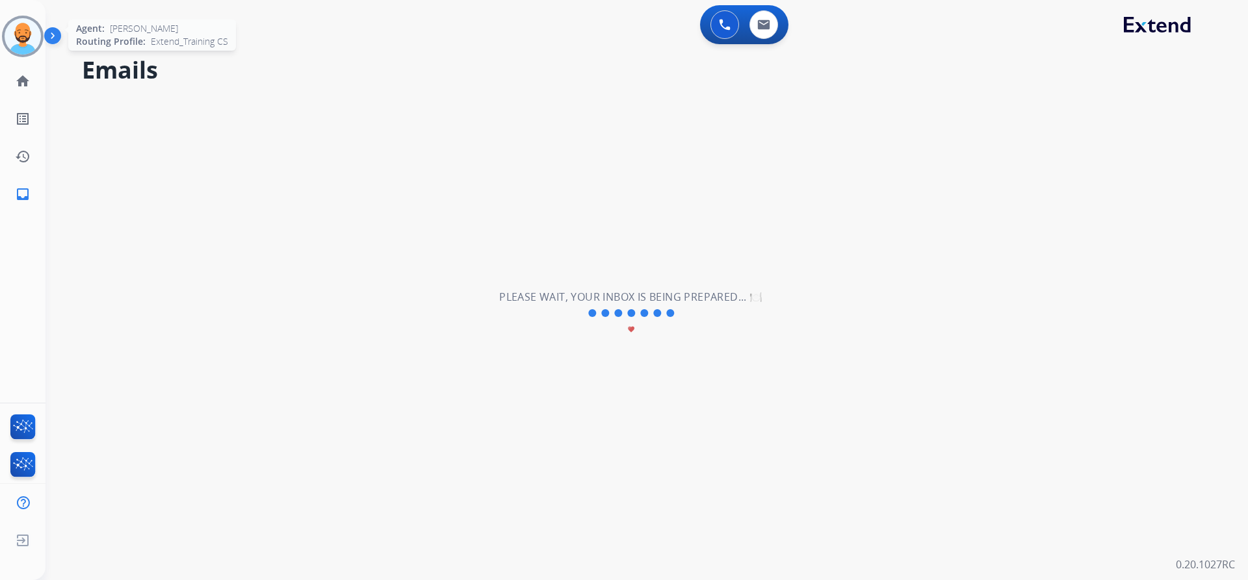
click at [10, 22] on img at bounding box center [23, 36] width 36 height 36
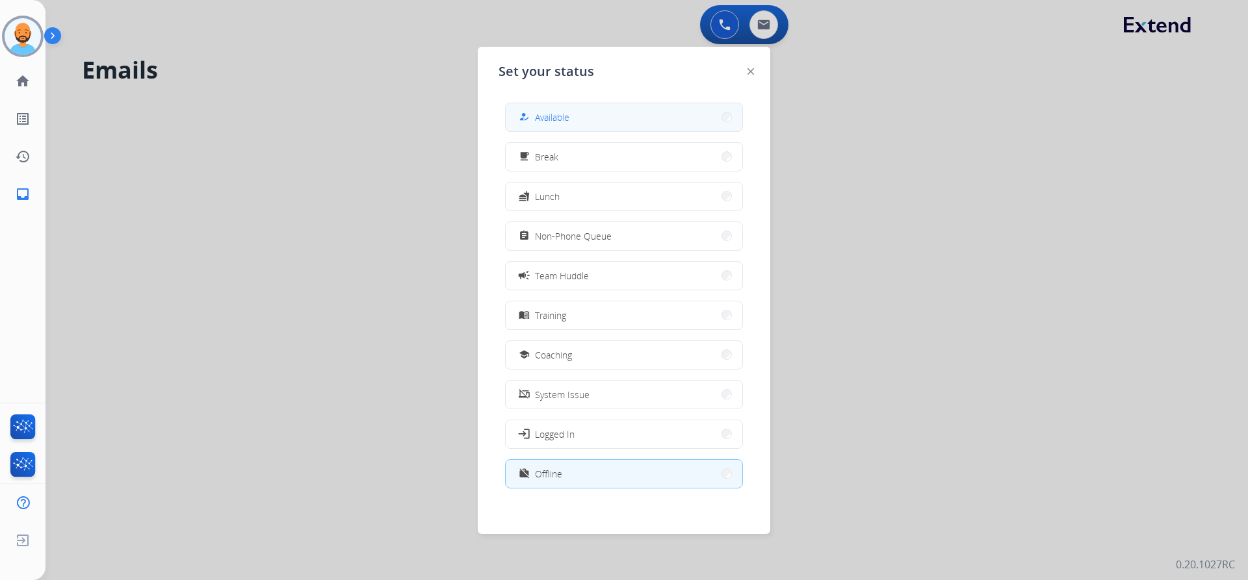
click at [686, 111] on button "how_to_reg Available" at bounding box center [624, 117] width 237 height 28
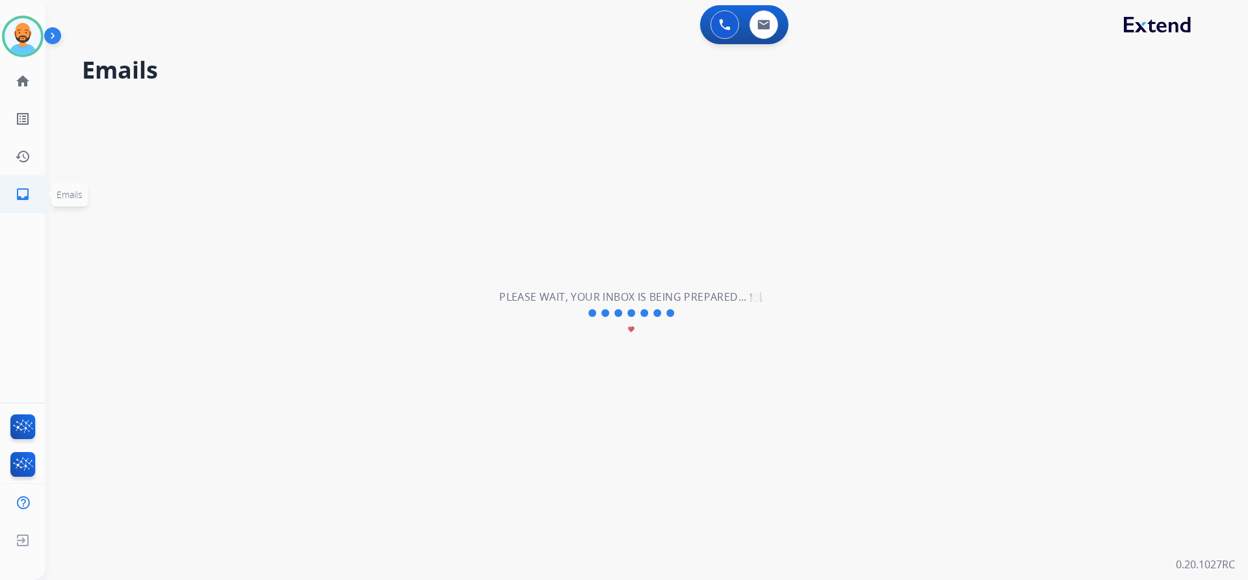
click at [25, 189] on mat-icon "inbox" at bounding box center [23, 195] width 16 height 16
click at [23, 192] on mat-icon "inbox" at bounding box center [23, 195] width 16 height 16
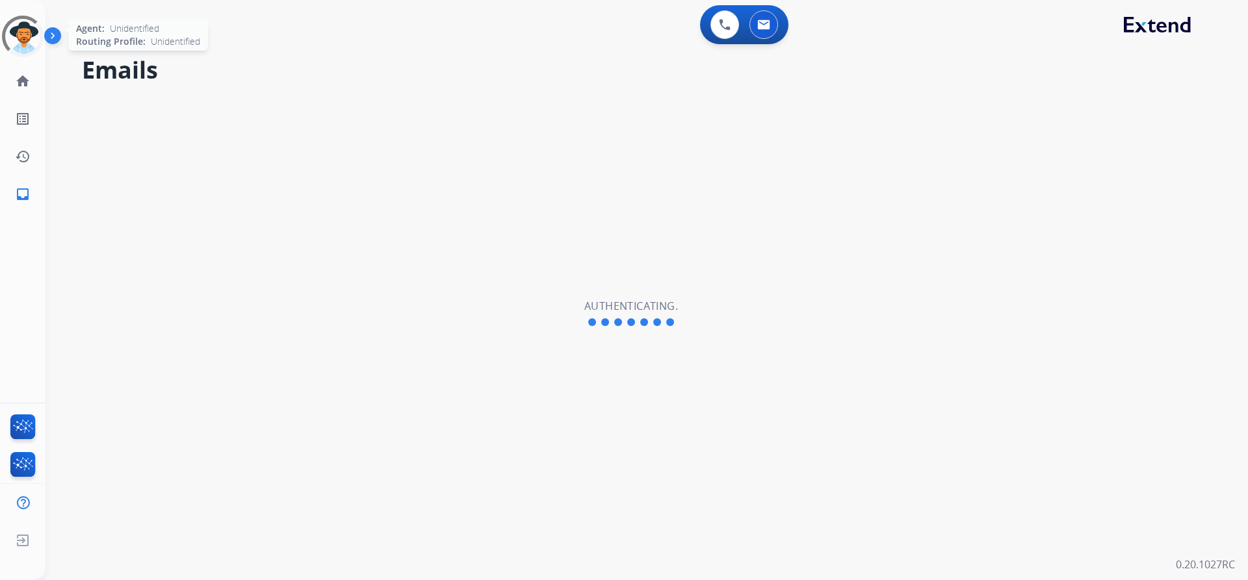
click at [21, 35] on div at bounding box center [22, 36] width 47 height 47
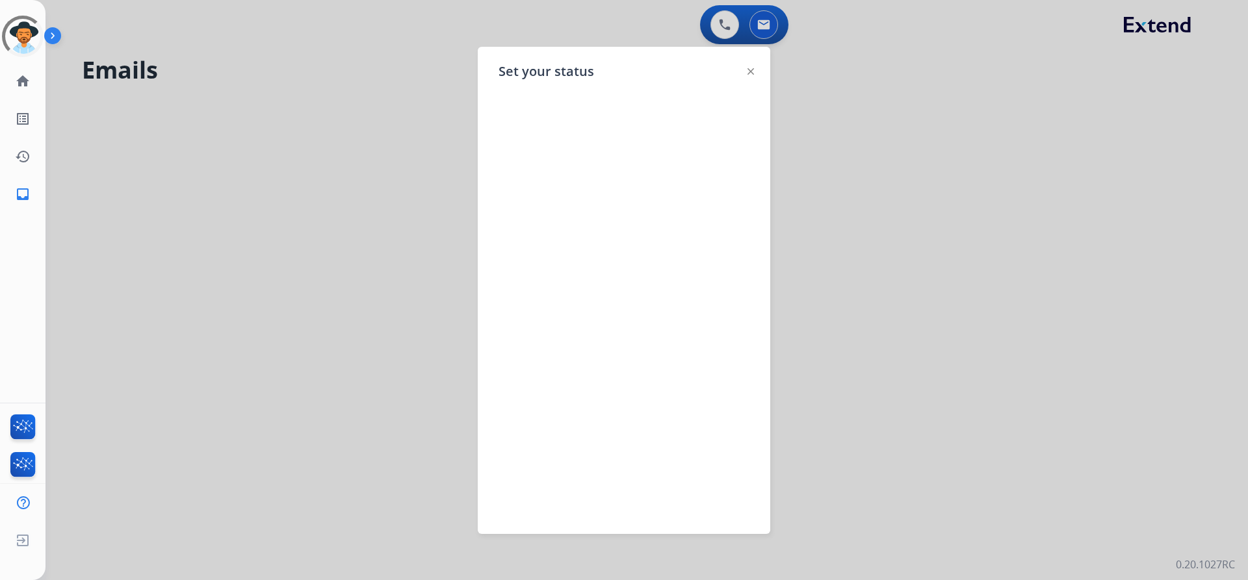
select select "**********"
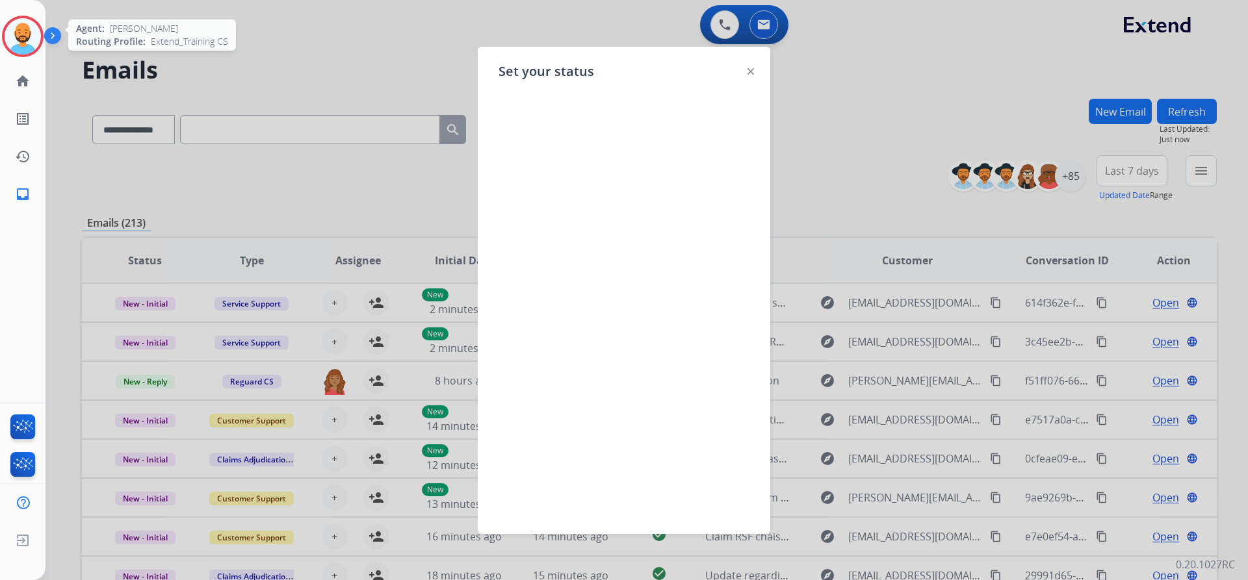
click at [32, 41] on img at bounding box center [23, 36] width 36 height 36
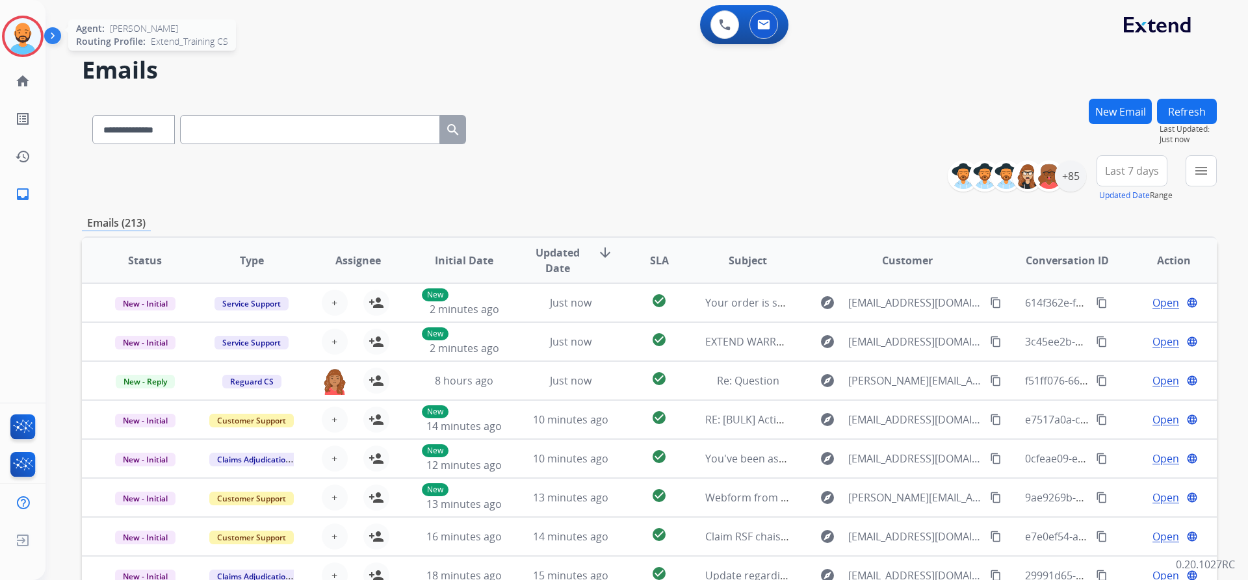
click at [21, 37] on img at bounding box center [23, 36] width 36 height 36
click at [1200, 174] on mat-icon "menu" at bounding box center [1201, 171] width 16 height 16
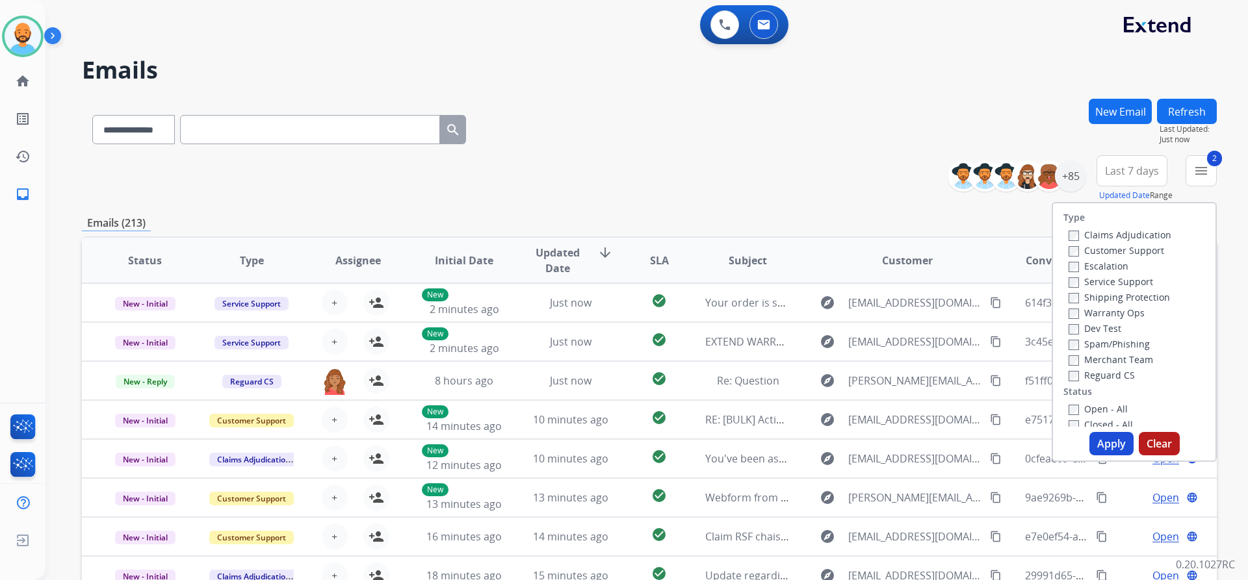
click at [1069, 404] on label "Open - All" at bounding box center [1098, 409] width 59 height 12
click at [1098, 441] on button "Apply" at bounding box center [1111, 443] width 44 height 23
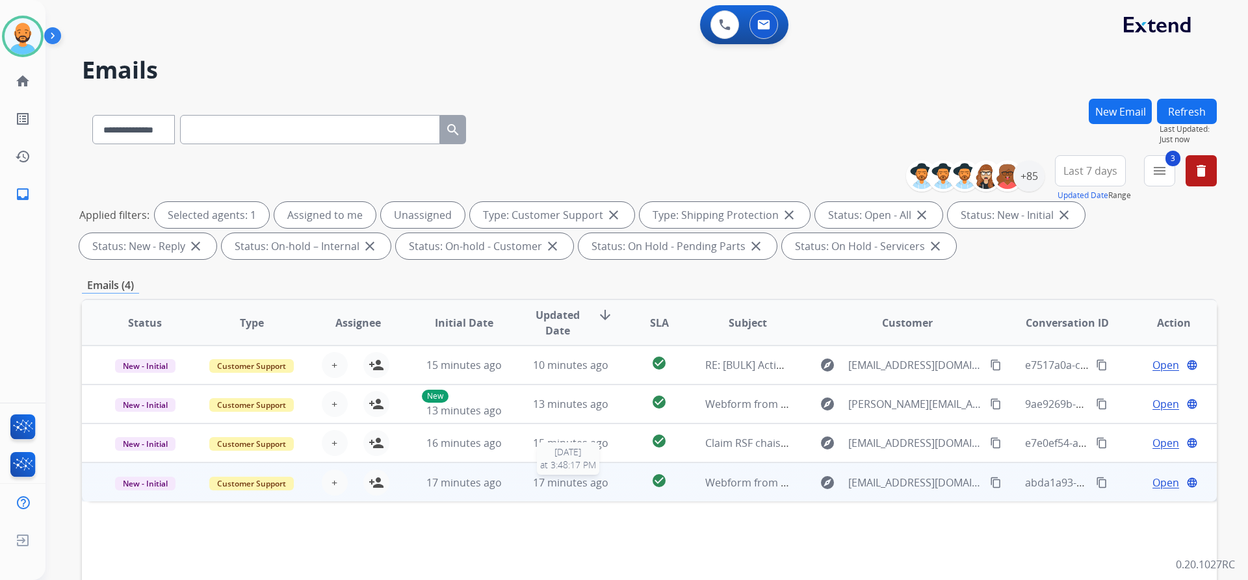
click at [545, 487] on span "17 minutes ago" at bounding box center [570, 483] width 75 height 14
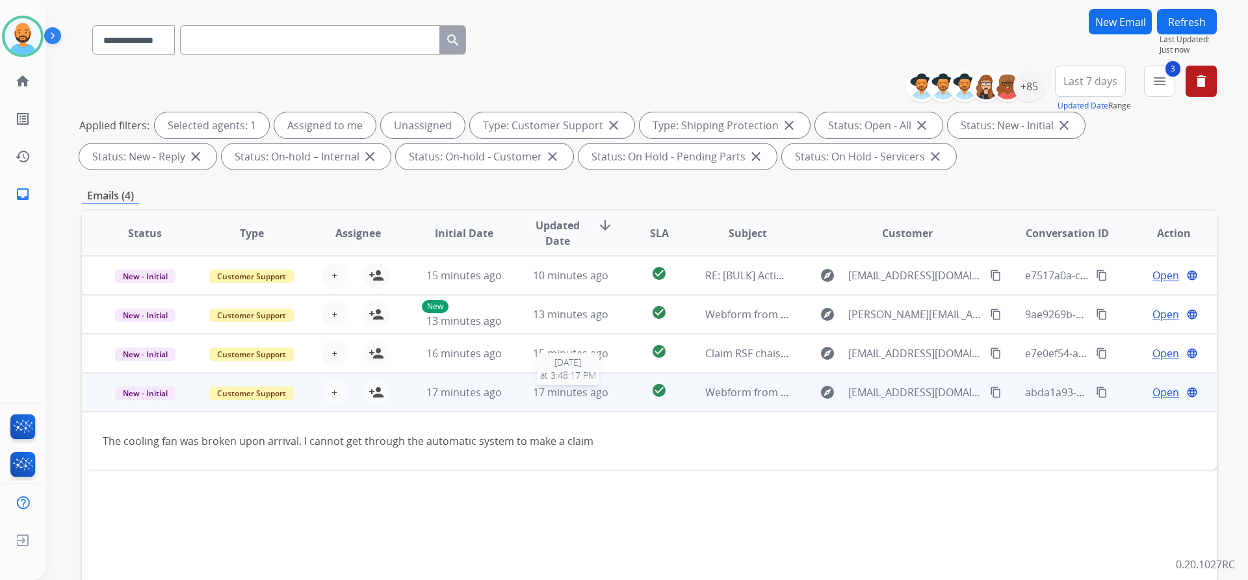
scroll to position [130, 0]
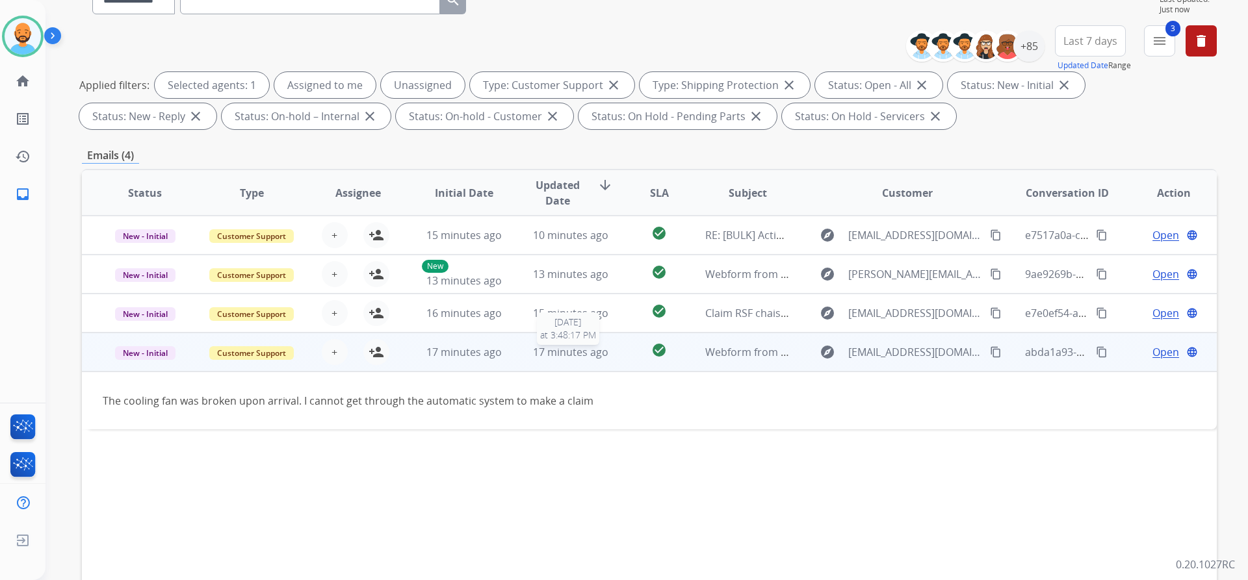
click at [558, 358] on span "17 minutes ago" at bounding box center [570, 352] width 75 height 14
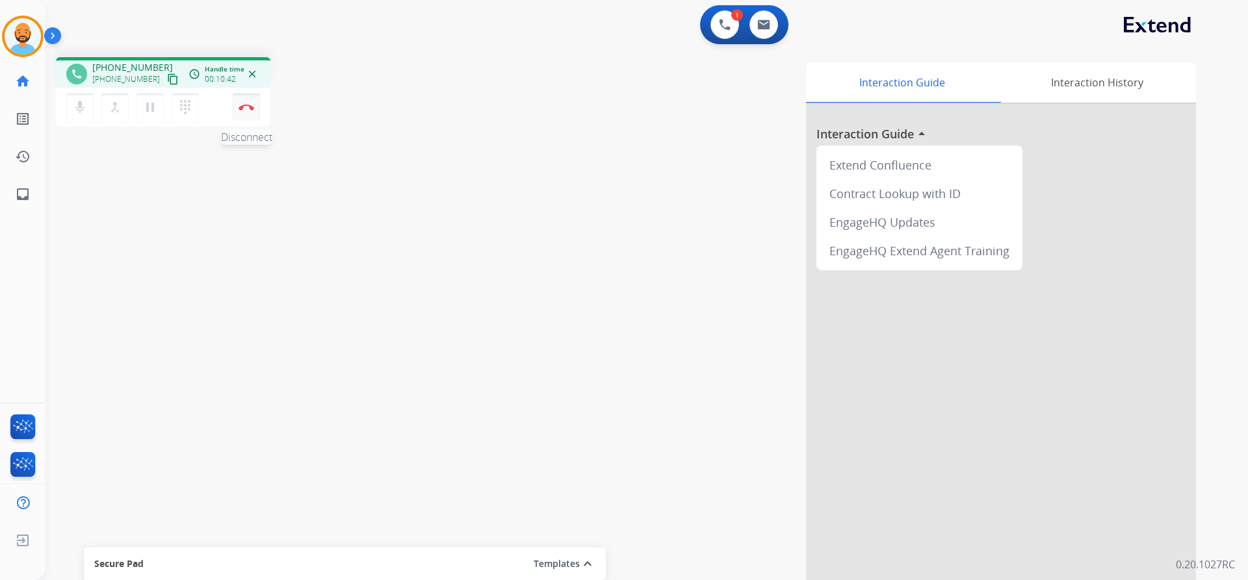
click at [250, 105] on img at bounding box center [247, 107] width 16 height 6
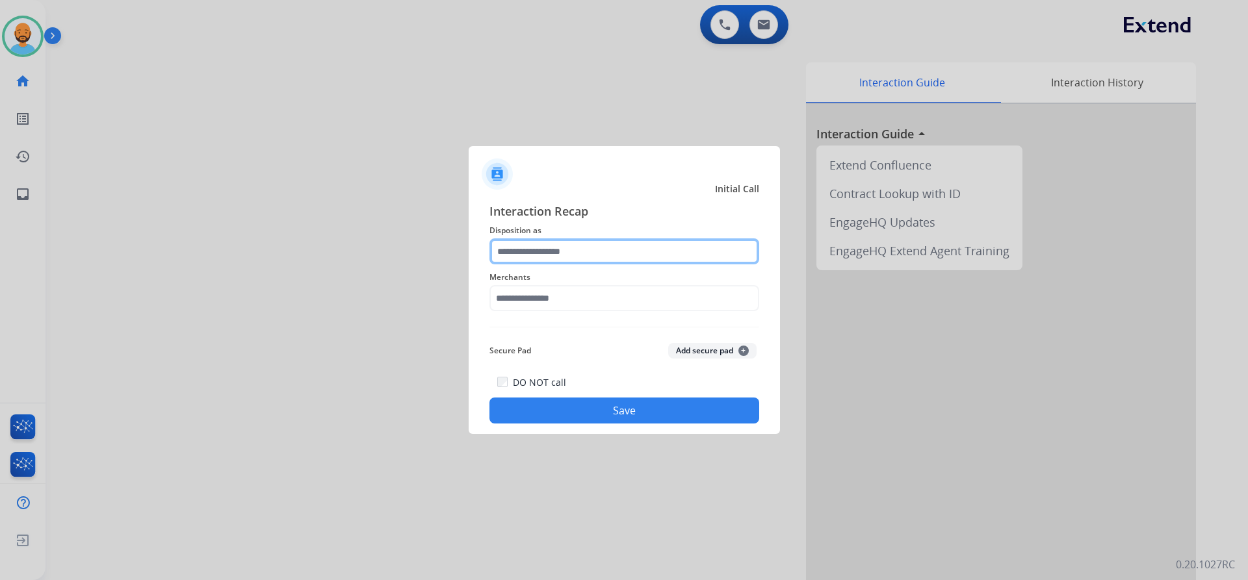
click at [573, 246] on input "text" at bounding box center [624, 252] width 270 height 26
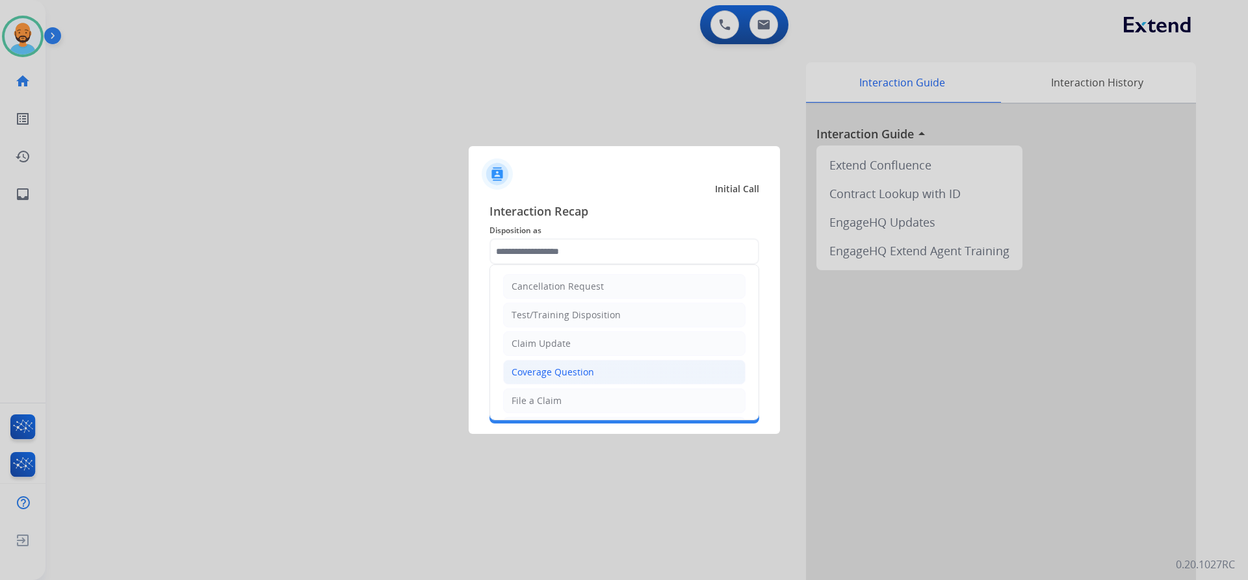
click at [560, 366] on div "Coverage Question" at bounding box center [553, 372] width 83 height 13
type input "**********"
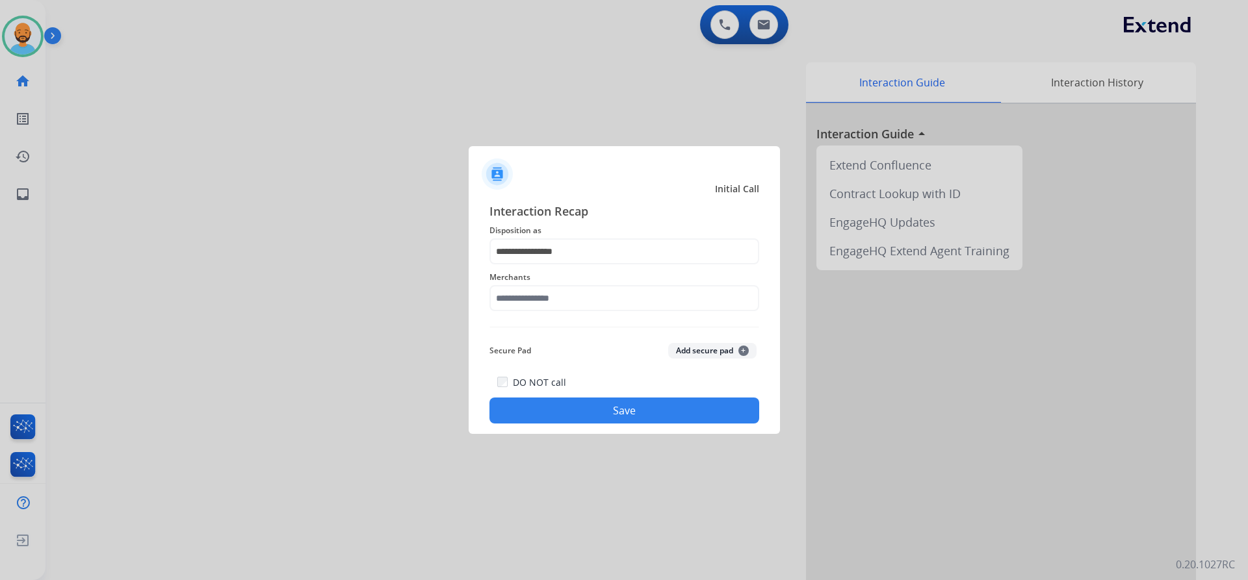
click at [567, 283] on span "Merchants" at bounding box center [624, 278] width 270 height 16
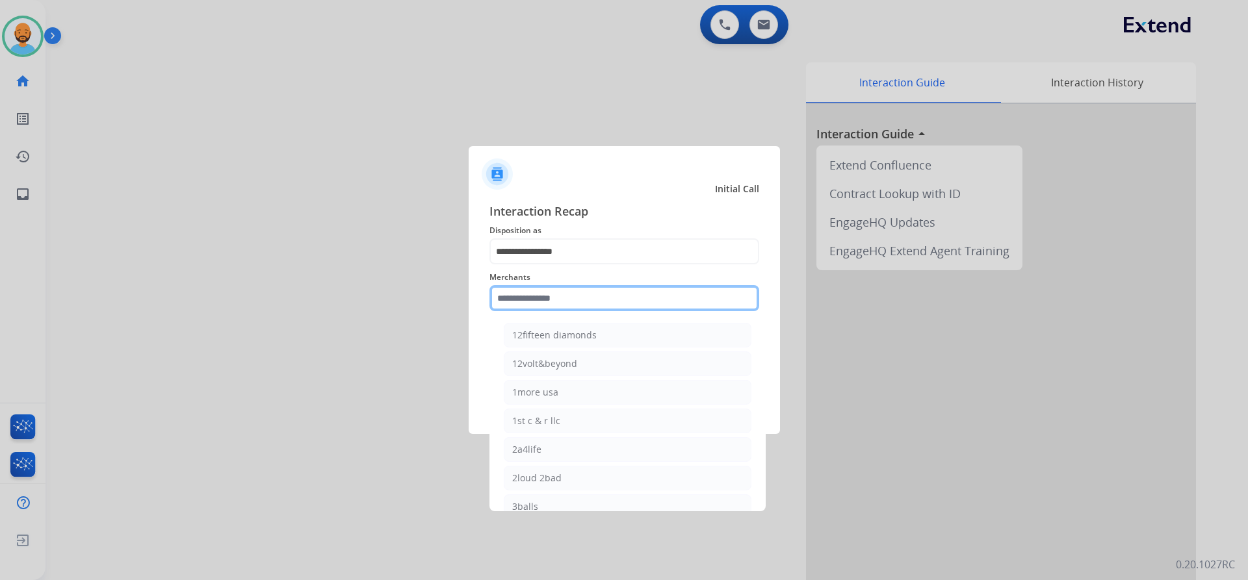
click at [564, 294] on input "text" at bounding box center [624, 298] width 270 height 26
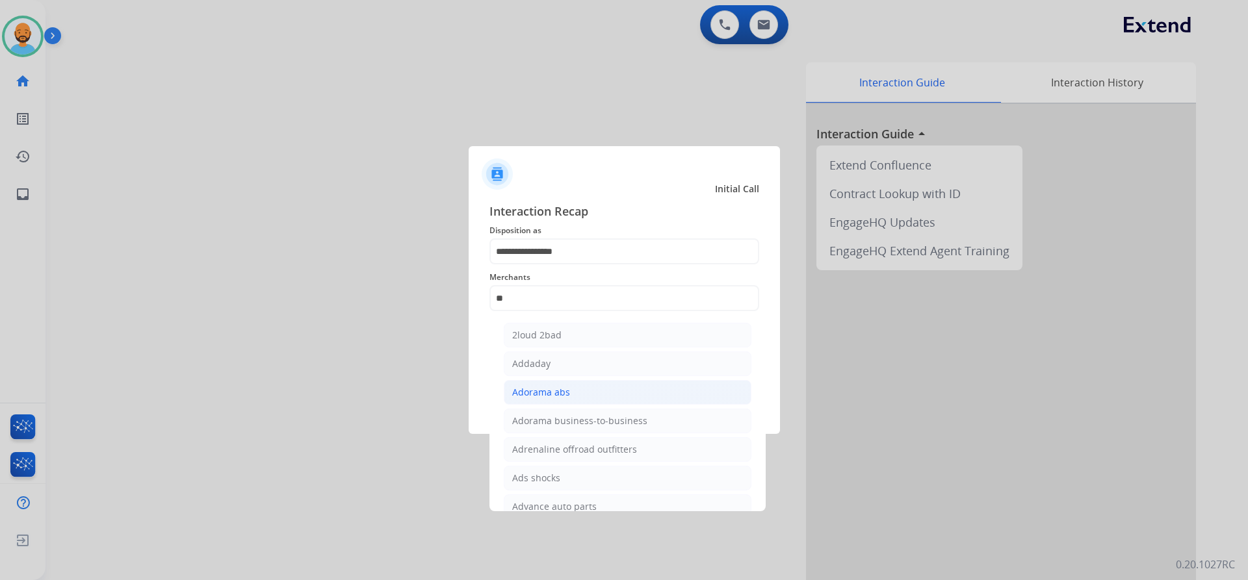
click at [544, 388] on div "Adorama abs" at bounding box center [541, 392] width 58 height 13
type input "**********"
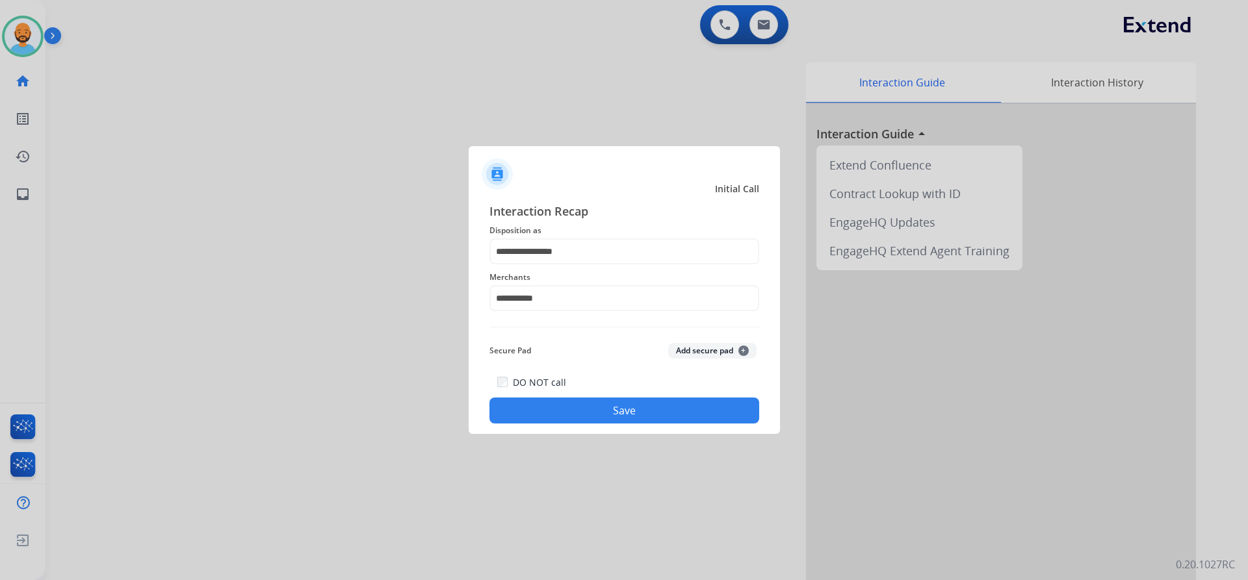
click at [609, 407] on button "Save" at bounding box center [624, 411] width 270 height 26
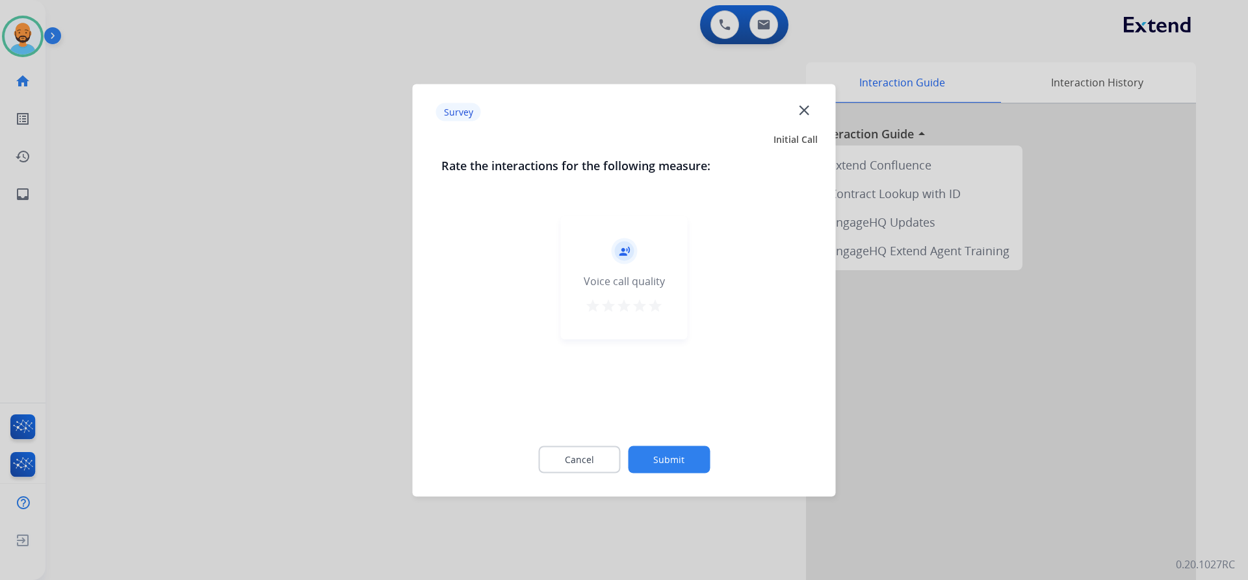
click at [651, 302] on mat-icon "star" at bounding box center [655, 306] width 16 height 16
click at [643, 465] on button "Submit" at bounding box center [669, 459] width 82 height 27
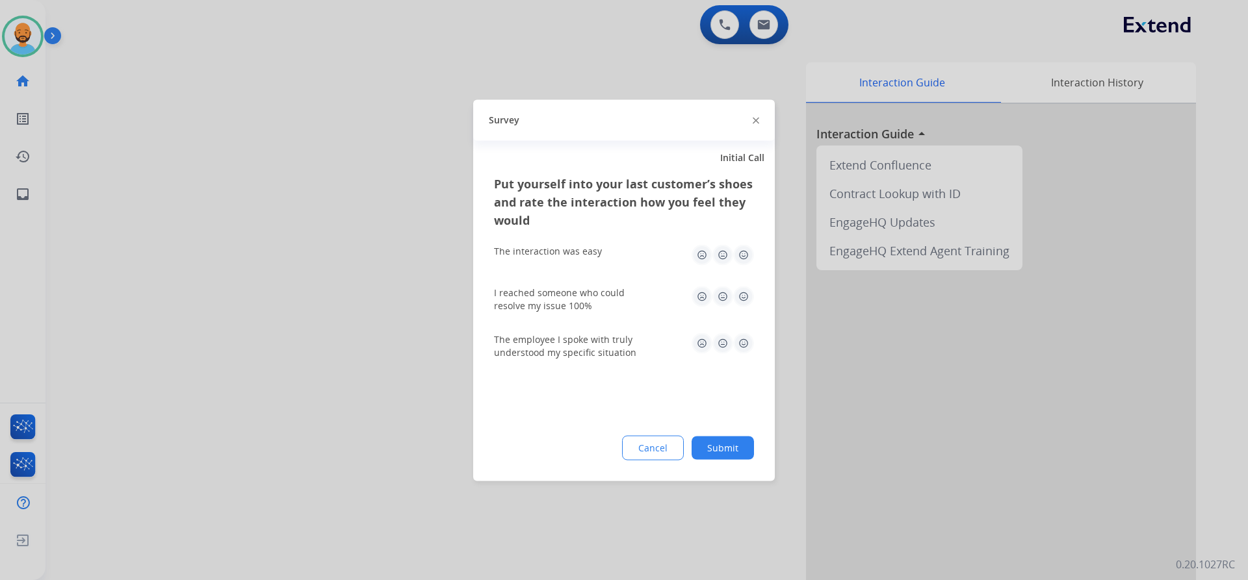
click at [747, 248] on img at bounding box center [743, 254] width 21 height 21
click at [743, 299] on img at bounding box center [743, 296] width 21 height 21
click at [744, 348] on img at bounding box center [743, 343] width 21 height 21
click at [716, 458] on button "Submit" at bounding box center [723, 447] width 62 height 23
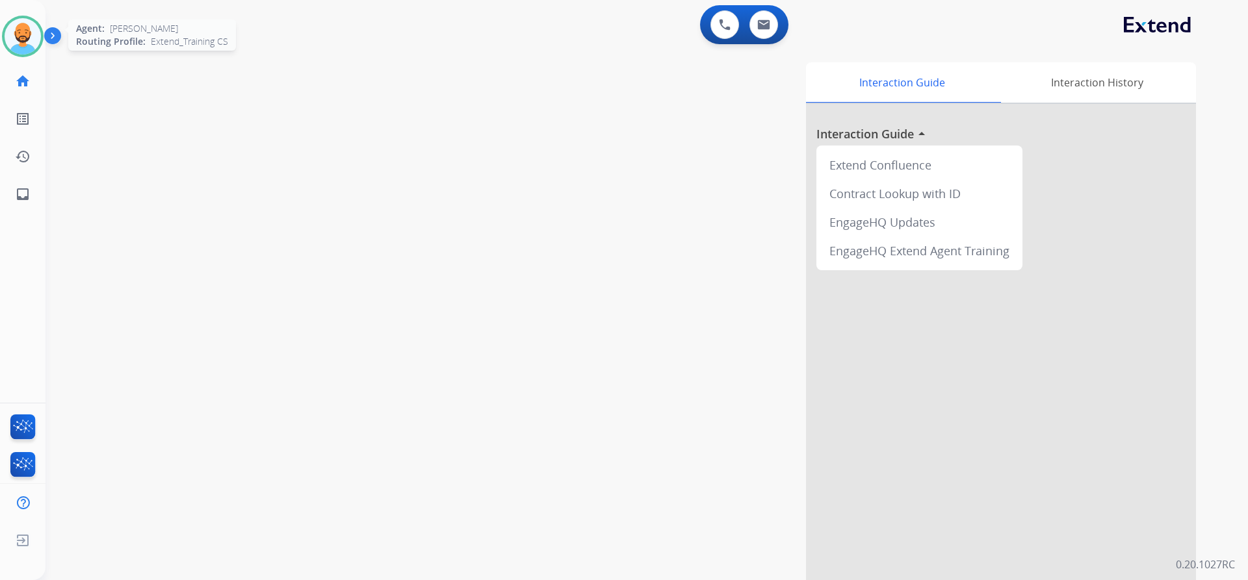
click at [28, 37] on img at bounding box center [23, 36] width 36 height 36
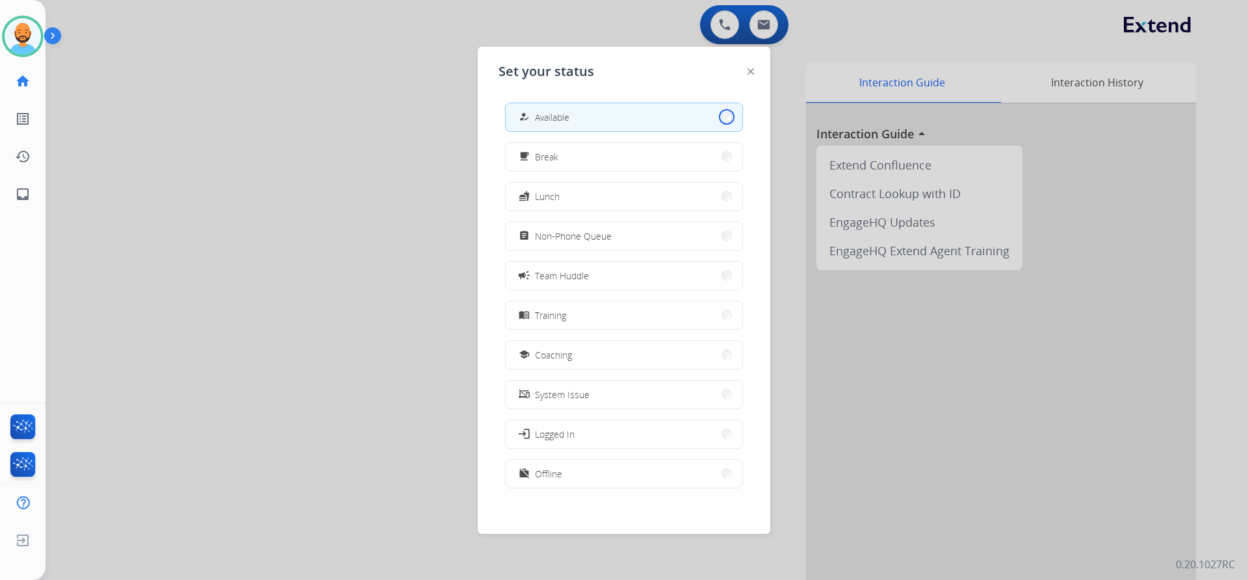
click at [717, 119] on button "how_to_reg Available" at bounding box center [624, 117] width 237 height 28
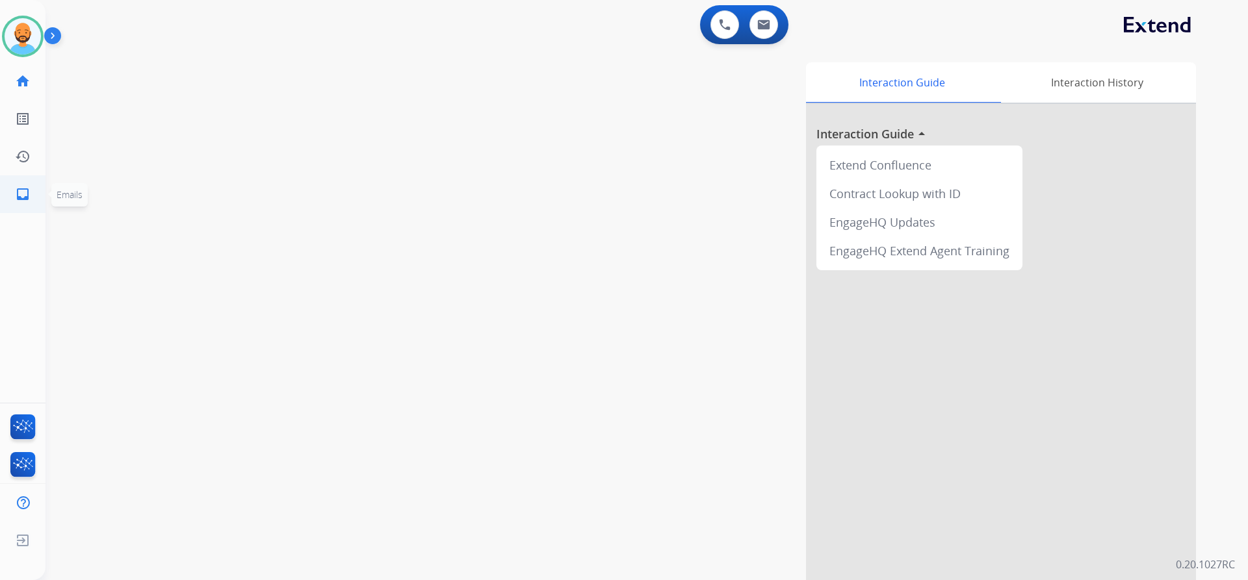
click at [25, 190] on mat-icon "inbox" at bounding box center [23, 195] width 16 height 16
select select "**********"
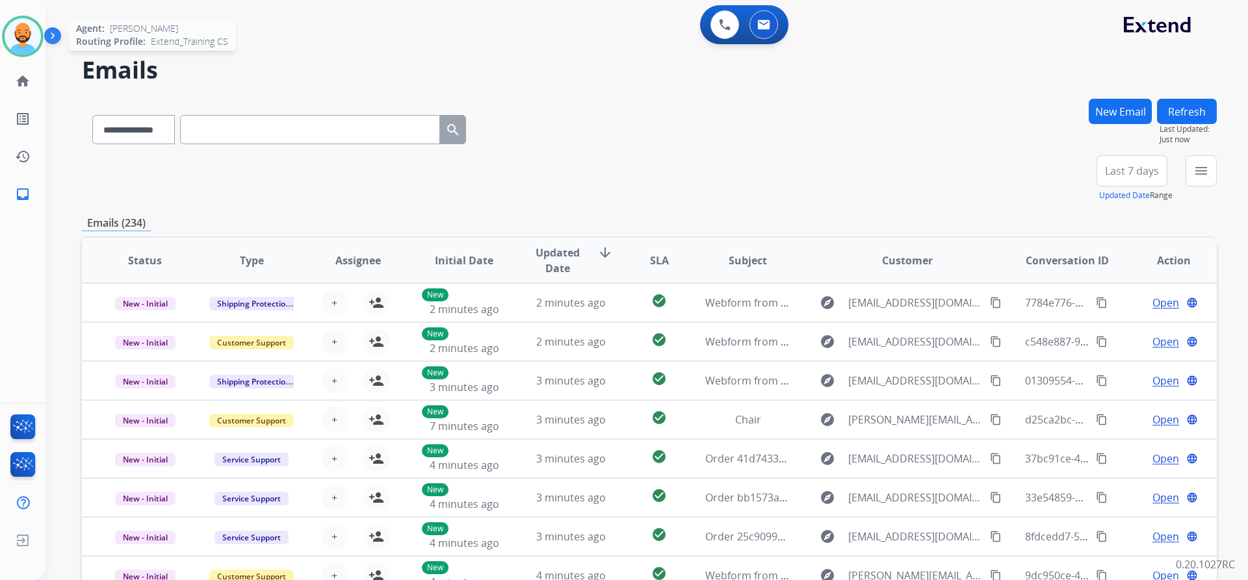
click at [30, 48] on img at bounding box center [23, 36] width 36 height 36
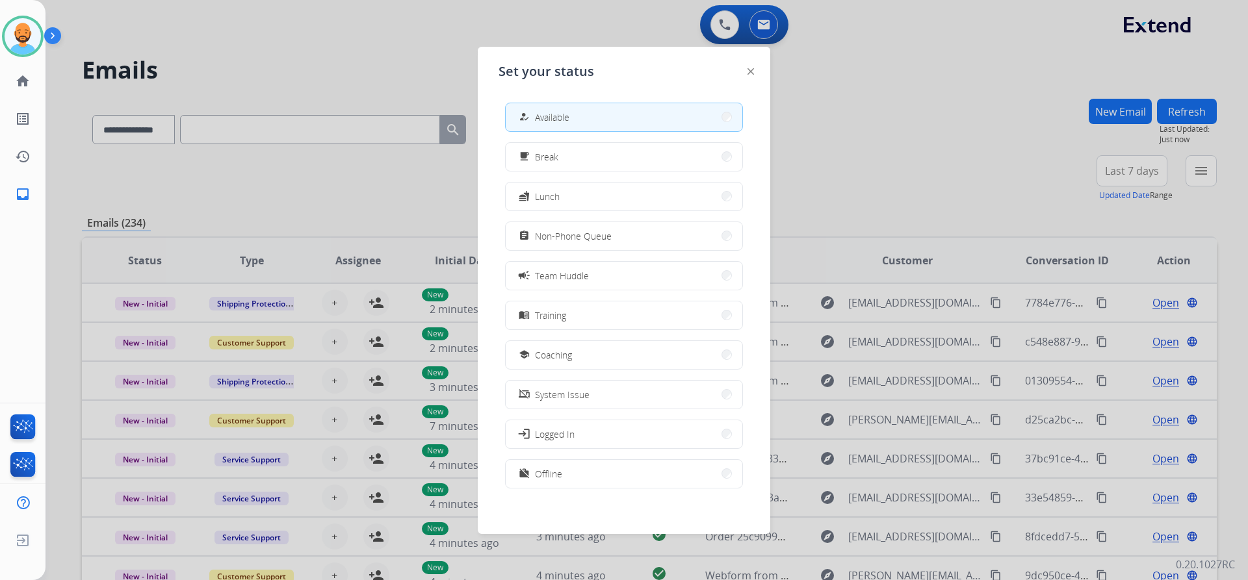
click at [317, 58] on div at bounding box center [624, 290] width 1248 height 580
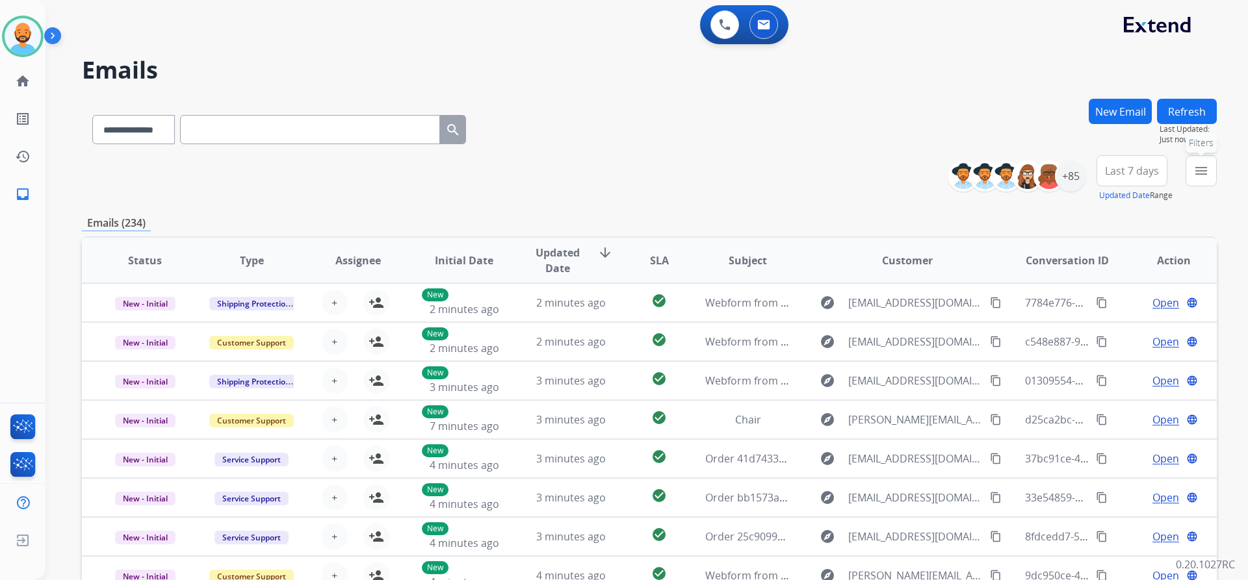
click at [1204, 168] on mat-icon "menu" at bounding box center [1201, 171] width 16 height 16
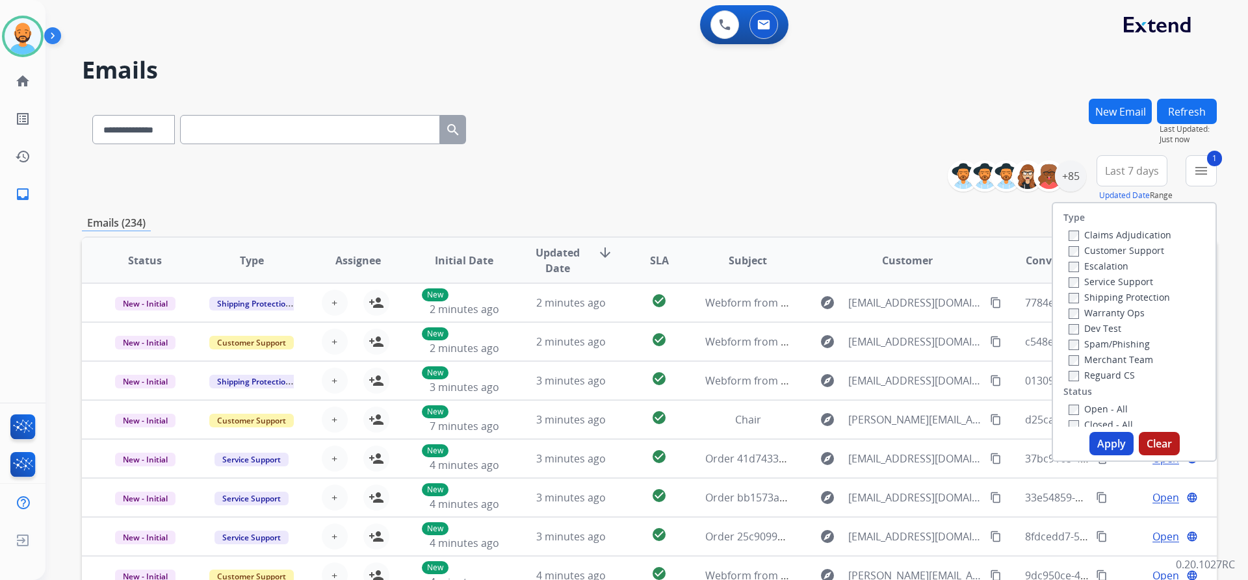
click at [1069, 292] on label "Shipping Protection" at bounding box center [1119, 297] width 101 height 12
click at [1093, 441] on button "Apply" at bounding box center [1111, 443] width 44 height 23
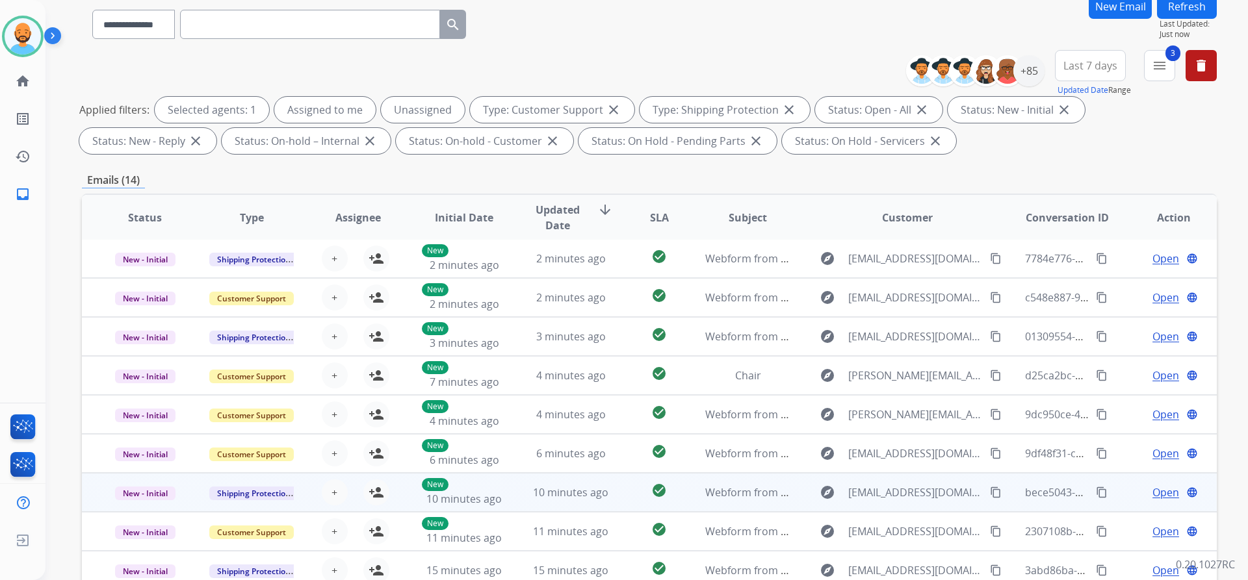
scroll to position [222, 0]
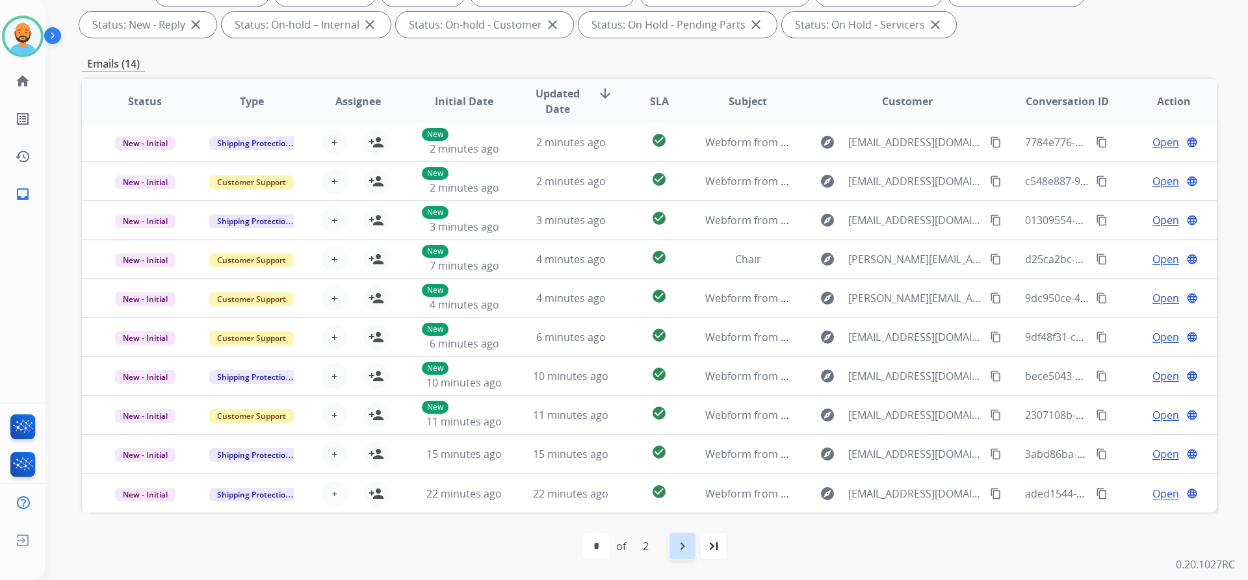
click at [674, 545] on div "navigate_next" at bounding box center [682, 546] width 29 height 29
select select "*"
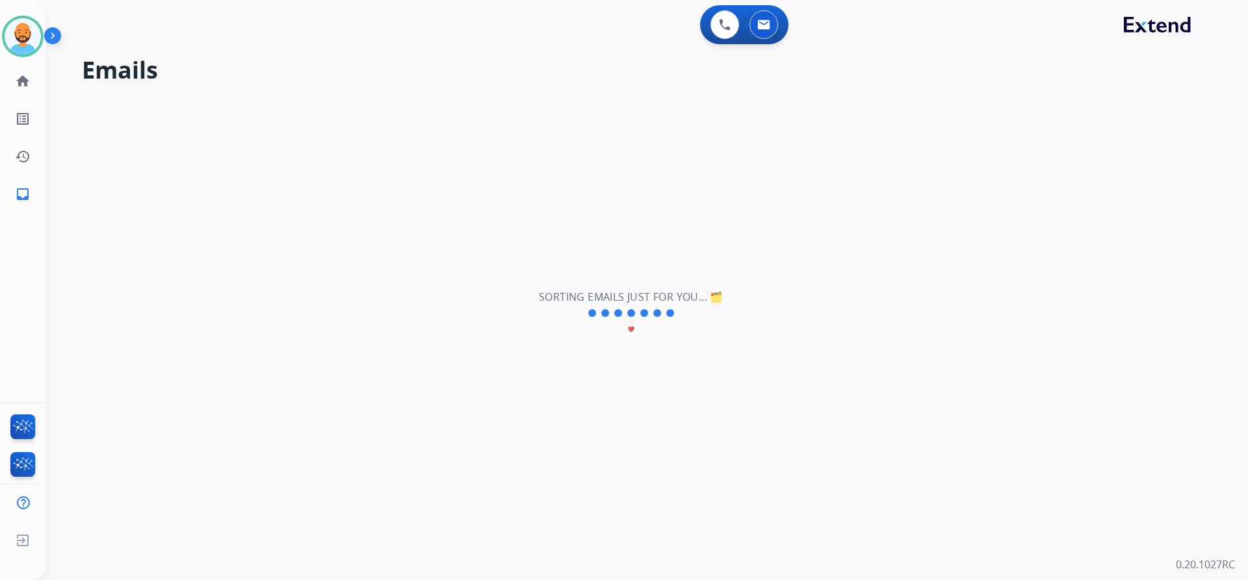
scroll to position [0, 0]
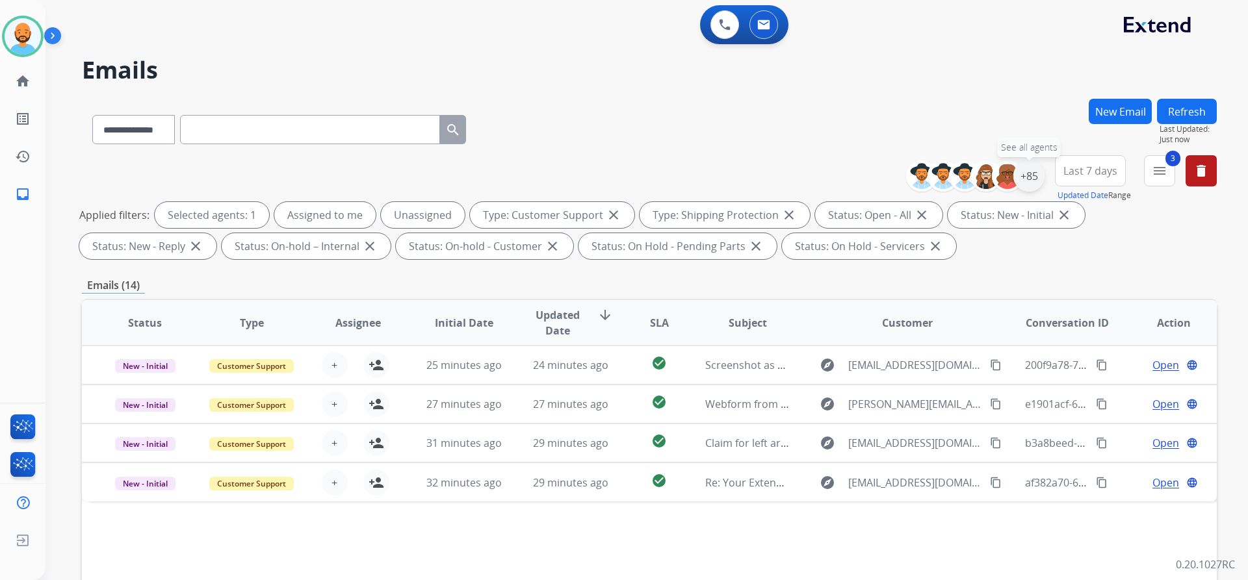
click at [1019, 166] on div "+85" at bounding box center [1028, 176] width 31 height 31
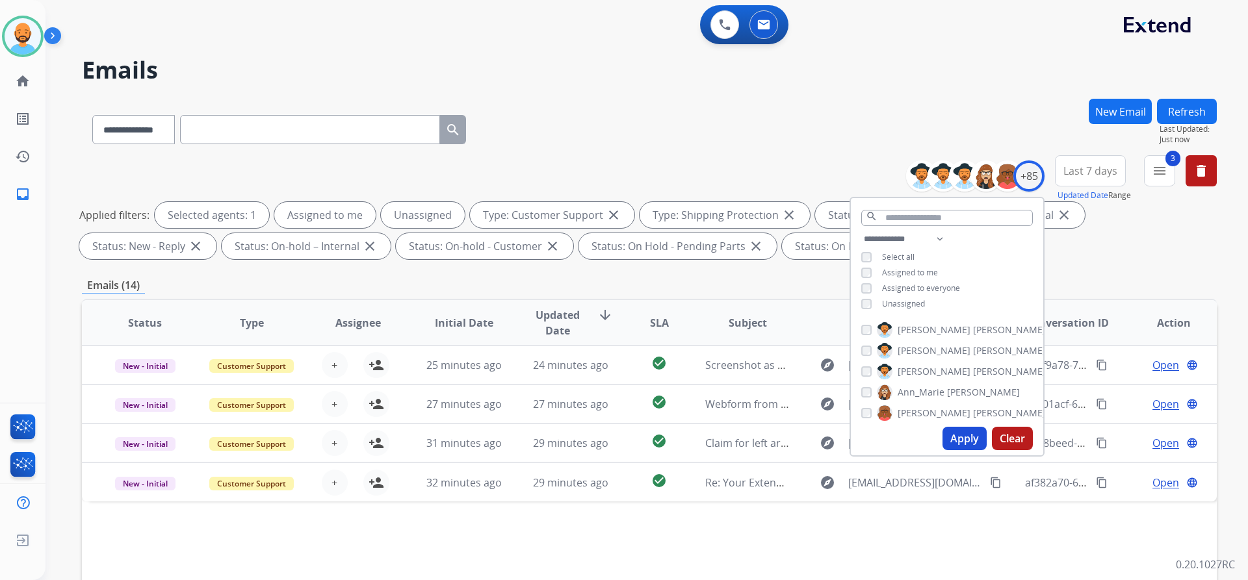
click at [680, 116] on div "**********" at bounding box center [649, 127] width 1135 height 57
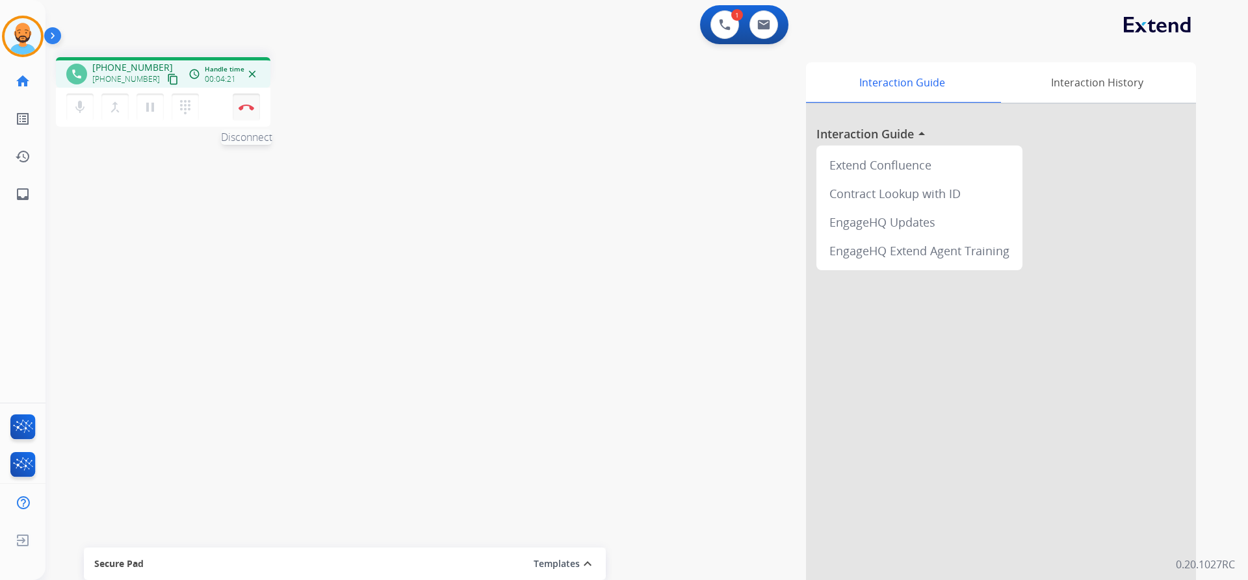
drag, startPoint x: 241, startPoint y: 103, endPoint x: 232, endPoint y: 100, distance: 9.7
click at [237, 106] on button "Disconnect" at bounding box center [246, 107] width 27 height 27
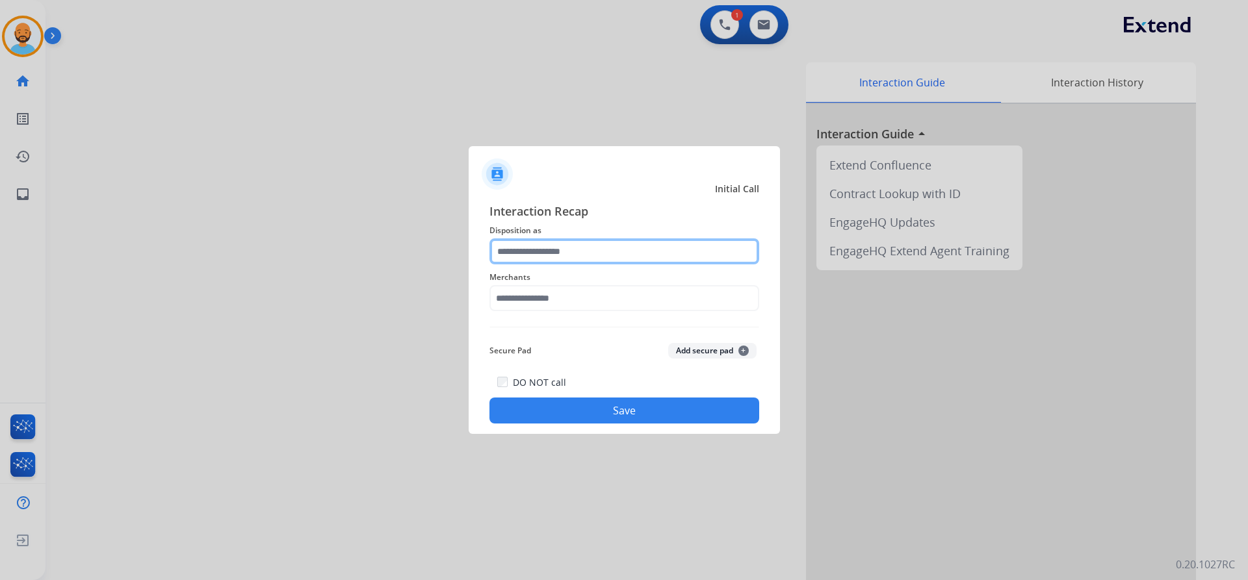
click at [591, 252] on input "text" at bounding box center [624, 252] width 270 height 26
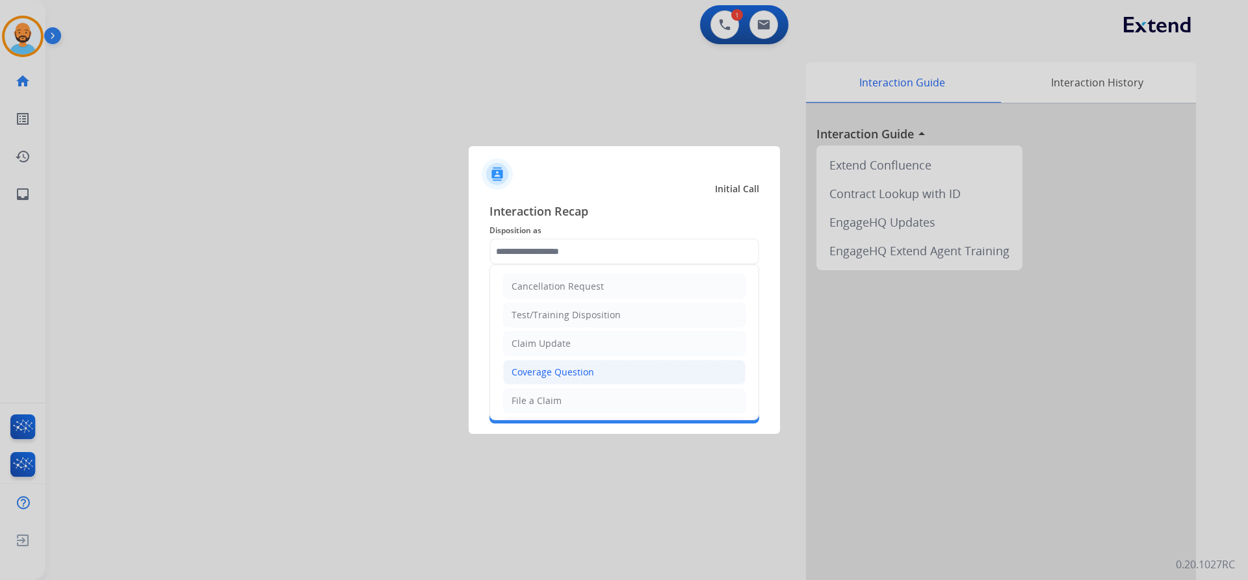
click at [578, 373] on div "Coverage Question" at bounding box center [553, 372] width 83 height 13
type input "**********"
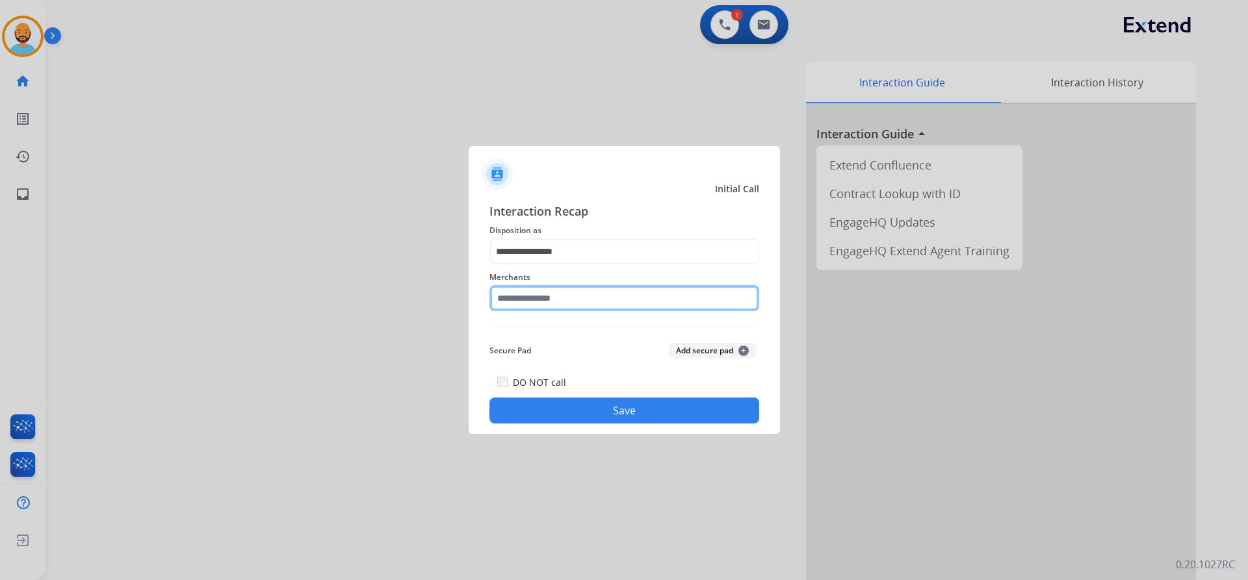
click at [539, 287] on input "text" at bounding box center [624, 298] width 270 height 26
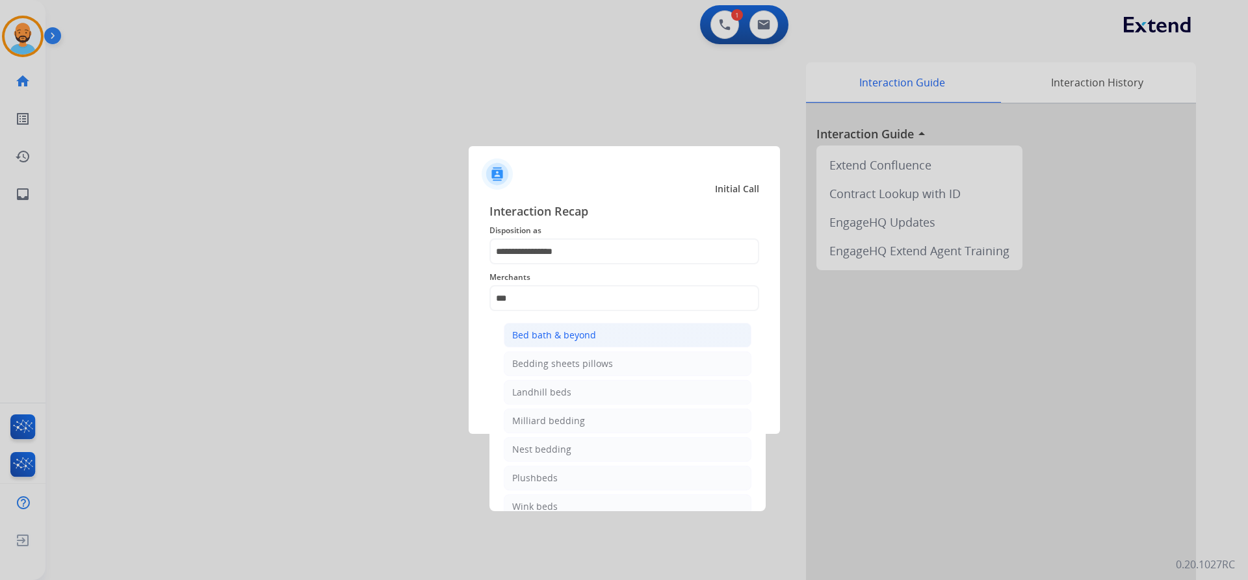
click at [567, 343] on li "Bed bath & beyond" at bounding box center [628, 335] width 248 height 25
type input "**********"
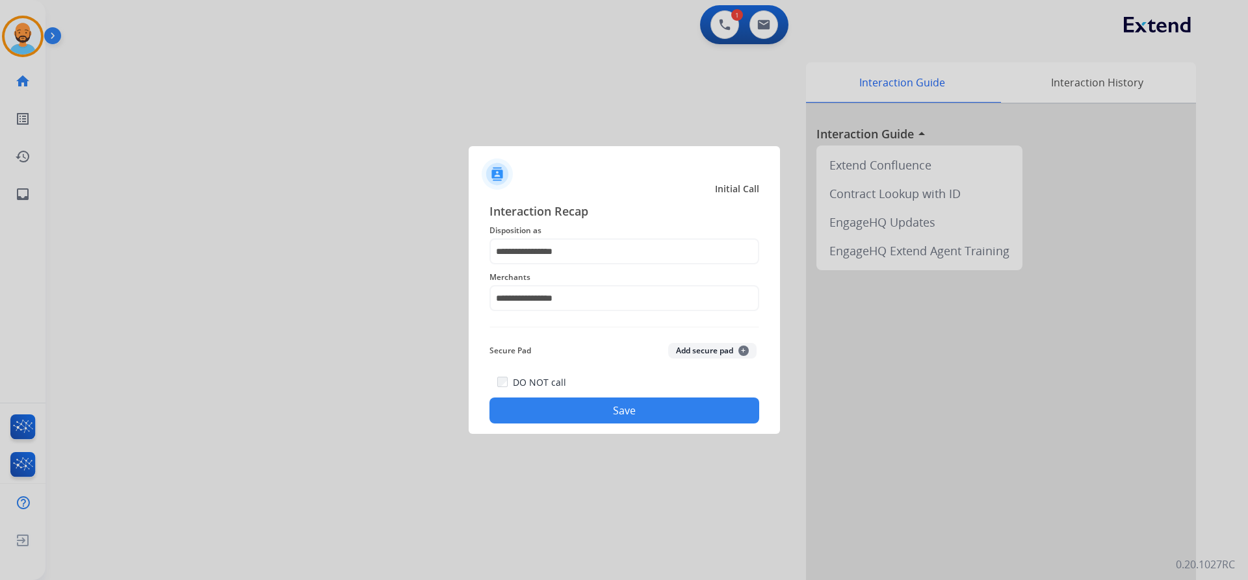
click at [582, 402] on button "Save" at bounding box center [624, 411] width 270 height 26
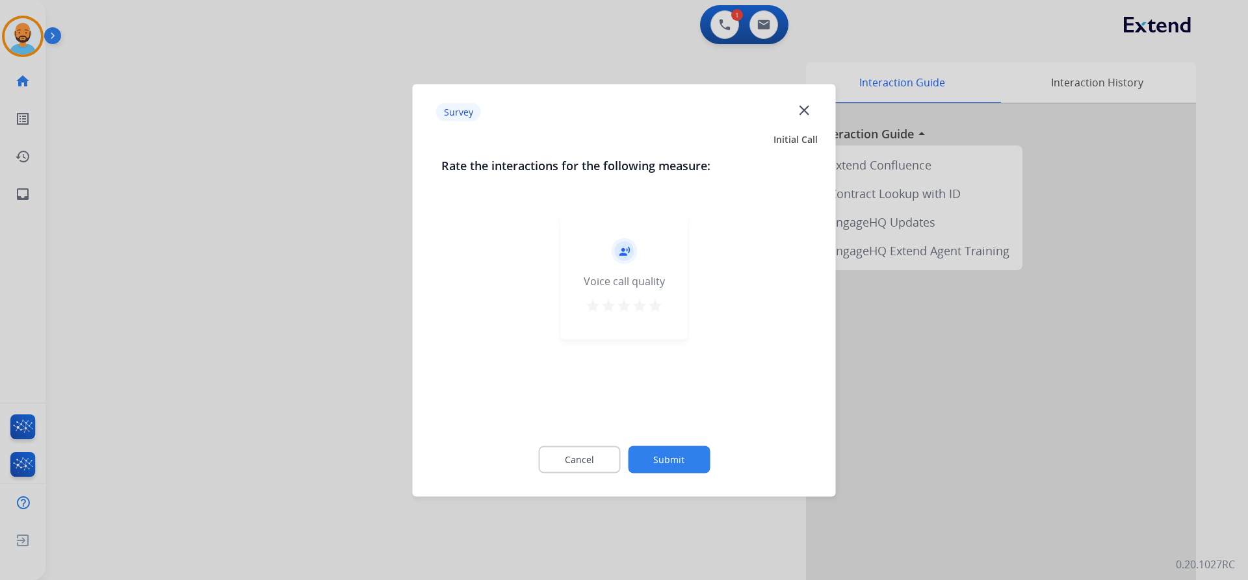
click at [651, 305] on mat-icon "star" at bounding box center [655, 306] width 16 height 16
click at [679, 458] on button "Submit" at bounding box center [669, 459] width 82 height 27
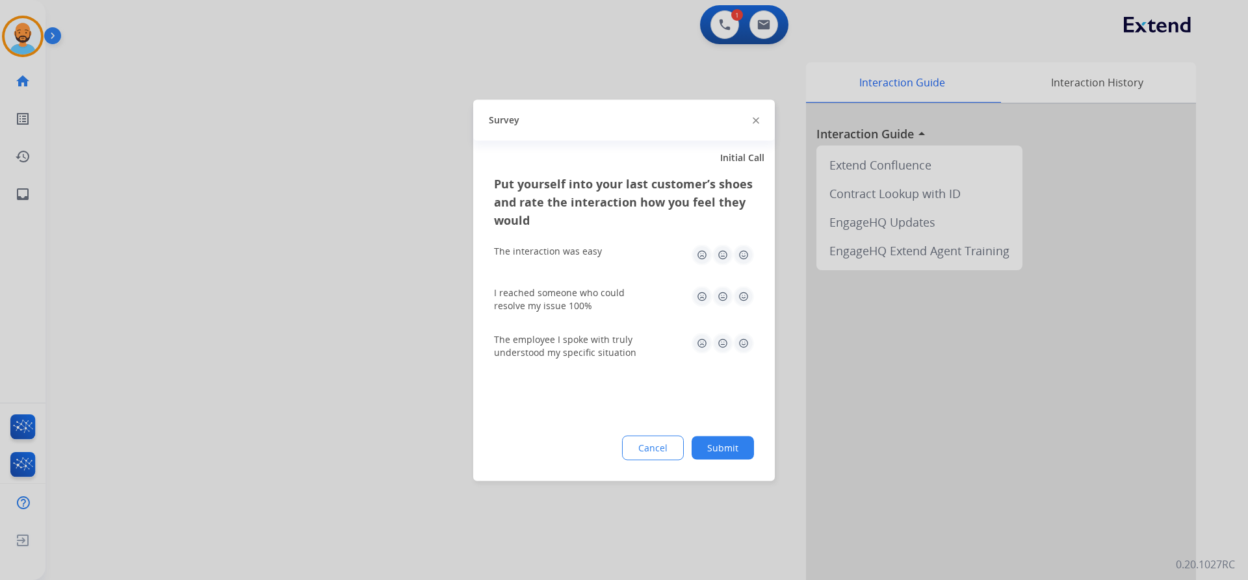
click at [747, 258] on img at bounding box center [743, 254] width 21 height 21
click at [750, 287] on img at bounding box center [743, 296] width 21 height 21
click at [747, 340] on img at bounding box center [743, 343] width 21 height 21
click at [717, 458] on button "Submit" at bounding box center [723, 447] width 62 height 23
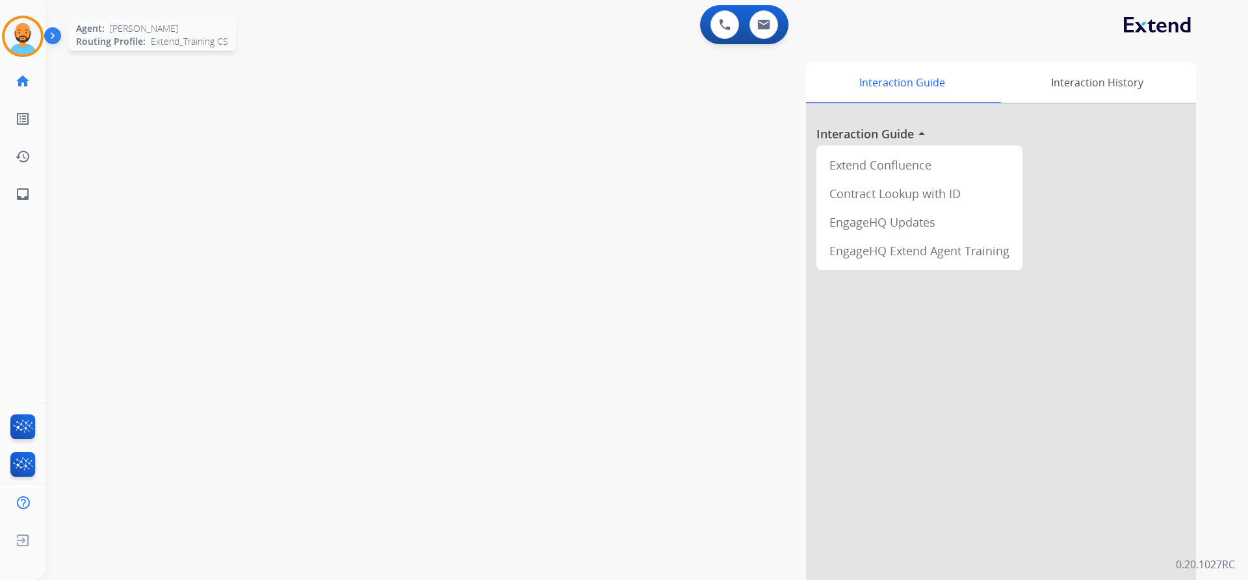
click at [27, 42] on img at bounding box center [23, 36] width 36 height 36
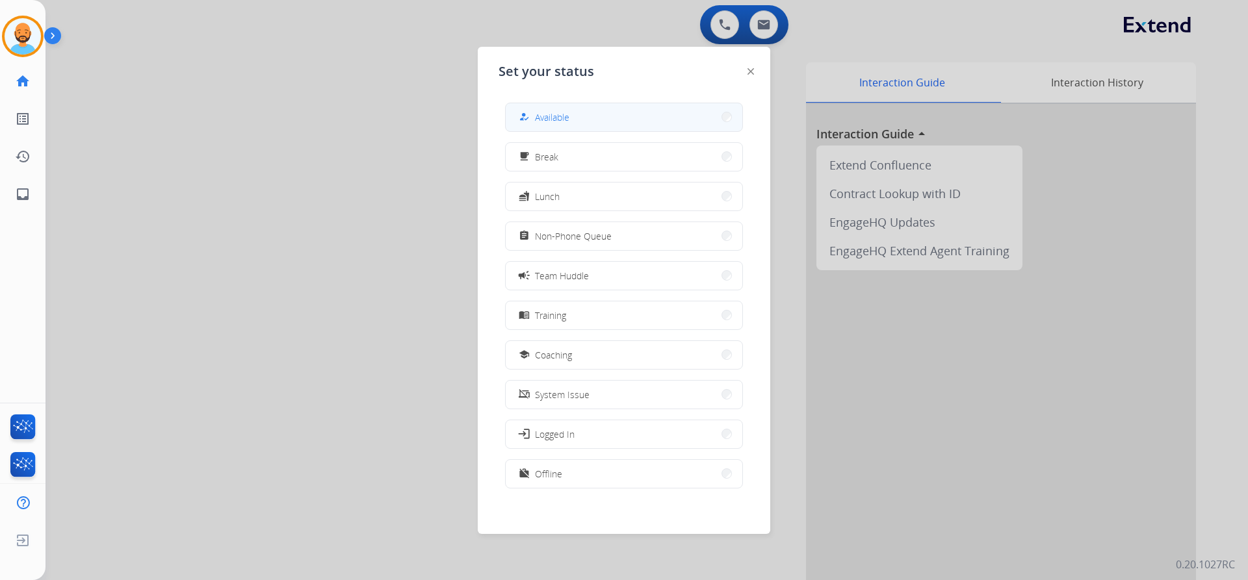
click at [551, 129] on button "how_to_reg Available" at bounding box center [624, 117] width 237 height 28
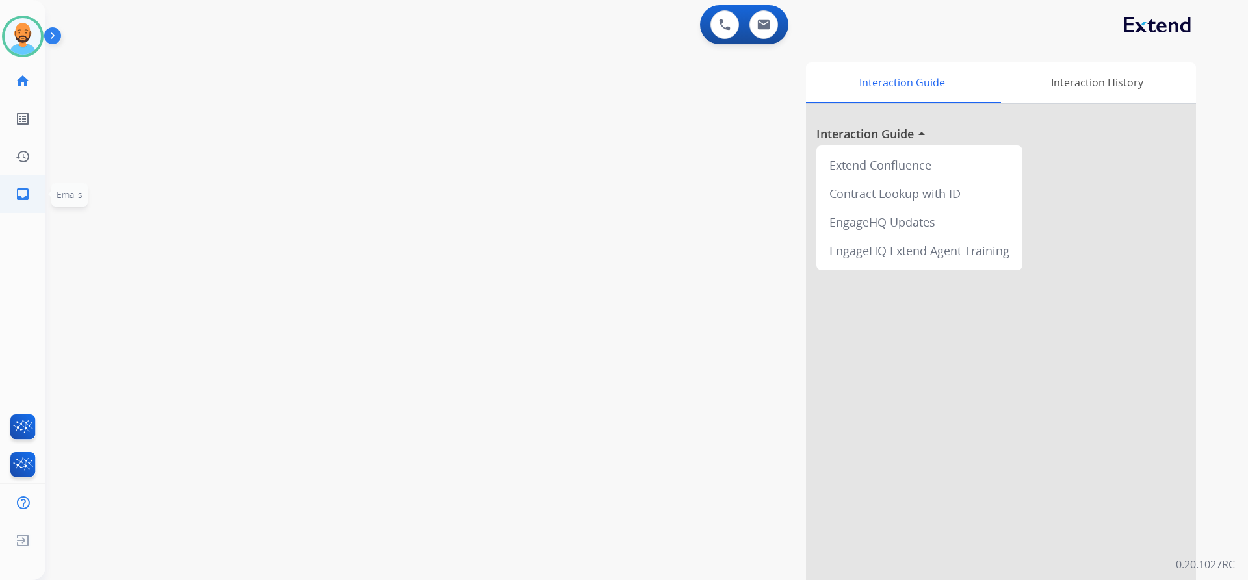
click at [20, 203] on link "inbox Emails" at bounding box center [23, 194] width 36 height 36
select select "**********"
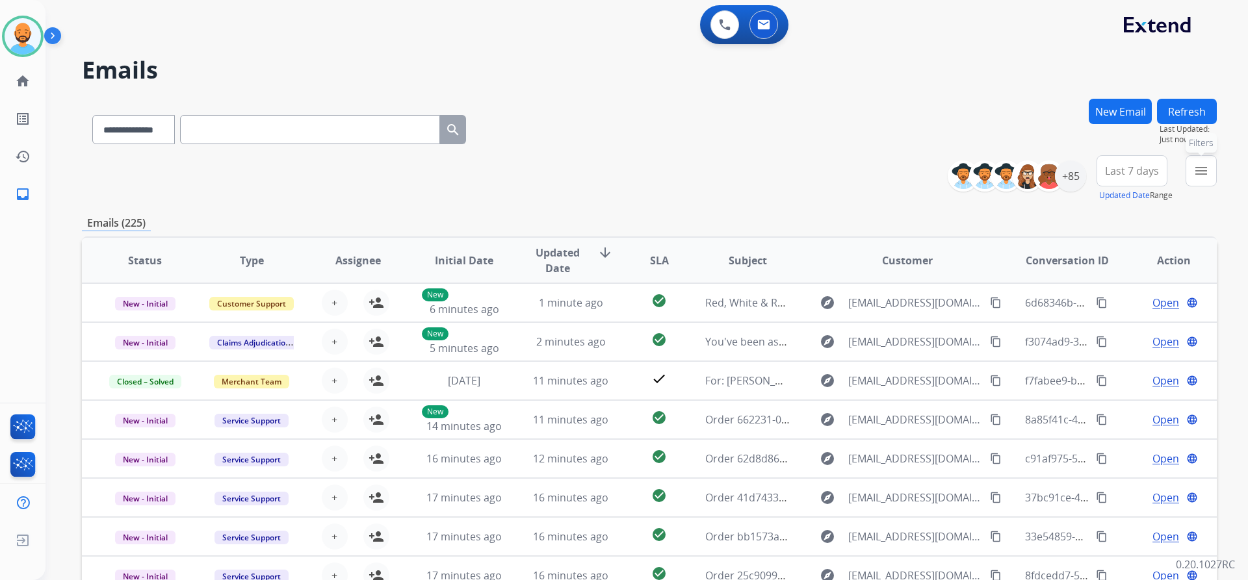
click at [1192, 172] on button "menu Filters" at bounding box center [1201, 170] width 31 height 31
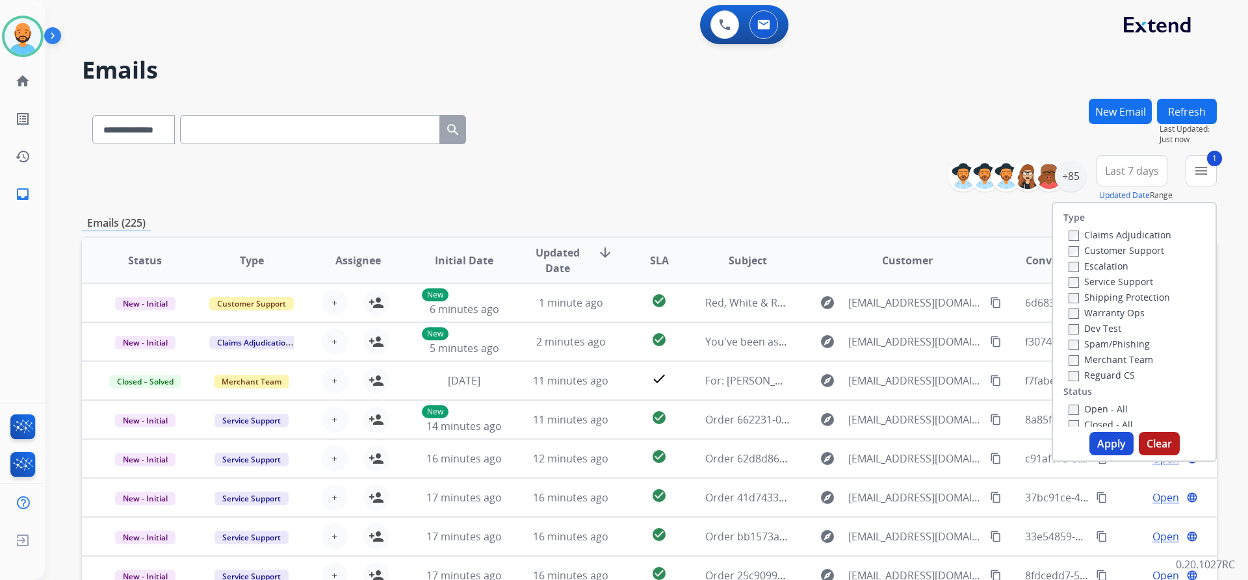
click at [1069, 290] on div "Shipping Protection" at bounding box center [1120, 297] width 103 height 16
click at [1104, 438] on button "Apply" at bounding box center [1111, 443] width 44 height 23
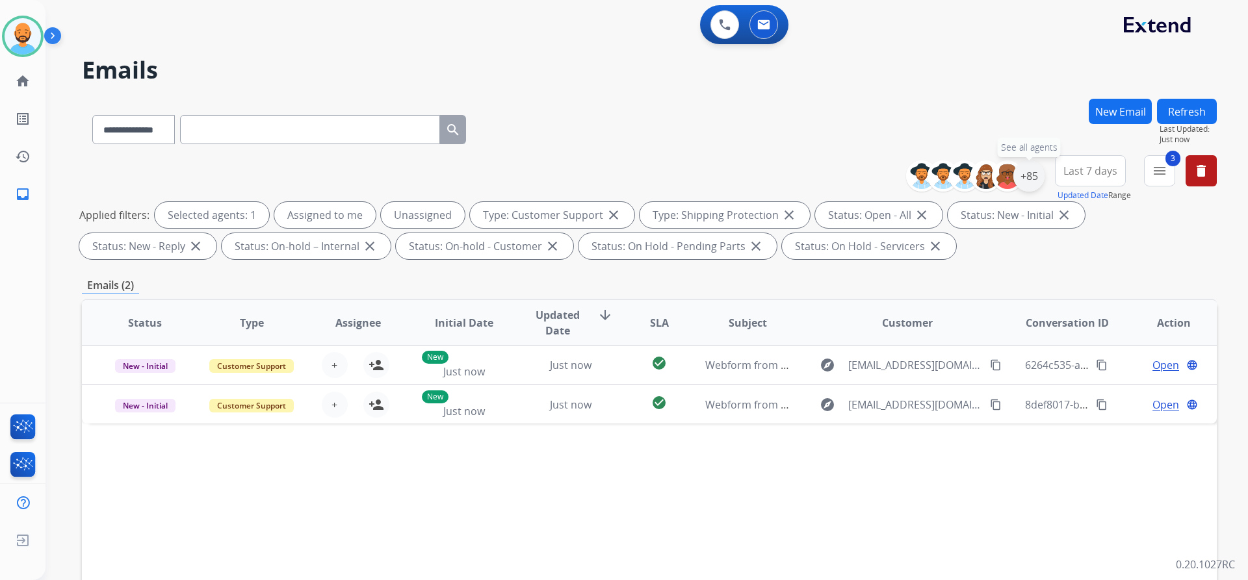
click at [1035, 176] on div "+85" at bounding box center [1028, 176] width 31 height 31
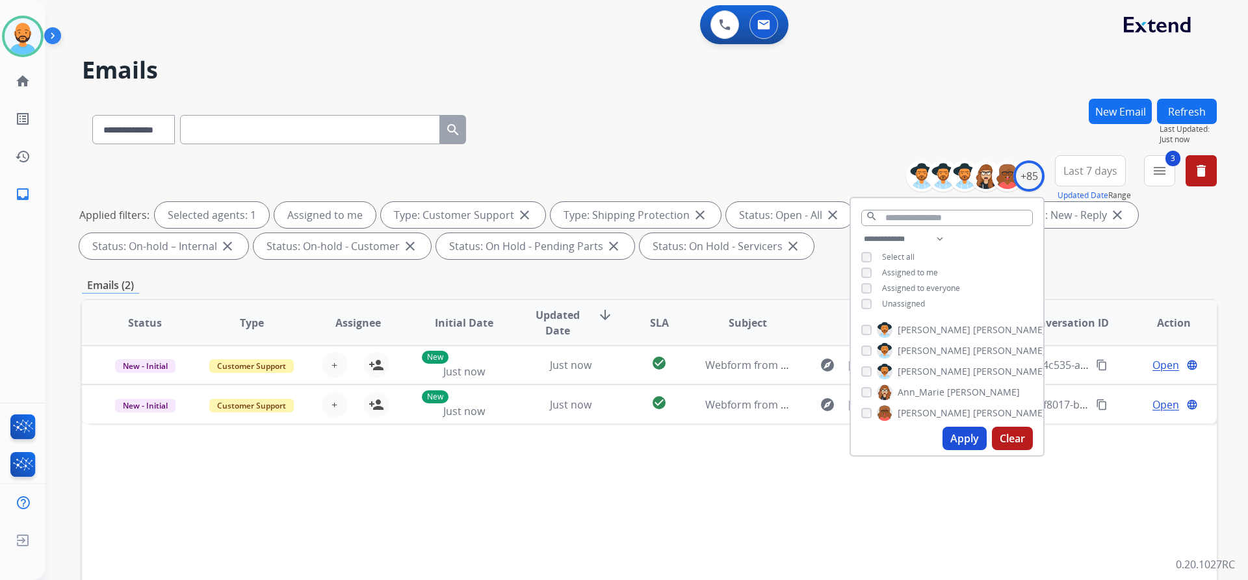
click at [961, 439] on button "Apply" at bounding box center [964, 438] width 44 height 23
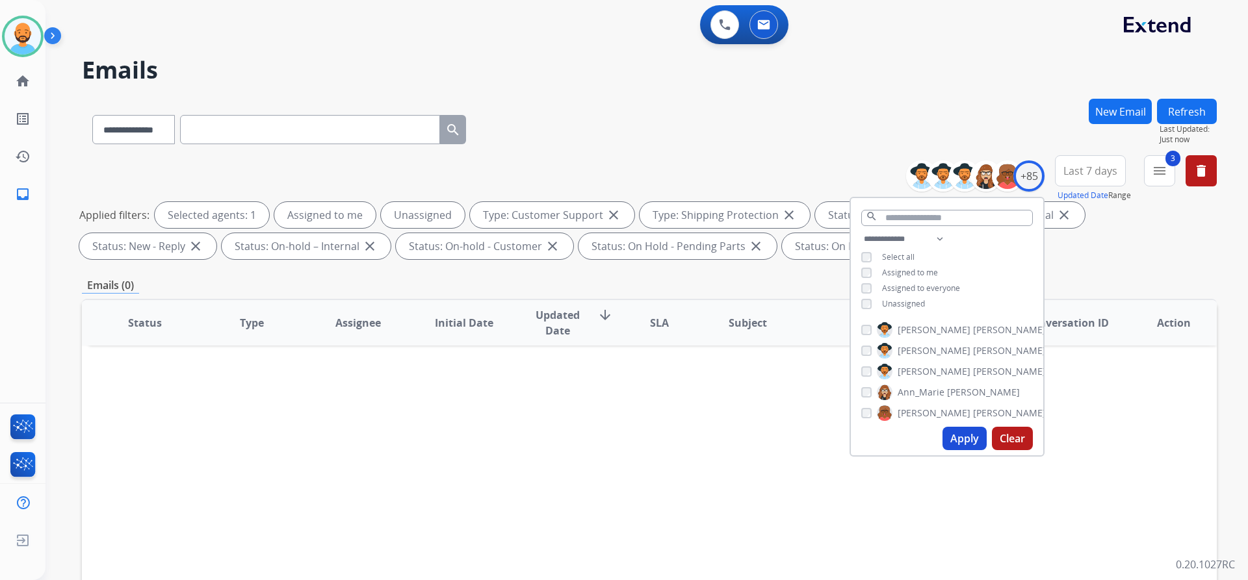
click at [954, 445] on button "Apply" at bounding box center [964, 438] width 44 height 23
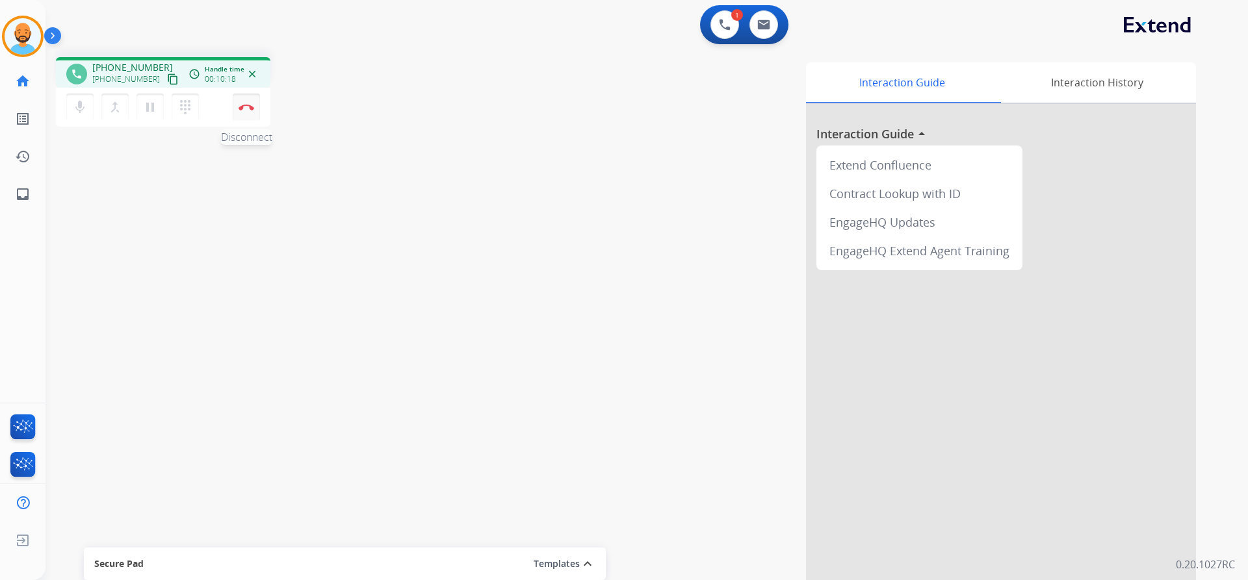
click at [245, 110] on button "Disconnect" at bounding box center [246, 107] width 27 height 27
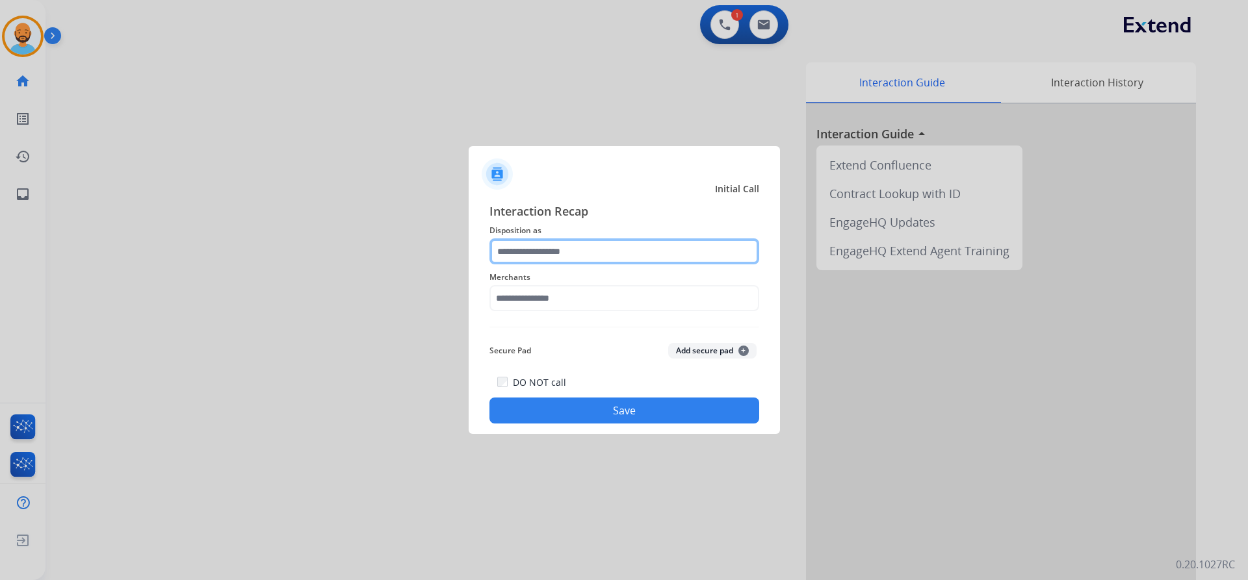
click at [562, 252] on input "text" at bounding box center [624, 252] width 270 height 26
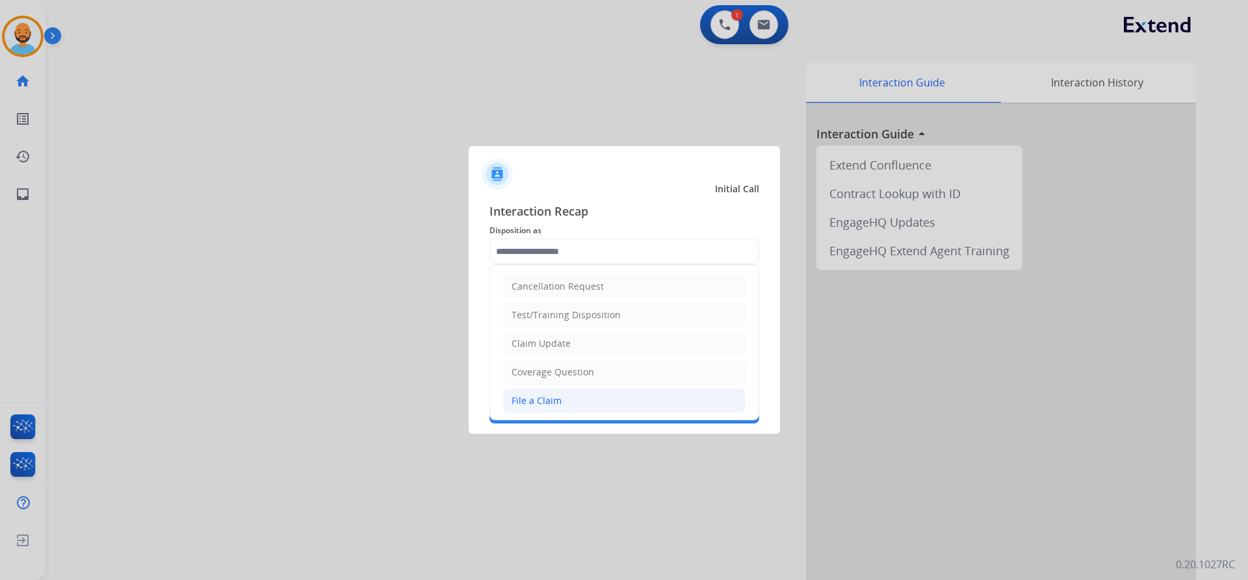
click at [557, 398] on div "File a Claim" at bounding box center [537, 401] width 50 height 13
type input "**********"
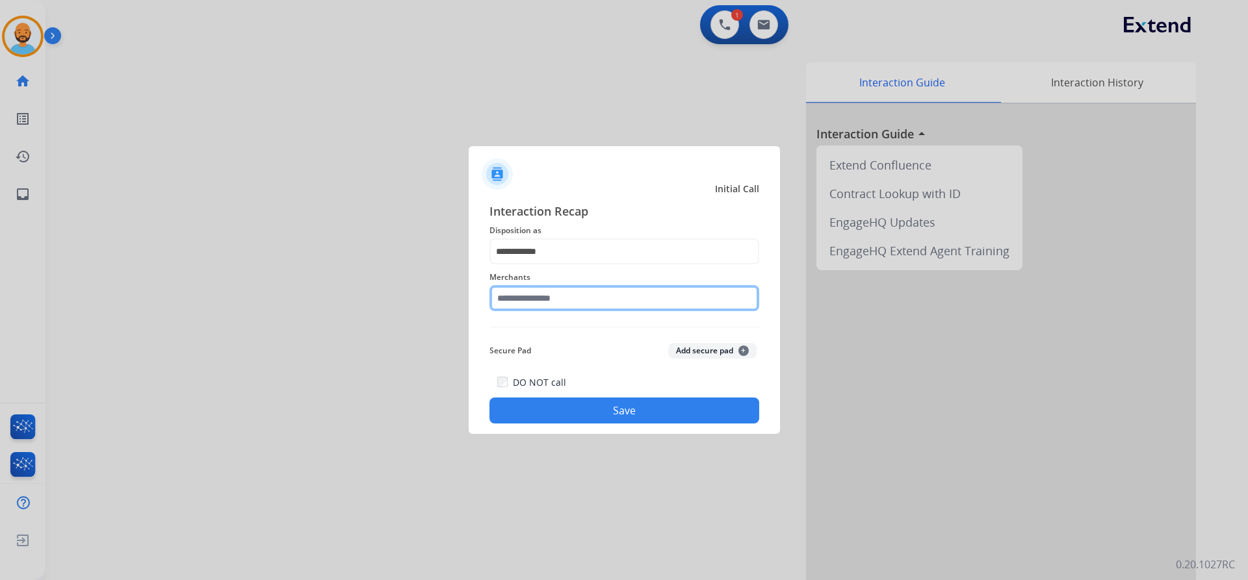
click at [558, 297] on input "text" at bounding box center [624, 298] width 270 height 26
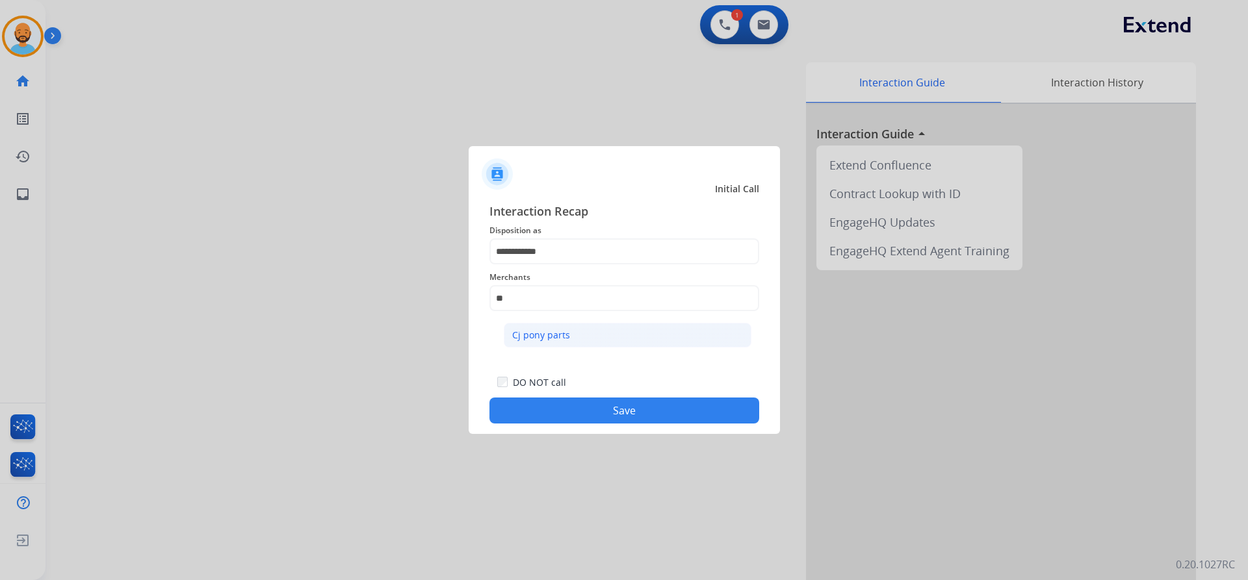
click at [524, 341] on div "Cj pony parts" at bounding box center [541, 335] width 58 height 13
type input "**********"
click at [576, 400] on button "Save" at bounding box center [624, 411] width 270 height 26
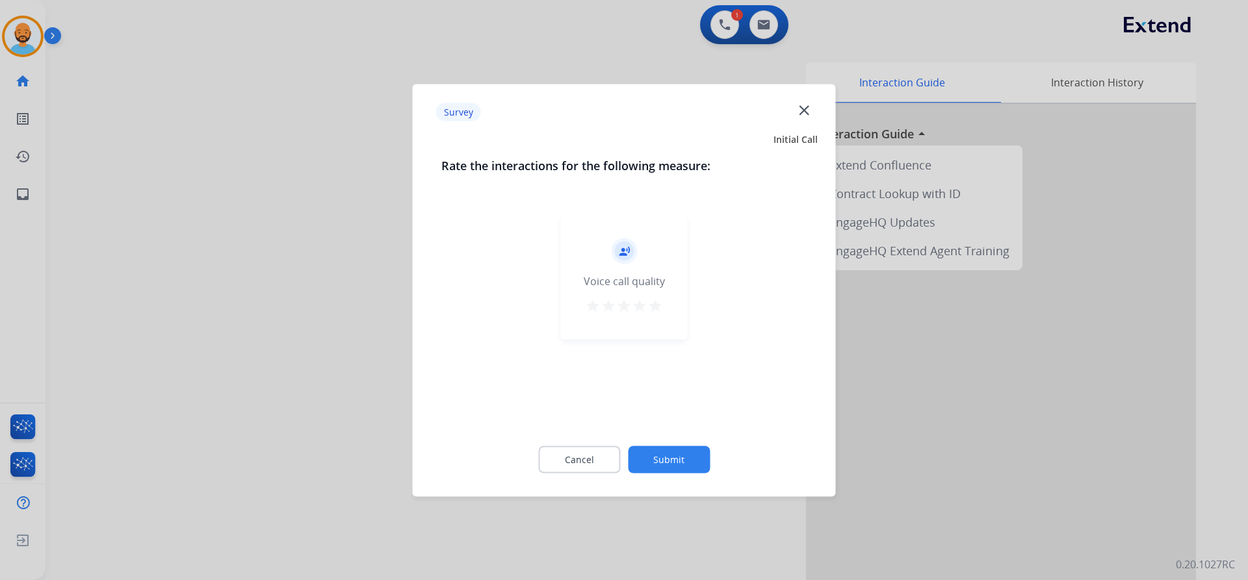
click at [656, 310] on mat-icon "star" at bounding box center [655, 306] width 16 height 16
click at [662, 454] on button "Submit" at bounding box center [669, 459] width 82 height 27
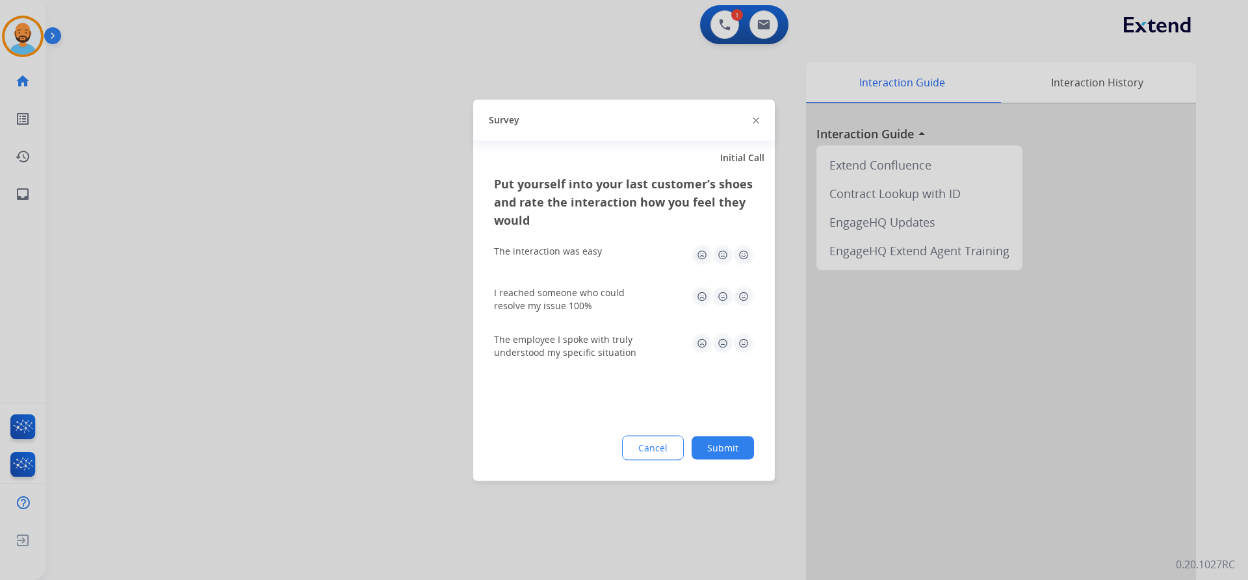
click at [738, 253] on img at bounding box center [743, 254] width 21 height 21
click at [746, 287] on img at bounding box center [743, 296] width 21 height 21
click at [745, 353] on img at bounding box center [743, 343] width 21 height 21
click at [730, 442] on button "Submit" at bounding box center [723, 447] width 62 height 23
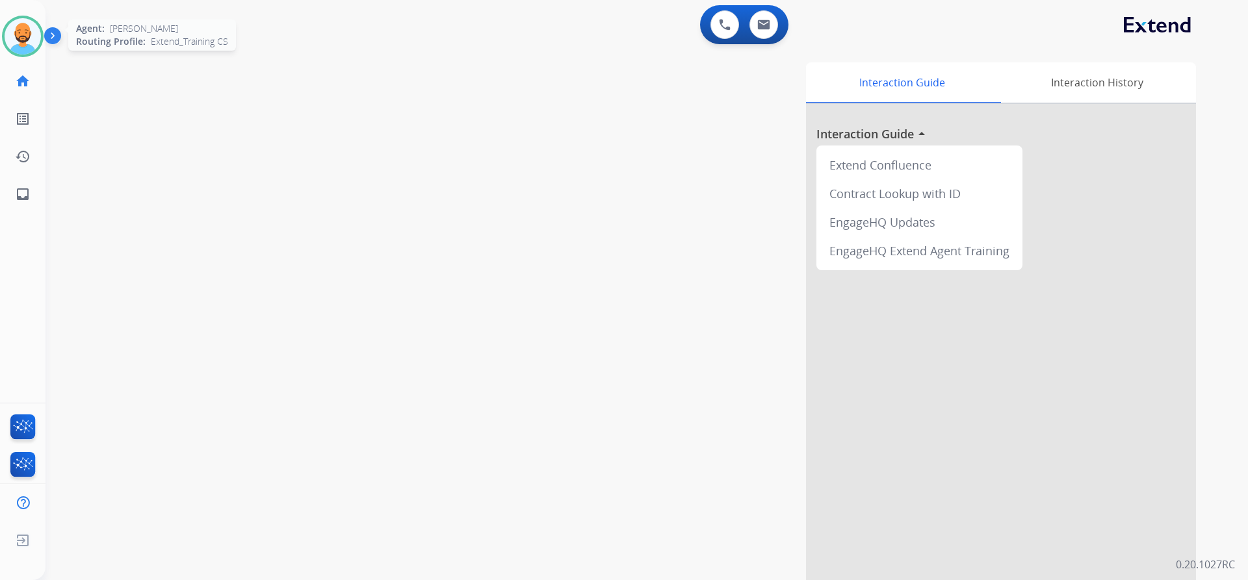
click at [21, 34] on img at bounding box center [23, 36] width 36 height 36
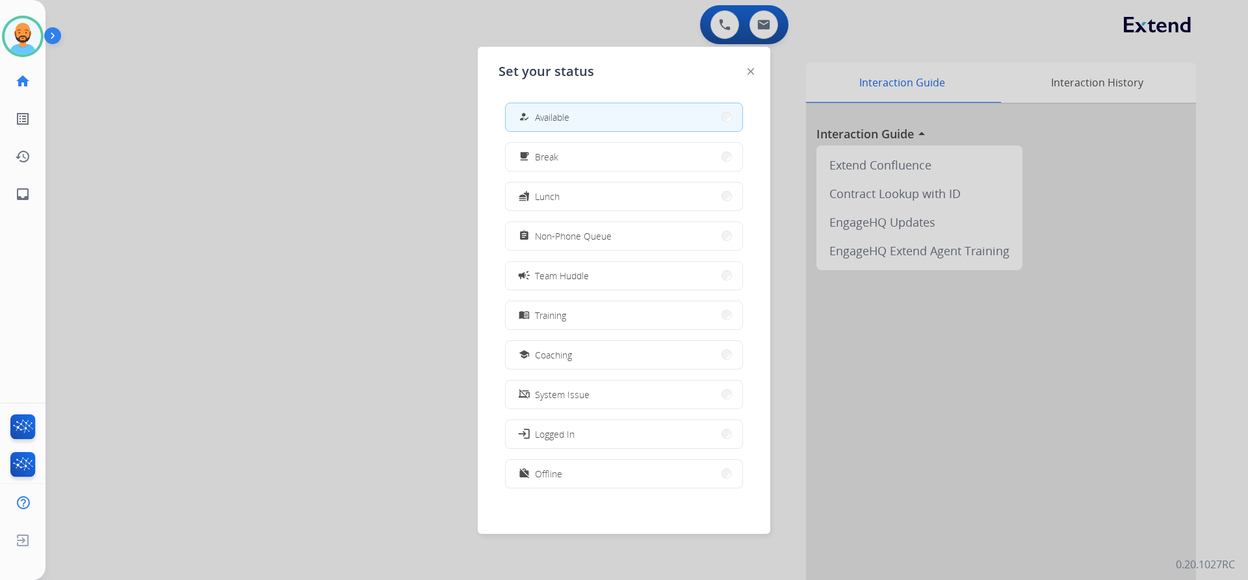
click at [328, 85] on div at bounding box center [624, 290] width 1248 height 580
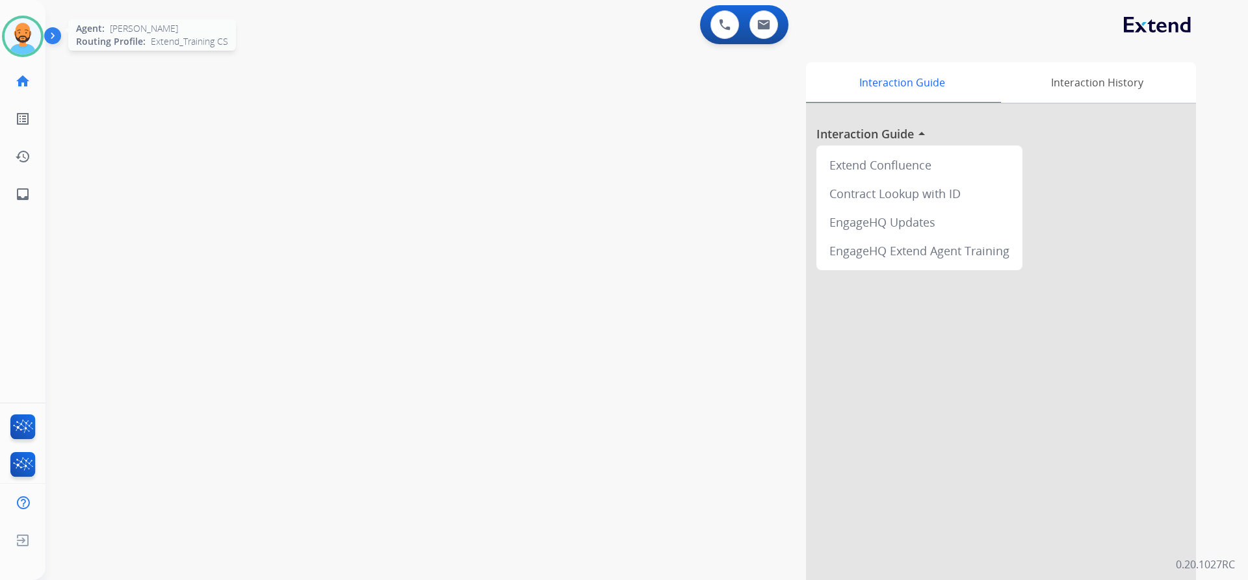
click at [26, 50] on img at bounding box center [23, 36] width 36 height 36
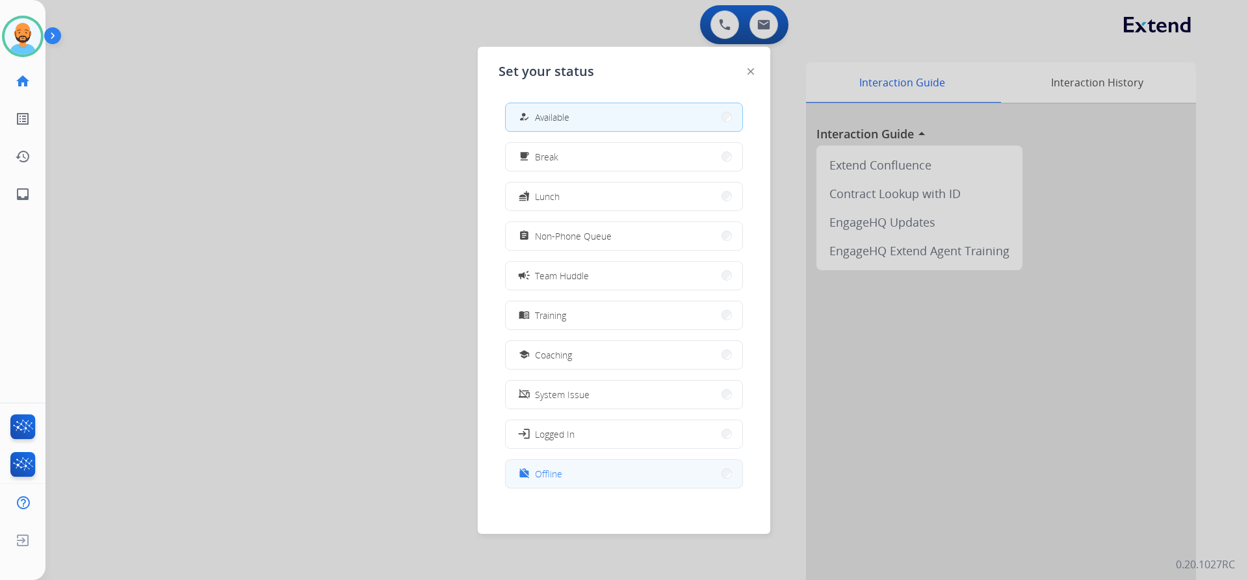
click at [712, 469] on button "work_off Offline" at bounding box center [624, 474] width 237 height 28
